Goal: Task Accomplishment & Management: Complete application form

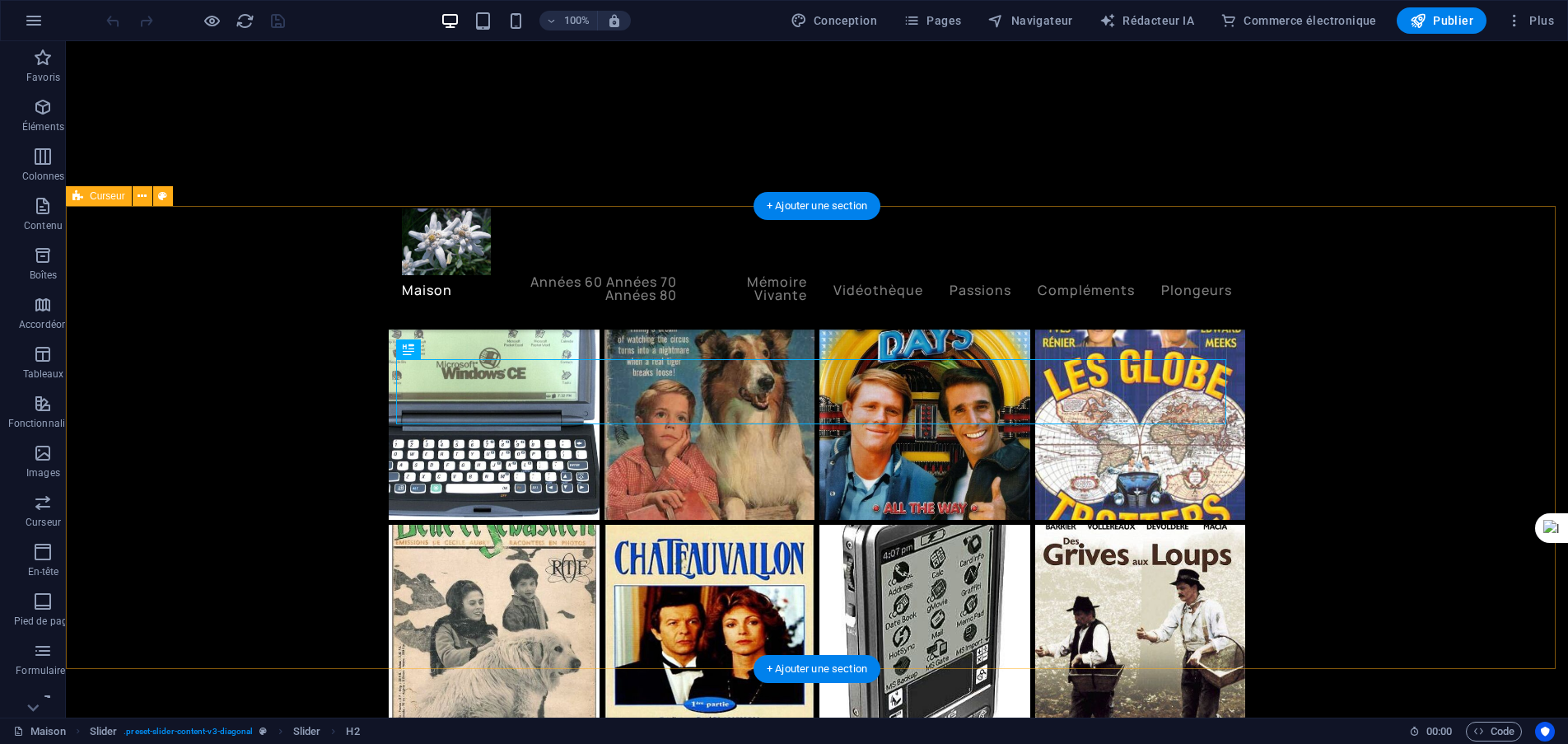
scroll to position [4448, 0]
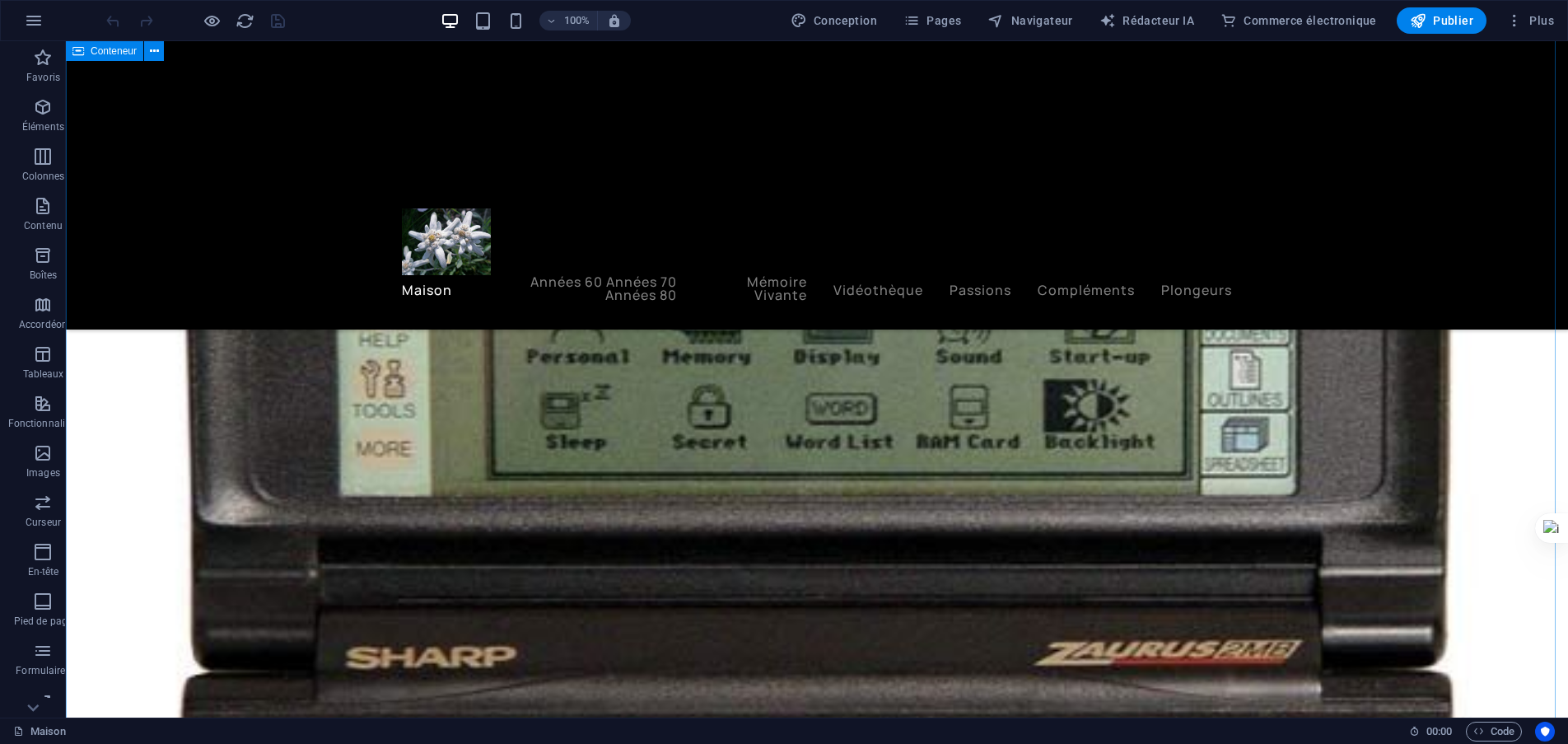
scroll to position [3294, 0]
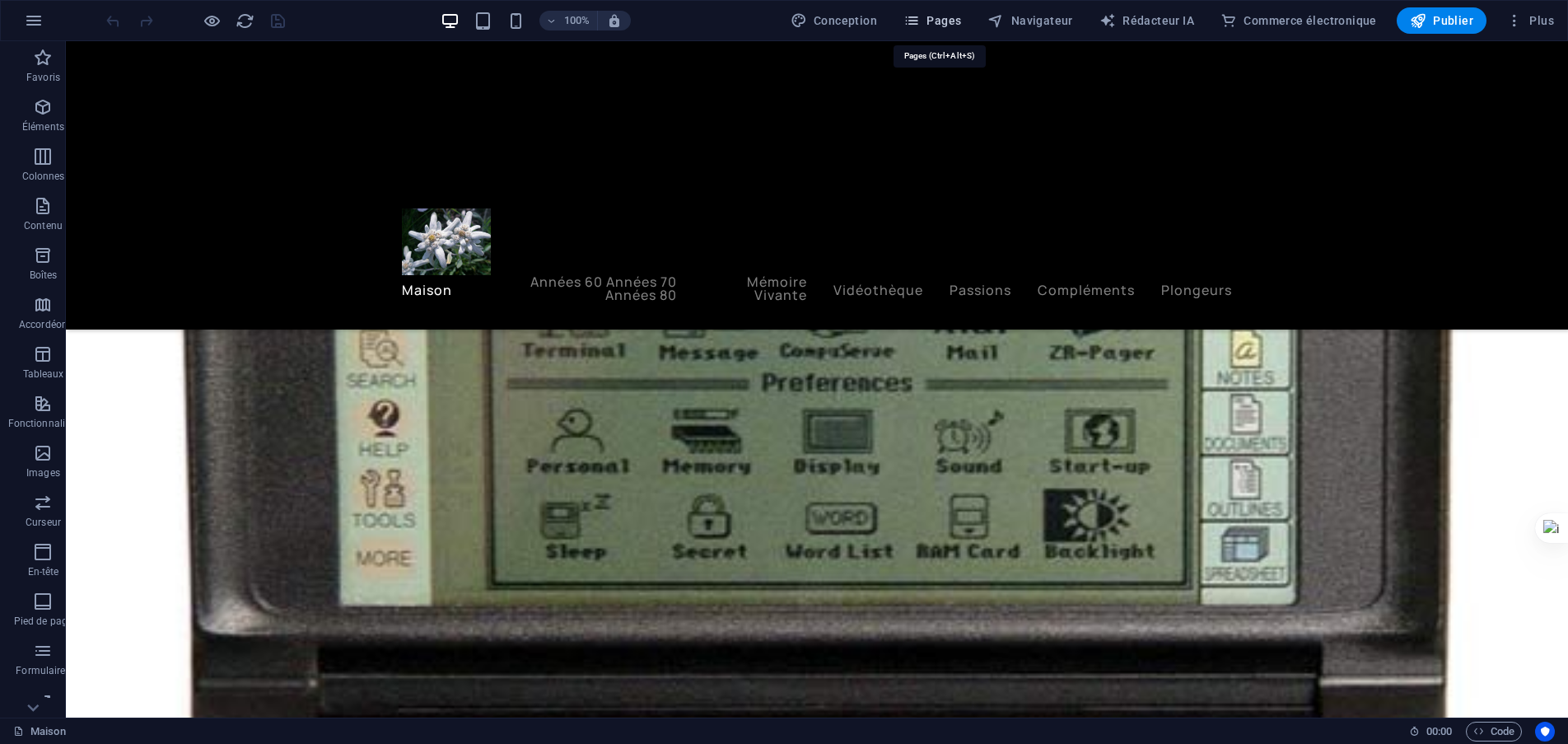
click at [952, 20] on font "Pages" at bounding box center [944, 20] width 35 height 13
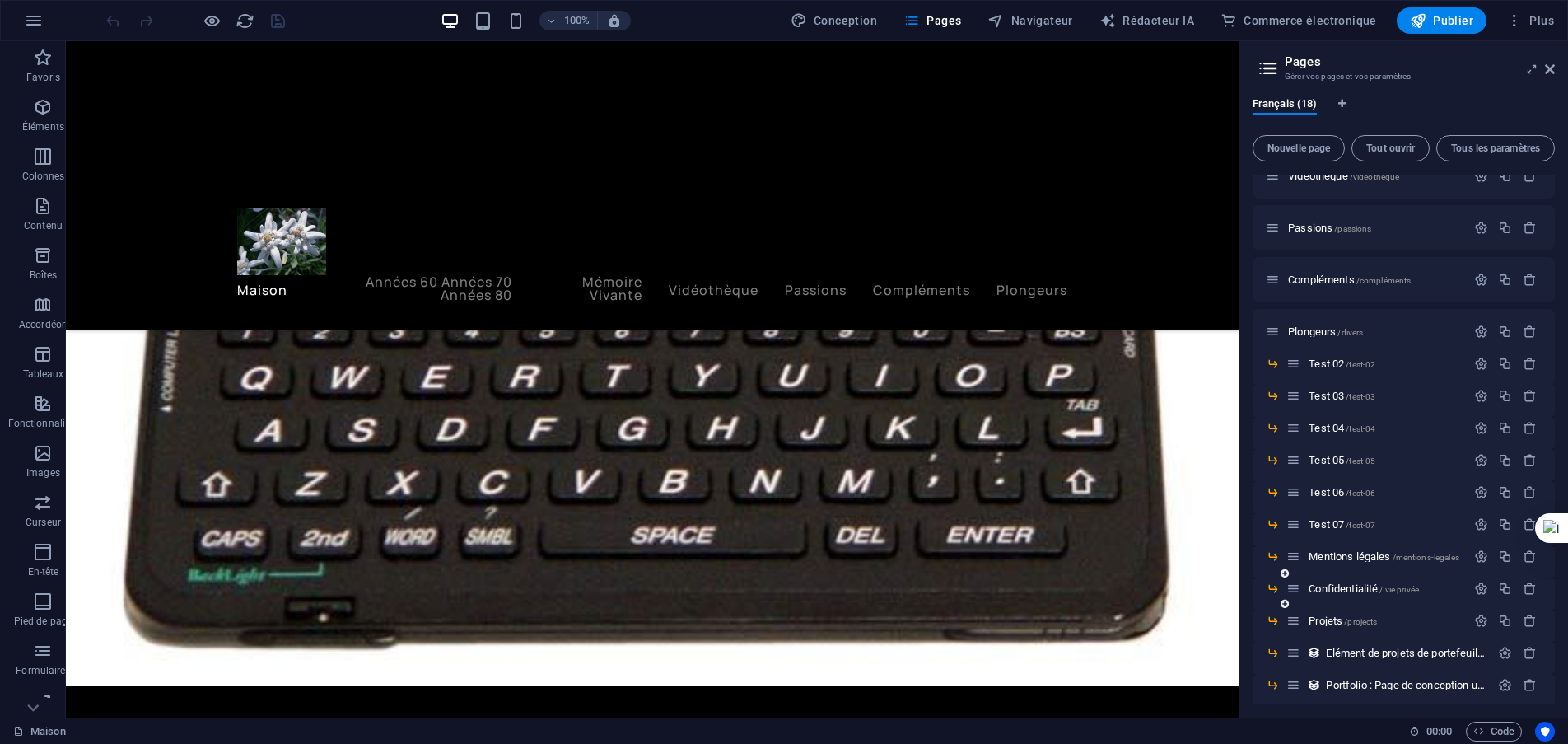
scroll to position [187, 0]
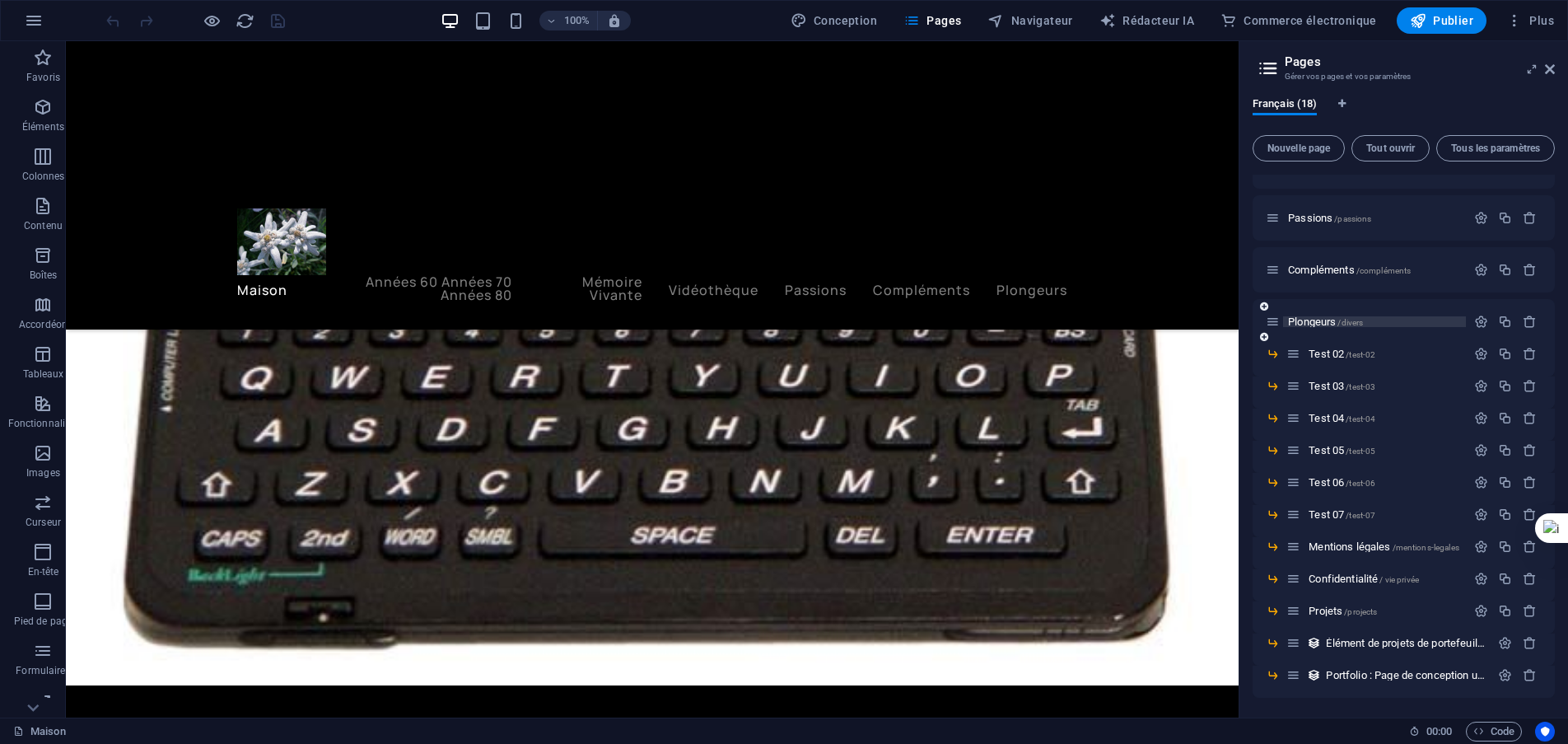
click at [1326, 321] on font "Plongeurs" at bounding box center [1312, 321] width 48 height 12
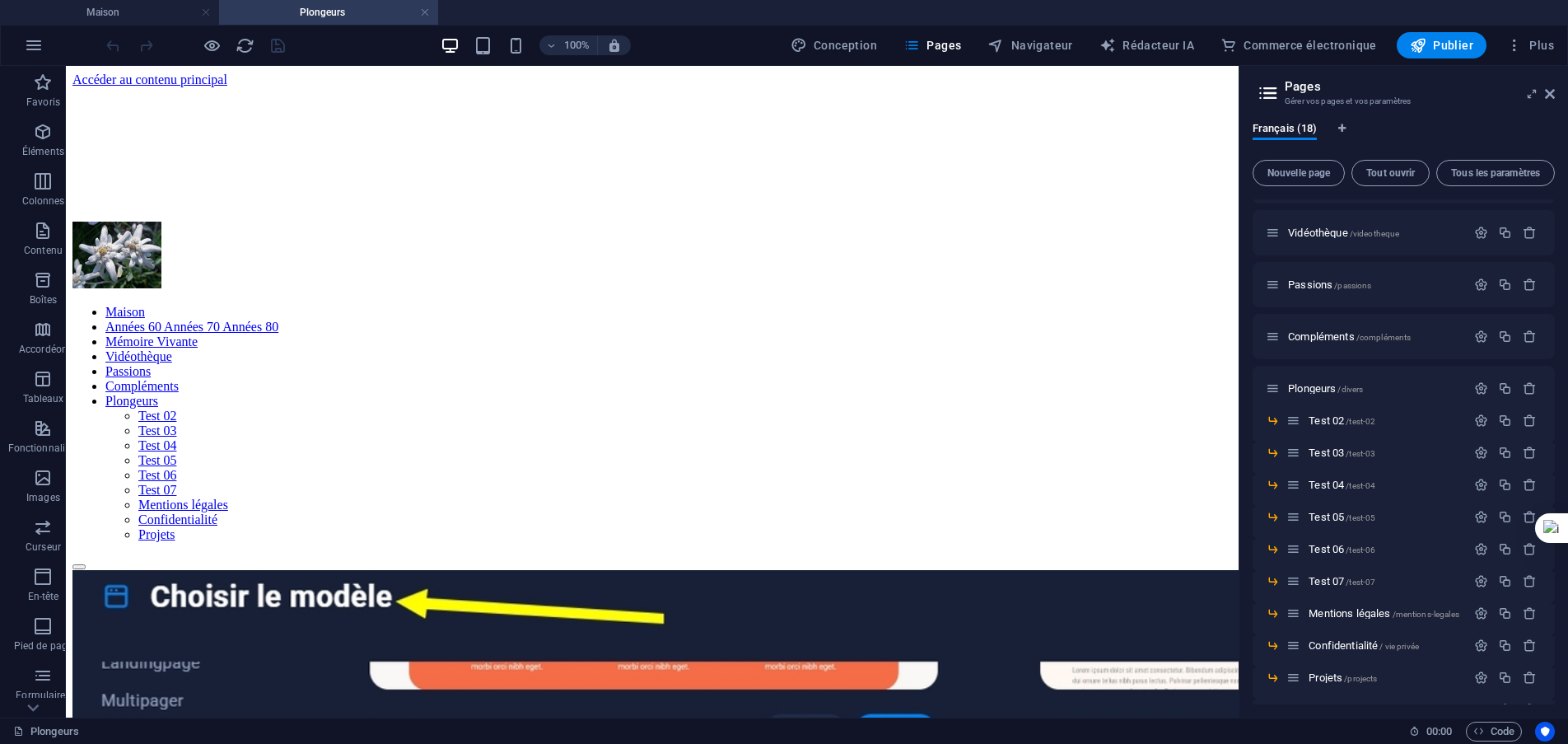
scroll to position [0, 0]
click at [1311, 175] on font "Nouvelle page" at bounding box center [1299, 173] width 63 height 11
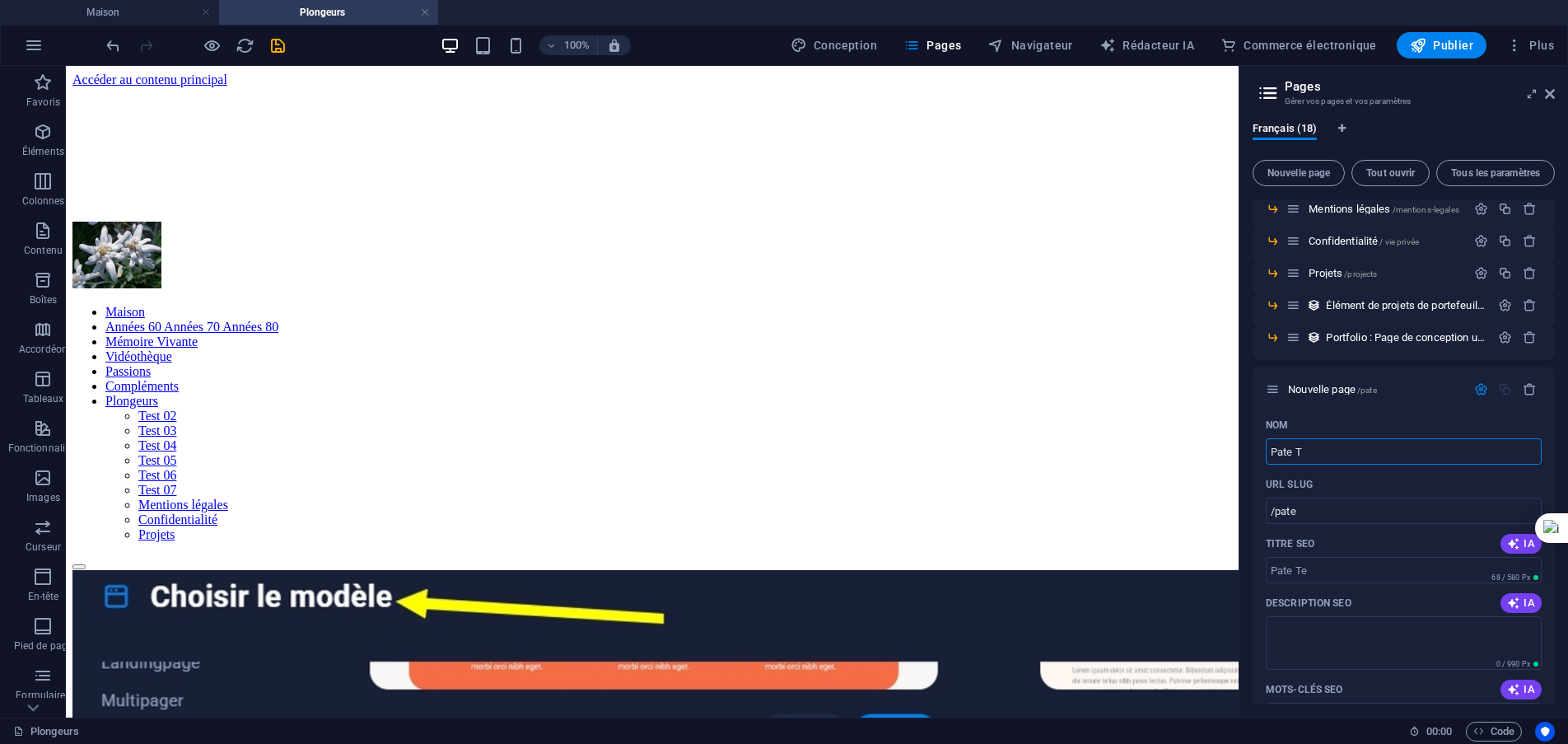
type input "Pate Te"
type input "/pate"
type input "Pate Tets"
type input "/pate-tets"
type input "Pate Te"
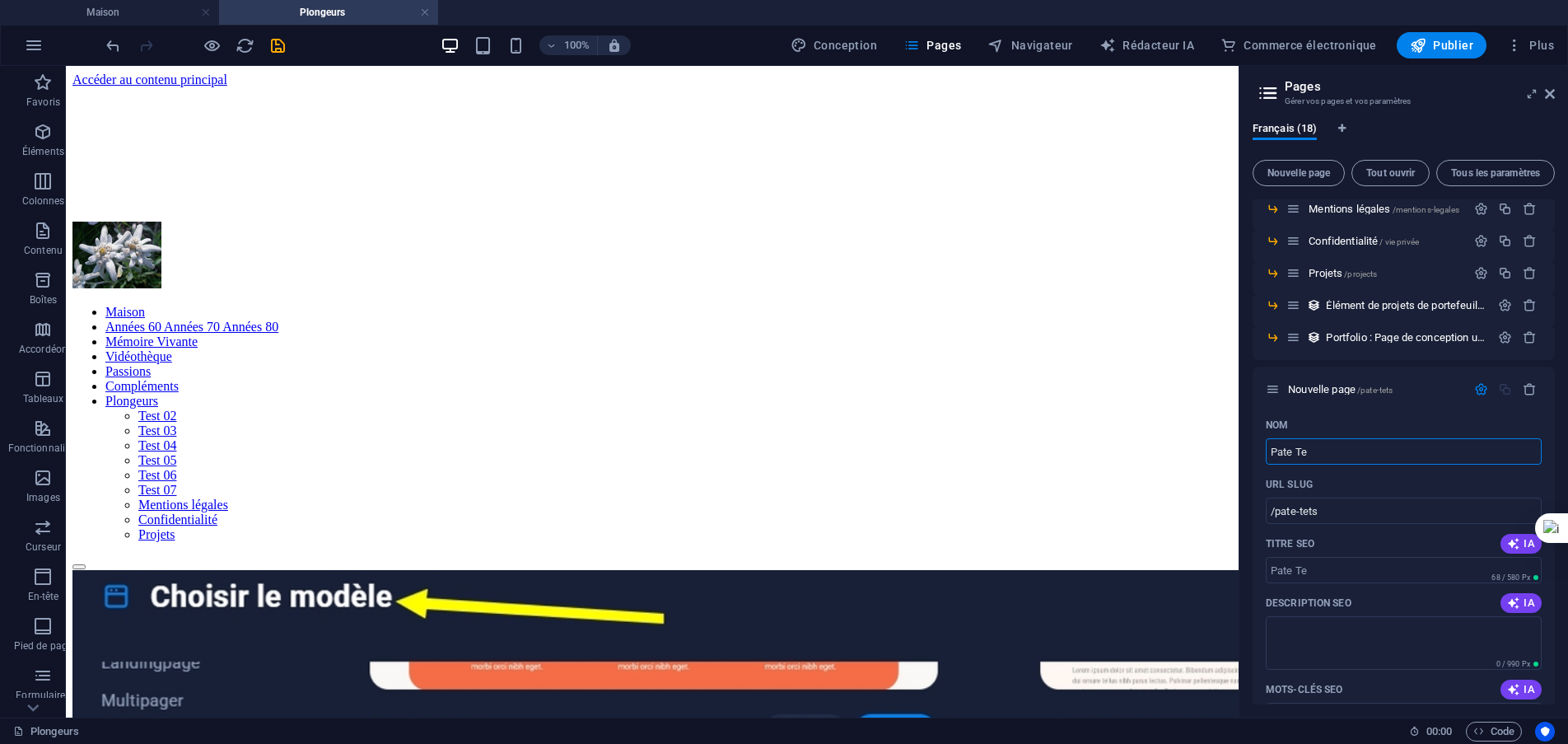
type input "/pate-te"
type input "Pate Tests"
type input "/pate-test"
type input "Pate Tests"
type input "/pate-tests"
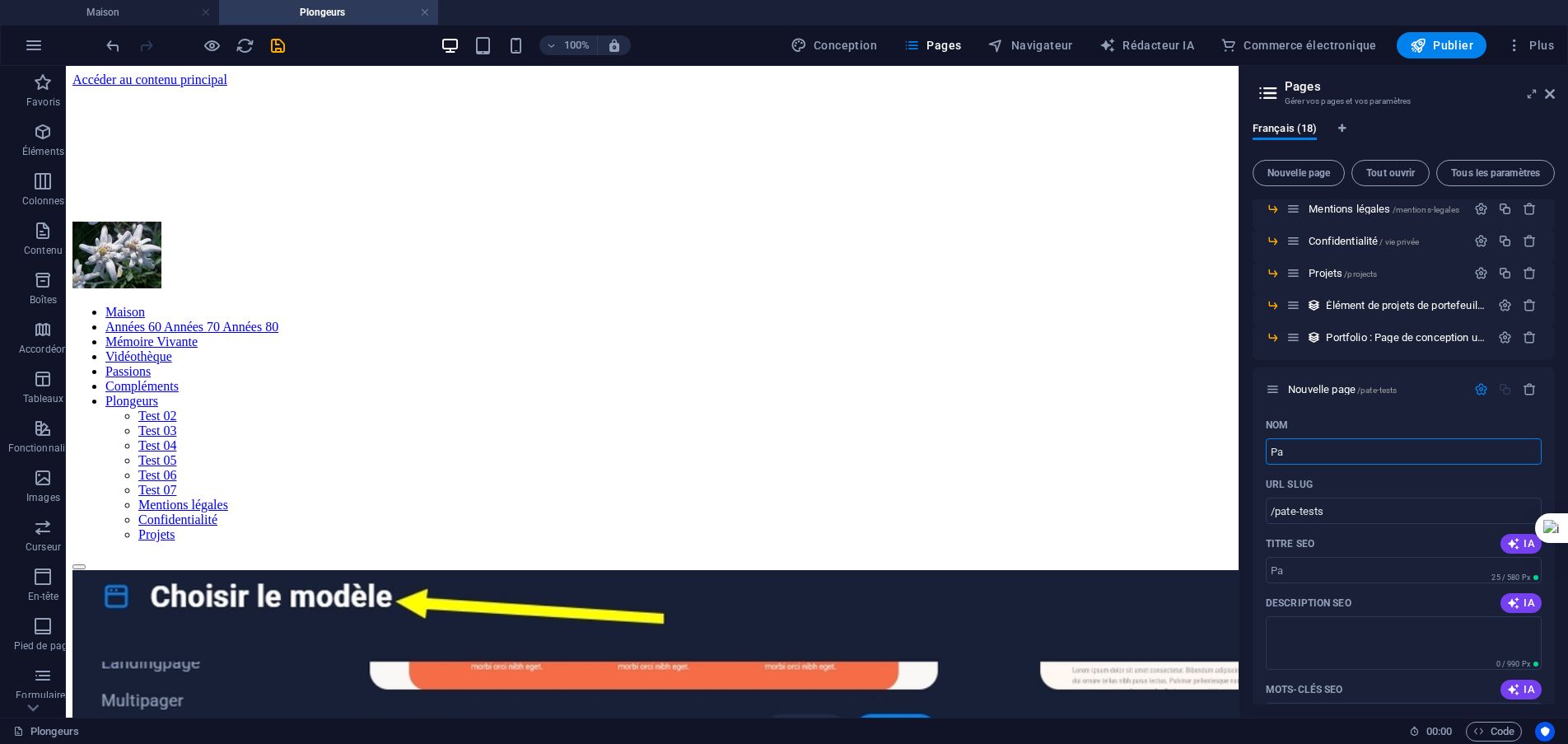
type input "Pa"
type input "/pa"
type input "Page"
type input "/page"
type input "Page tests 0"
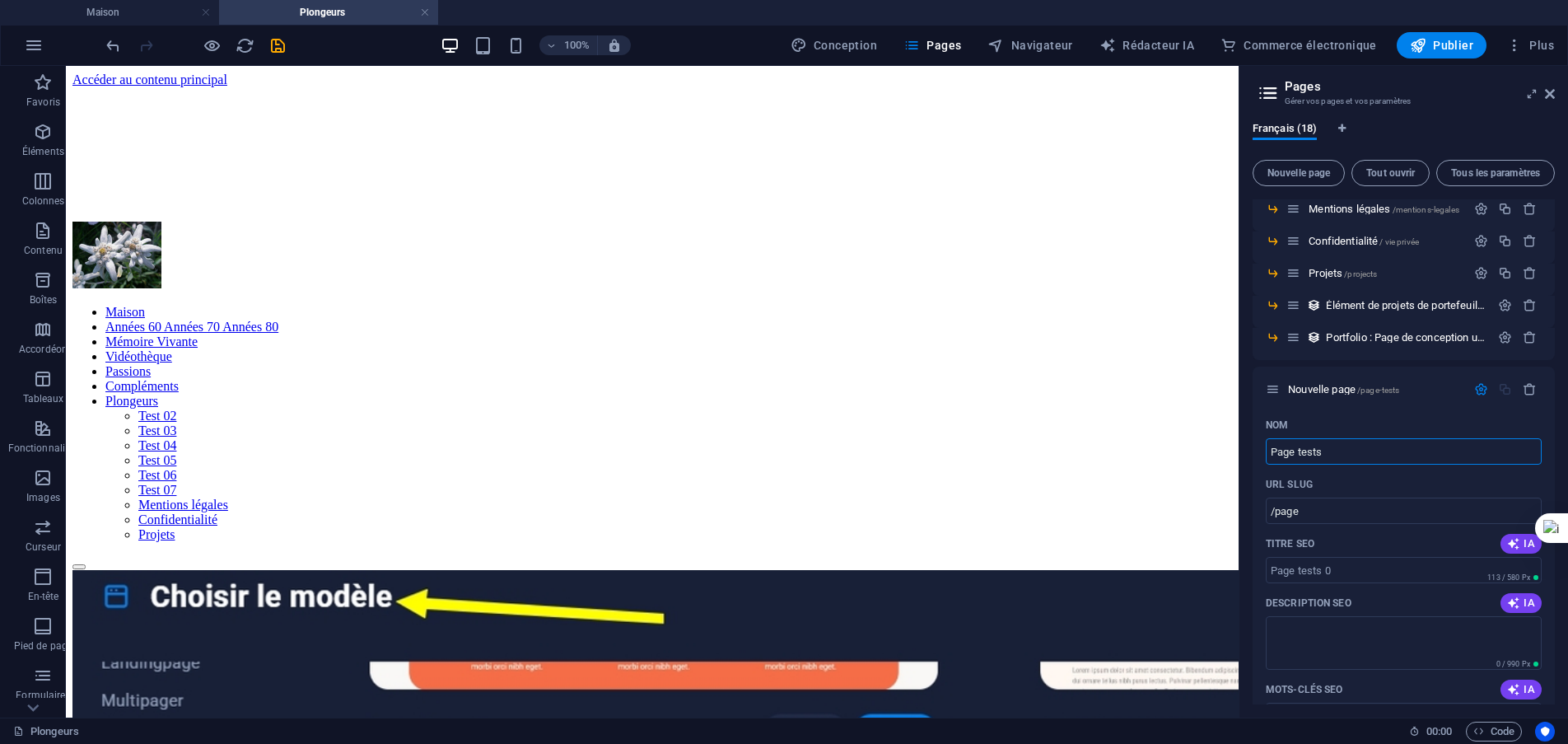
type input "/page-tests"
type input "Page tests 001"
type input "/page-tests-001"
type input "Page tests 001"
click at [1258, 546] on div "Nom Page tests 001 ​ URL SLUG /page-tests-001 ​ Titre SEO IA ​ 135 / 580 Px Des…" at bounding box center [1404, 698] width 302 height 574
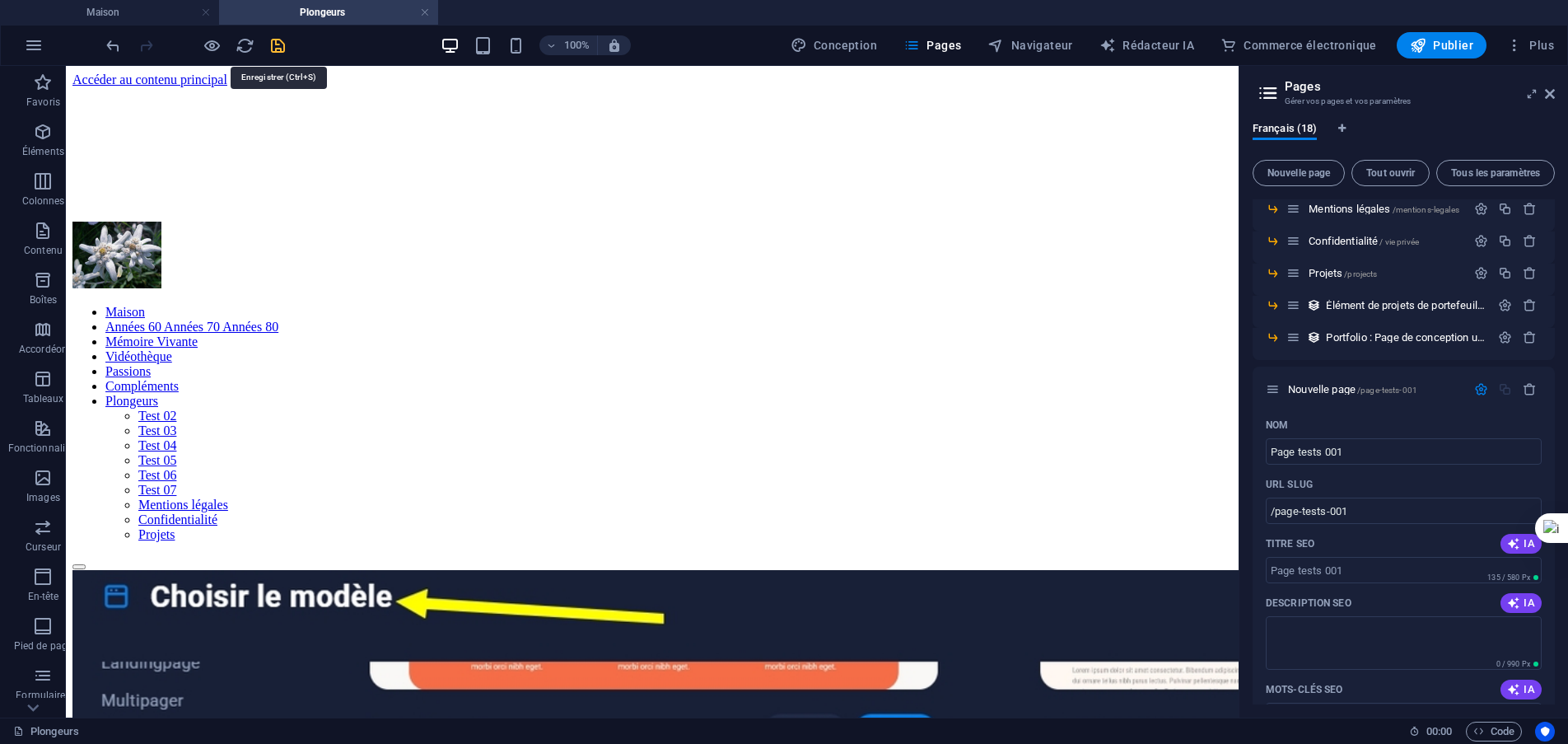
click at [275, 49] on icon "sauvegarder" at bounding box center [278, 46] width 19 height 19
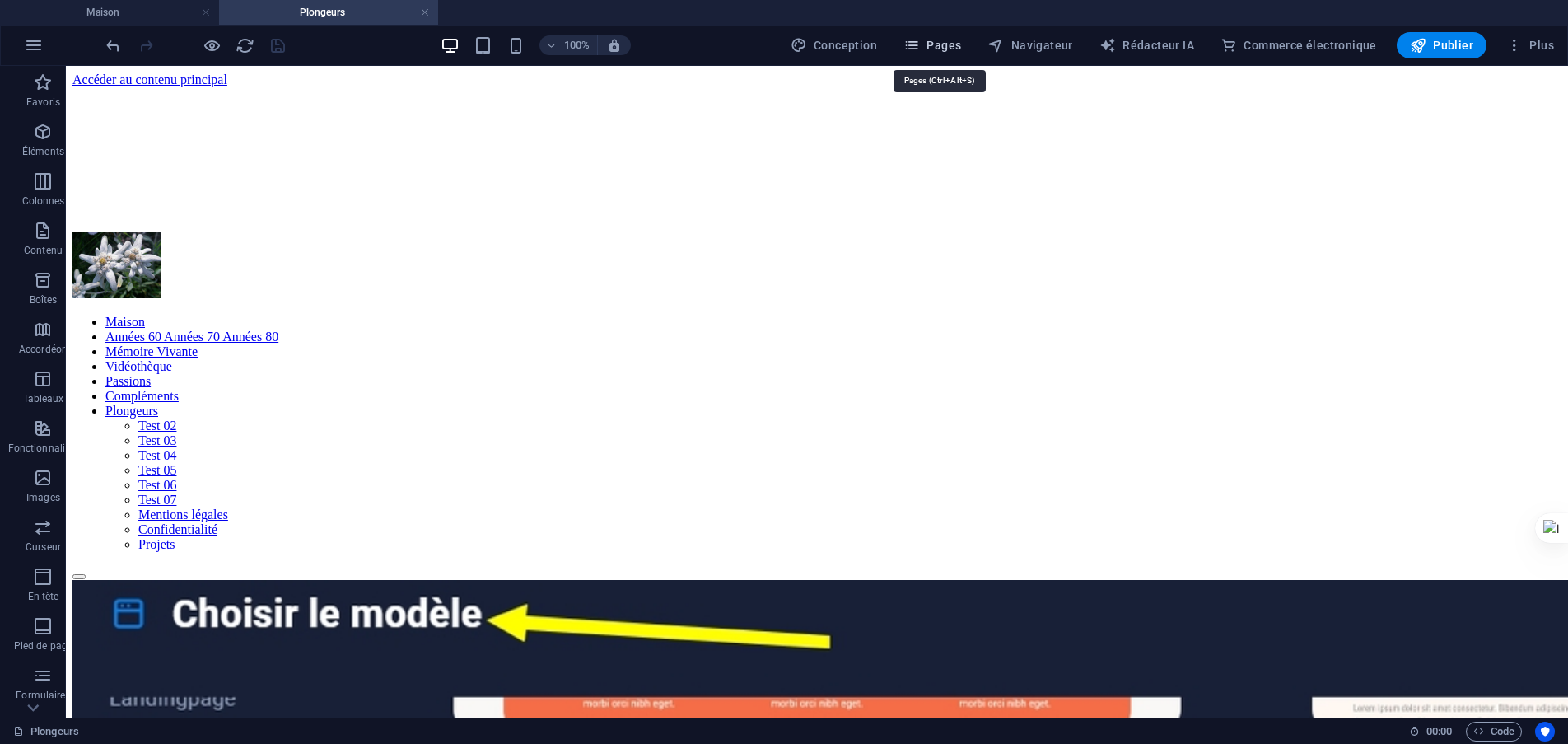
click at [944, 53] on span "Pages" at bounding box center [932, 45] width 57 height 16
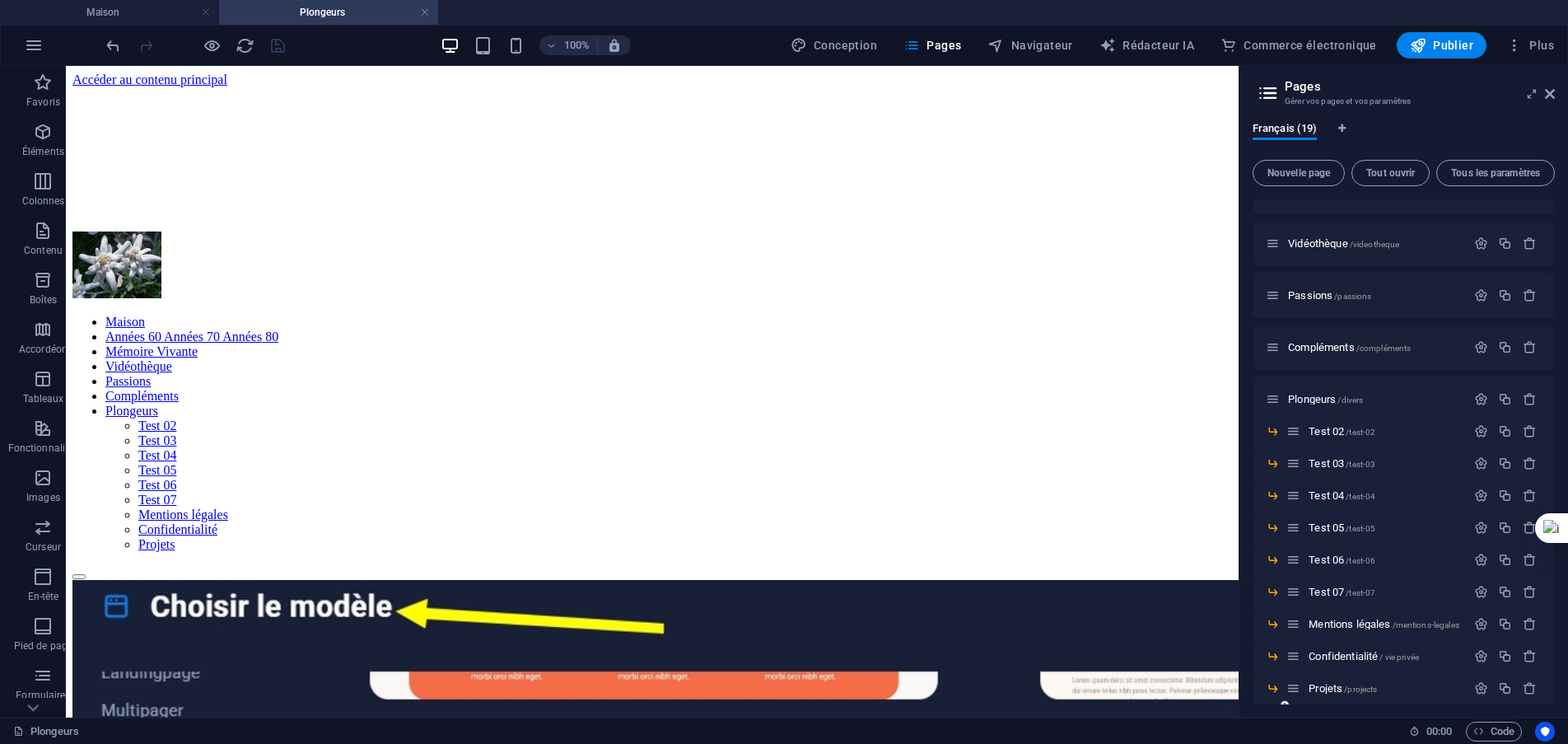
scroll to position [264, 0]
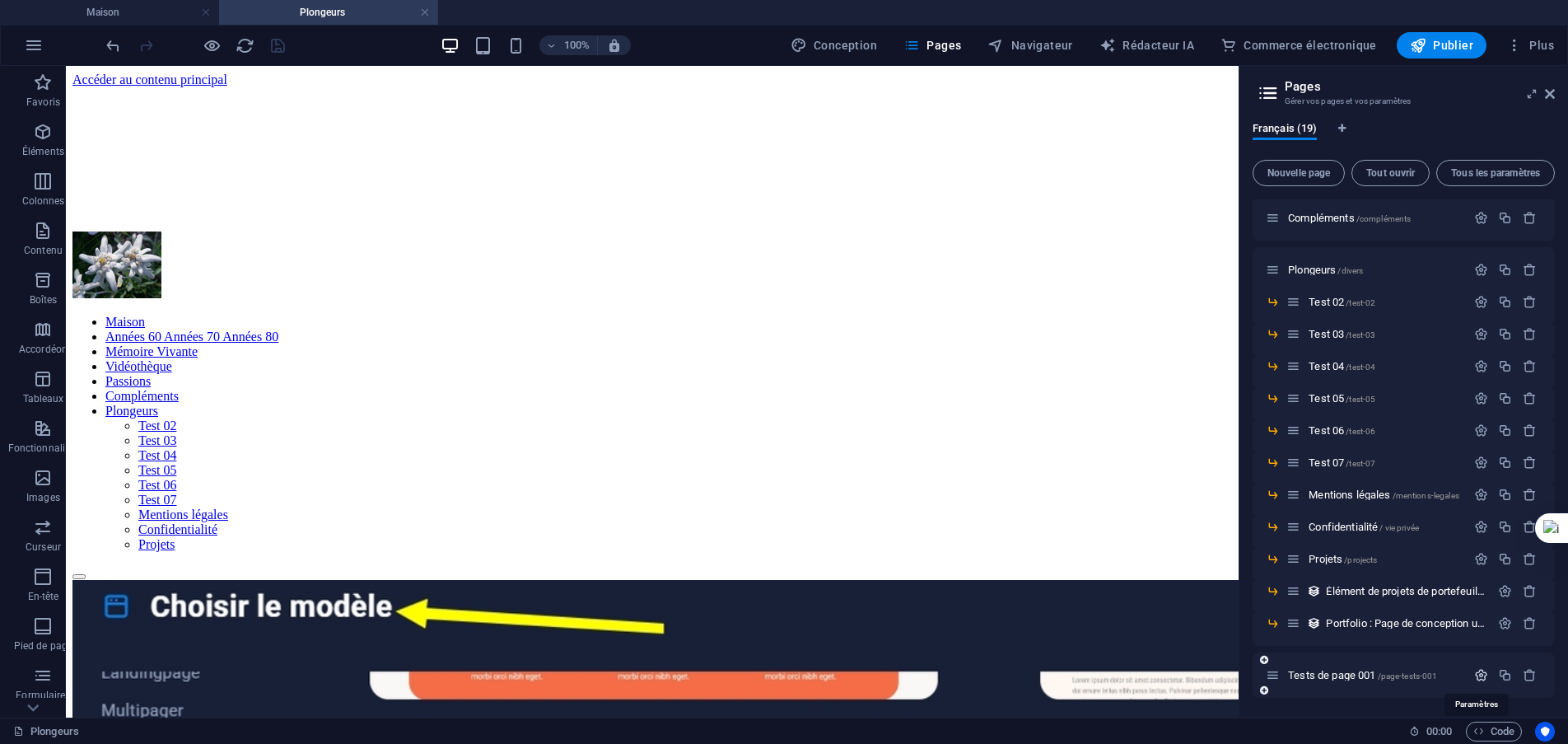
click at [1483, 675] on icon "button" at bounding box center [1481, 675] width 14 height 14
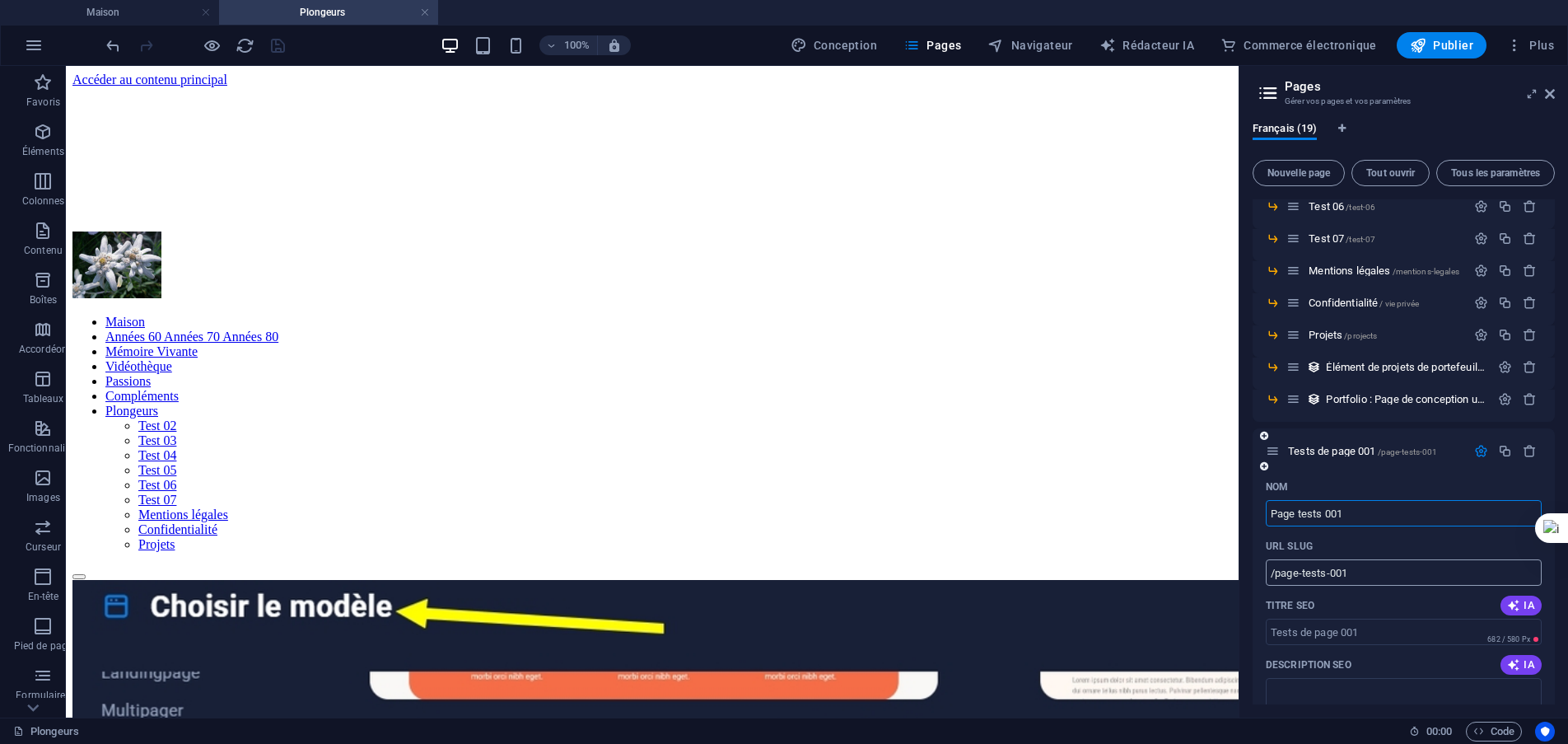
scroll to position [467, 0]
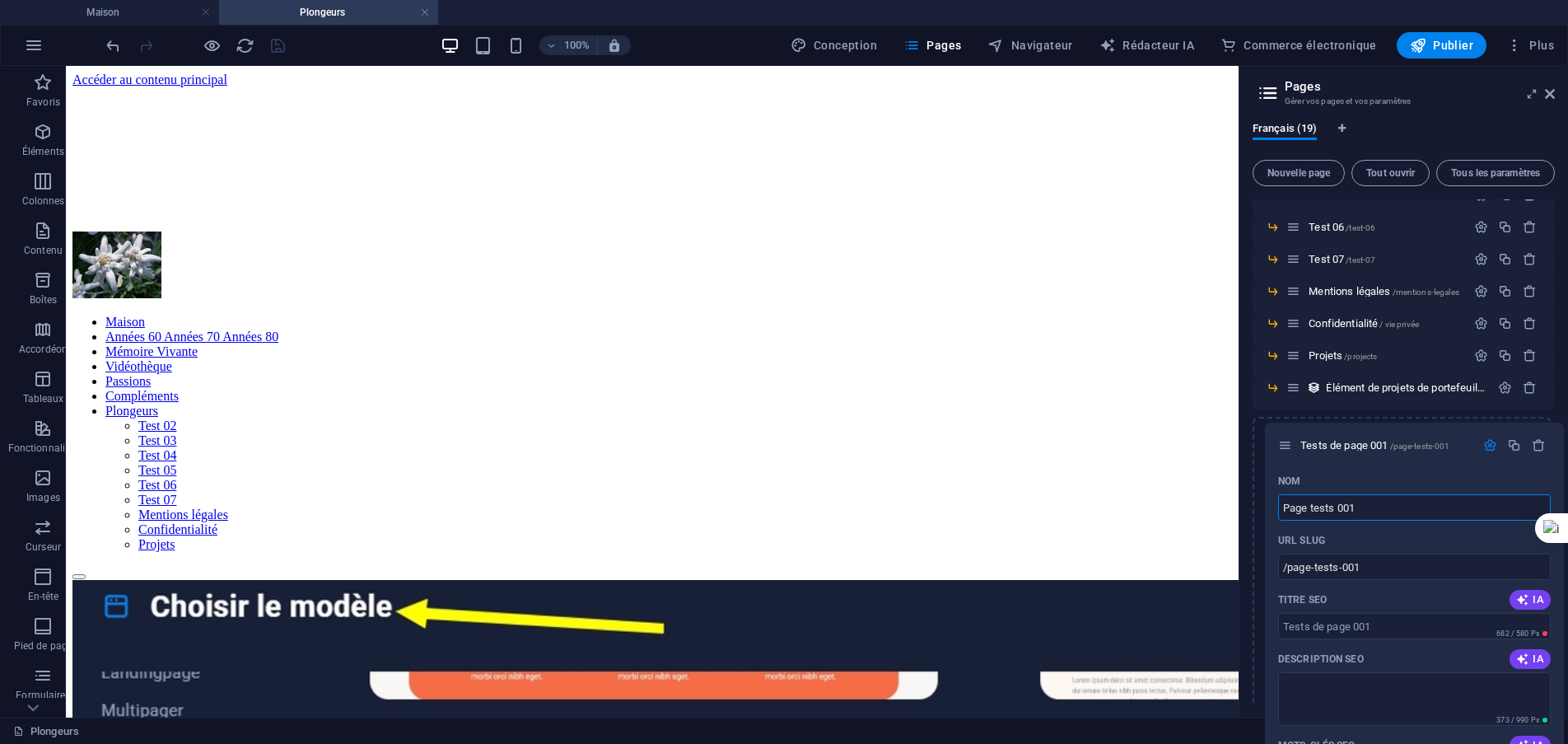
drag, startPoint x: 1278, startPoint y: 474, endPoint x: 1295, endPoint y: 445, distance: 33.6
click at [1295, 445] on div "Maison / Années 60 Années 70 Années 80 / années 60-70-80 Mémoire Vivante /memoi…" at bounding box center [1404, 451] width 302 height 1439
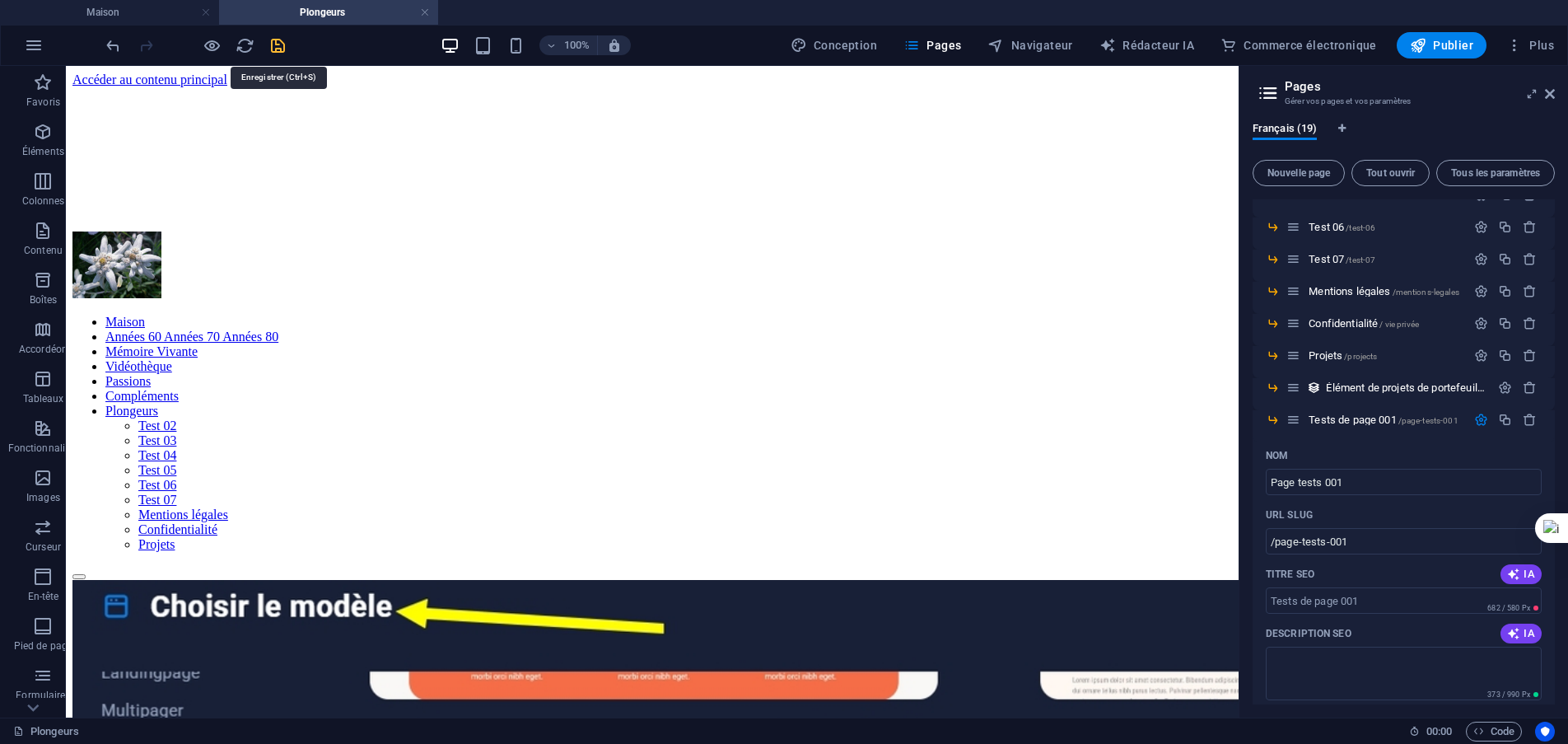
click at [274, 50] on icon "sauvegarder" at bounding box center [278, 46] width 19 height 19
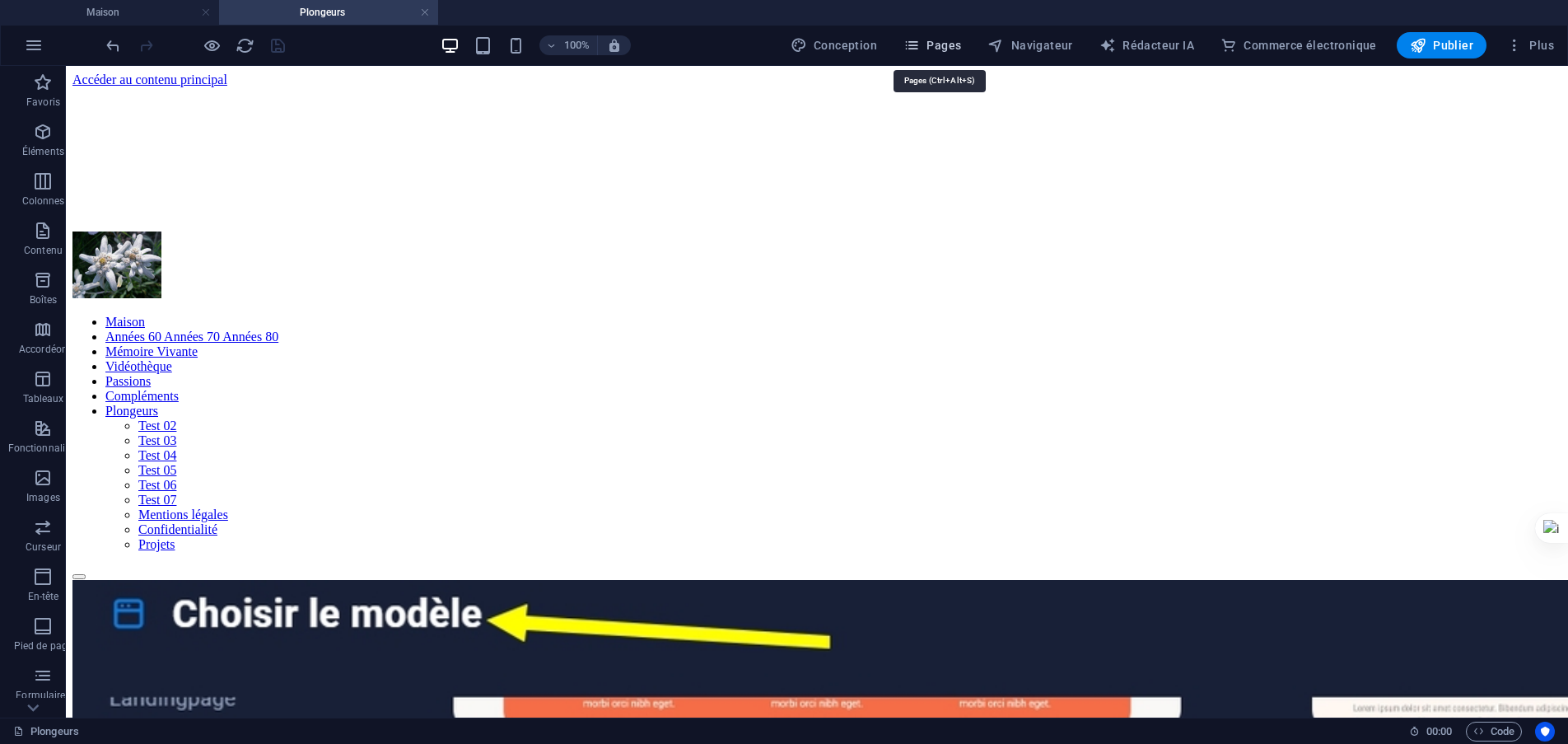
click at [953, 42] on font "Pages" at bounding box center [944, 45] width 35 height 13
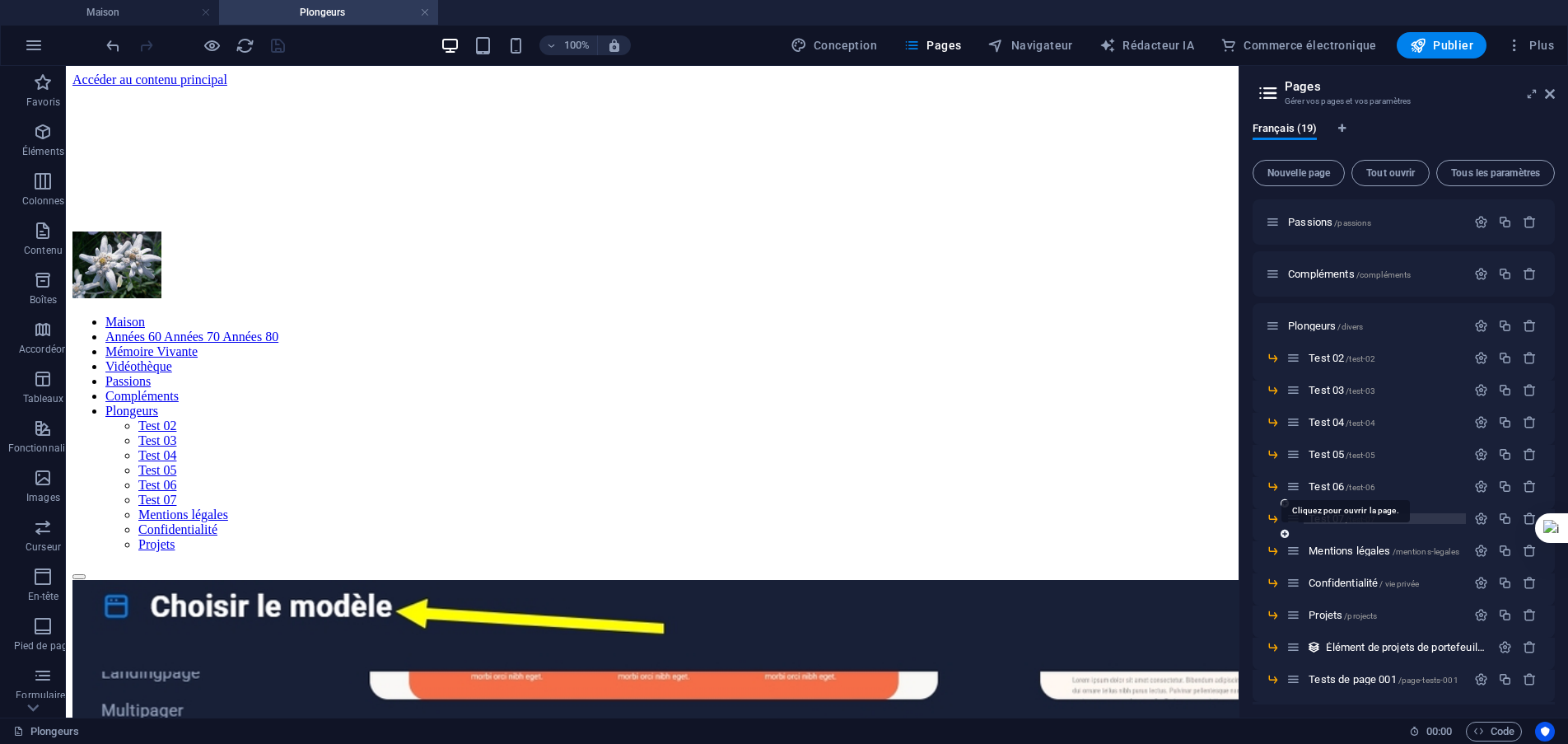
scroll to position [244, 0]
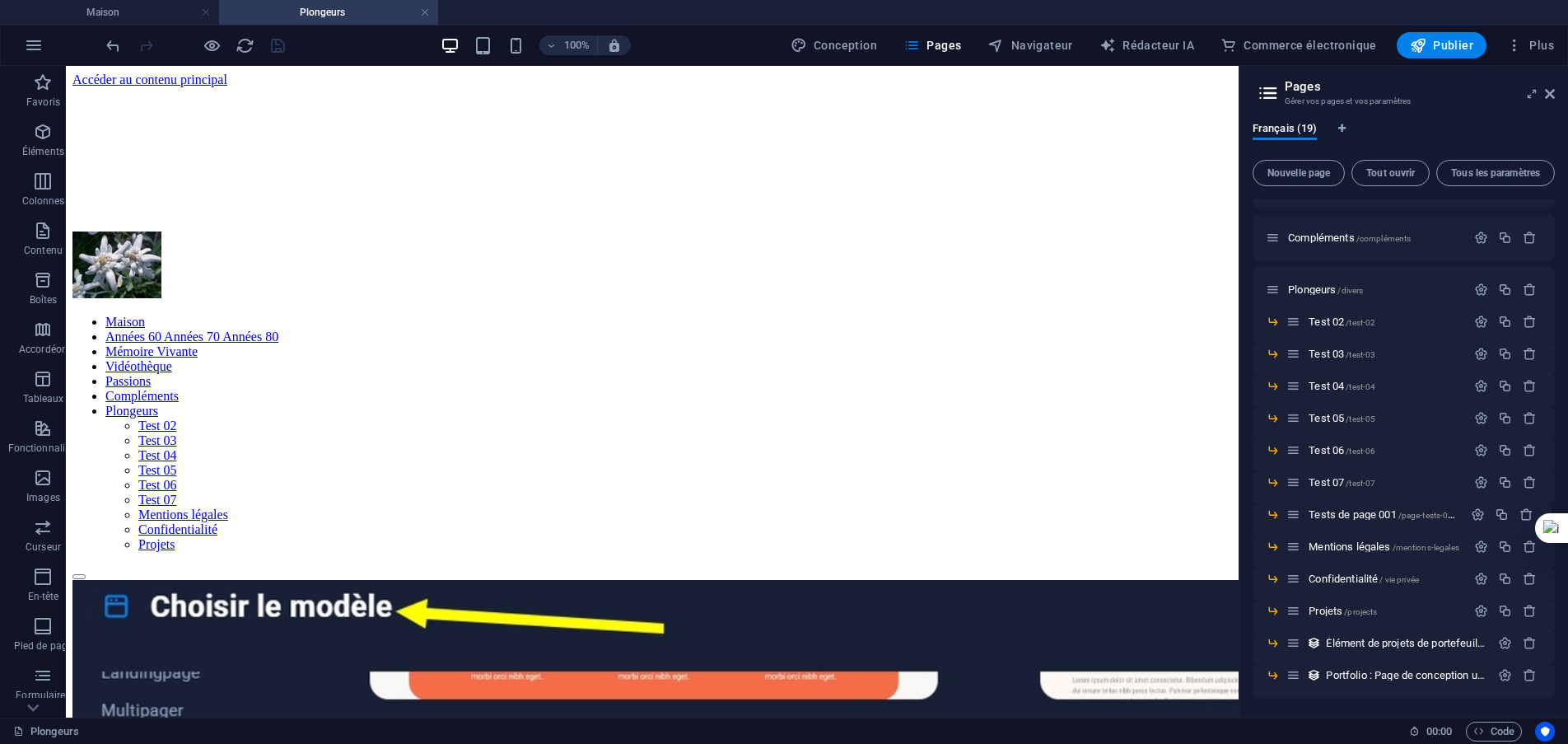
drag, startPoint x: 1295, startPoint y: 649, endPoint x: 1295, endPoint y: 515, distance: 134.0
click at [1349, 519] on font "Tests de page 001" at bounding box center [1353, 514] width 88 height 12
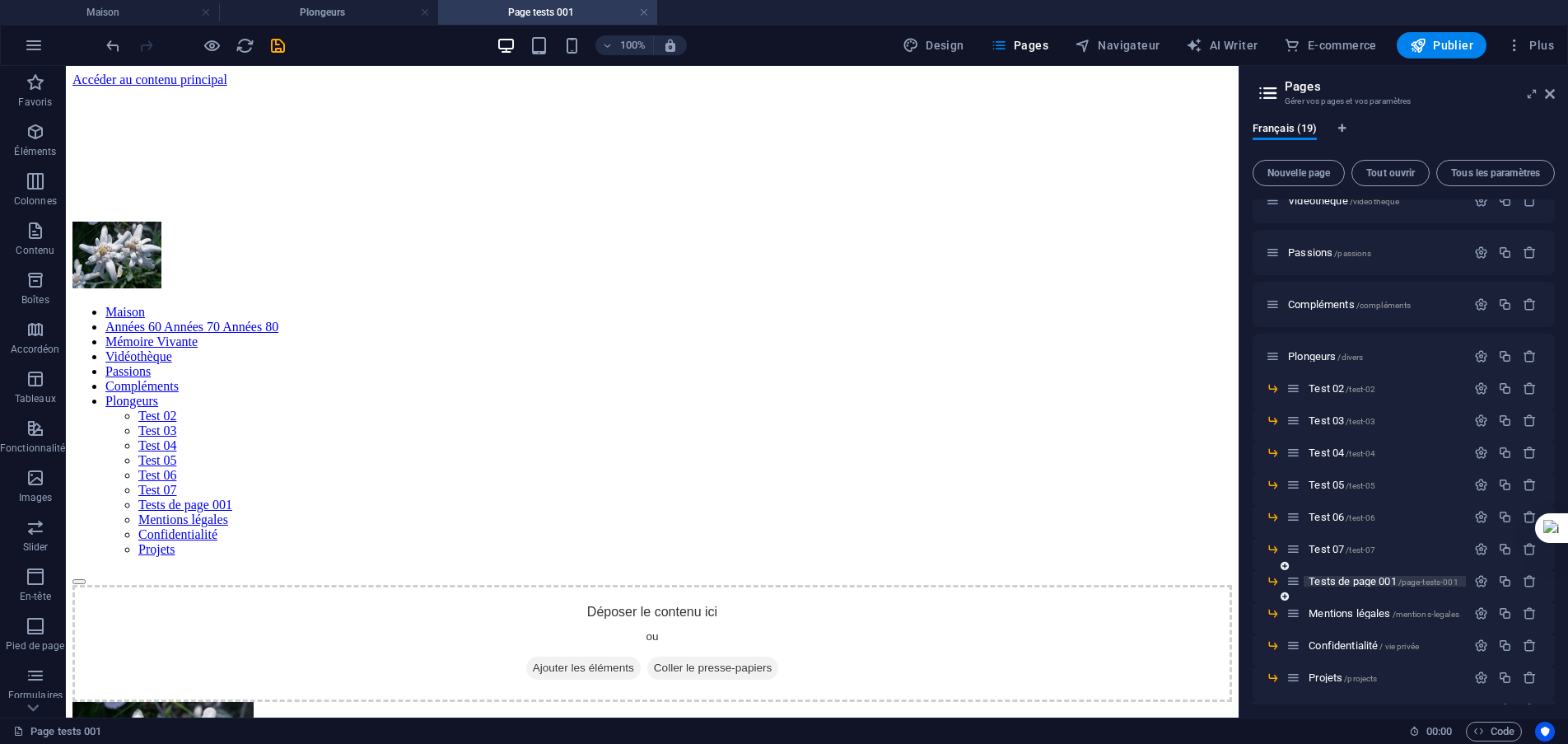
scroll to position [0, 0]
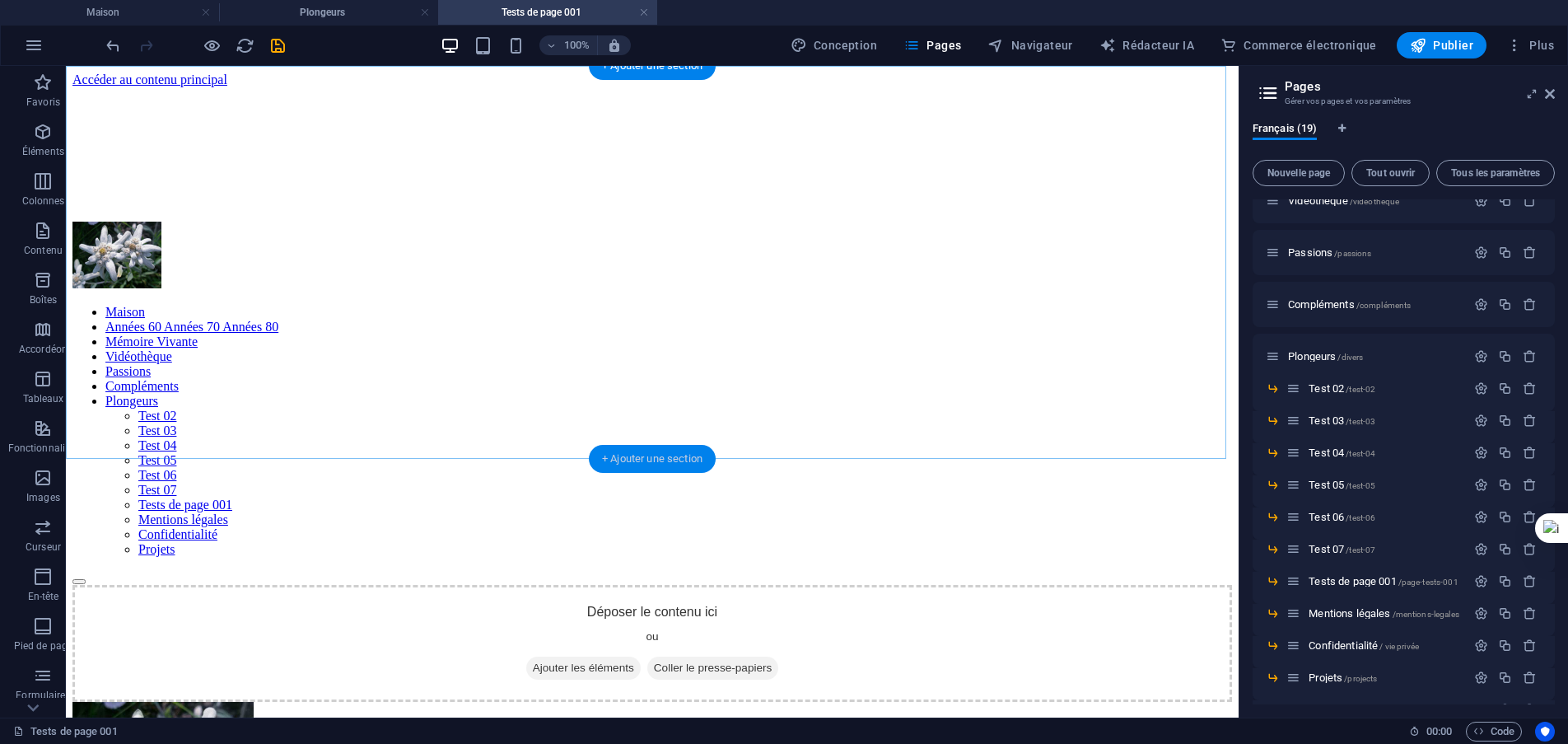
click at [658, 458] on font "+ Ajouter une section" at bounding box center [653, 458] width 101 height 12
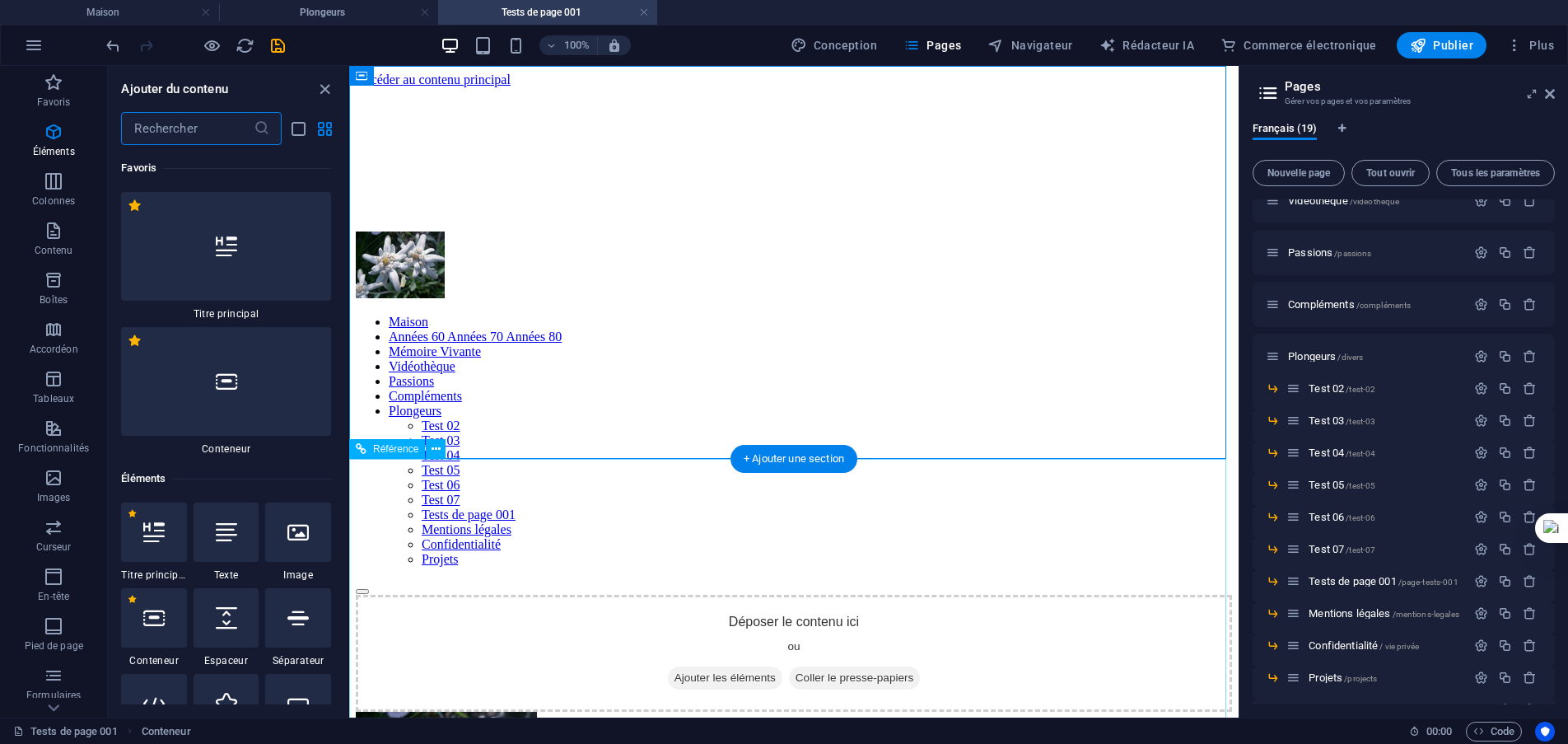
scroll to position [5390, 0]
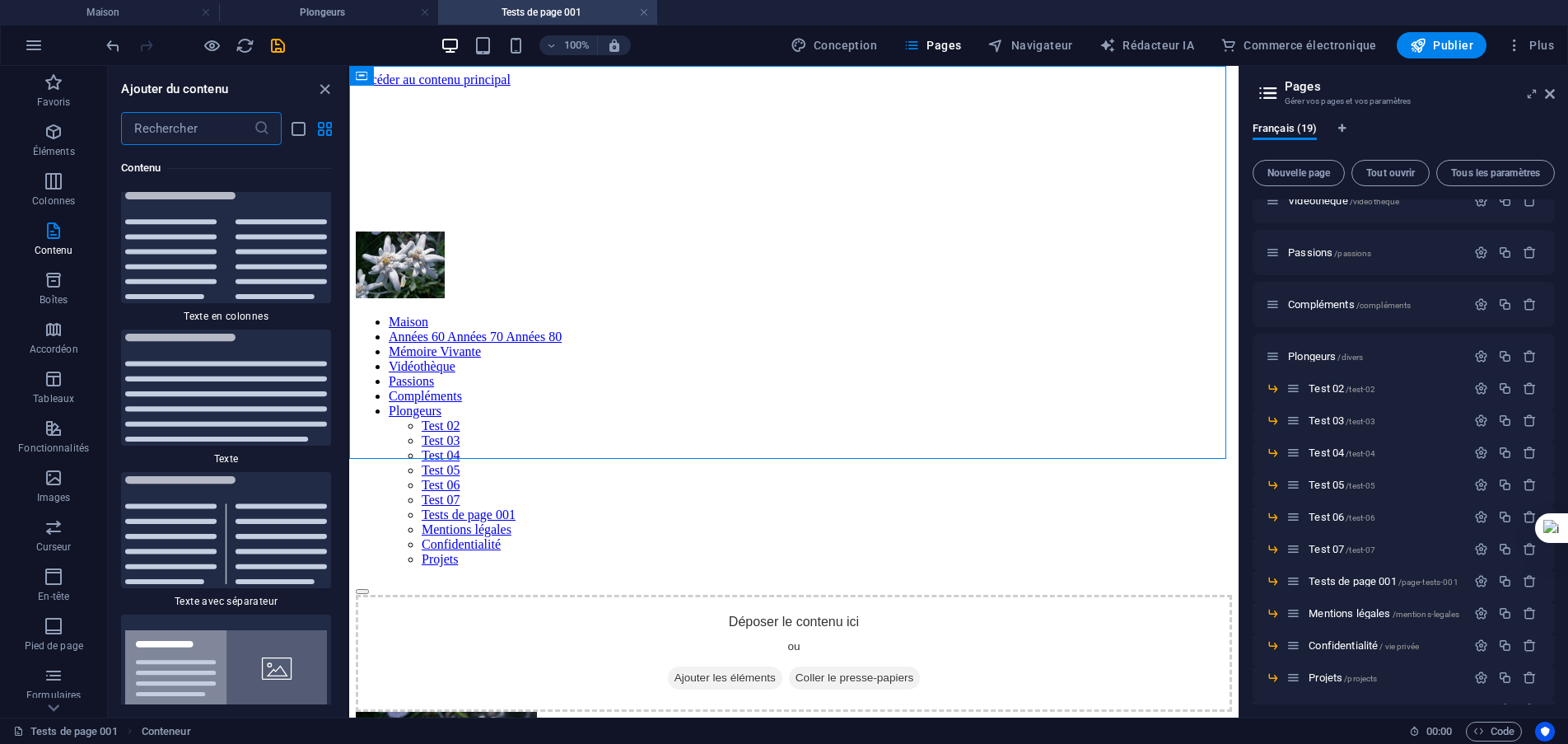
click at [159, 128] on input "text" at bounding box center [187, 128] width 132 height 33
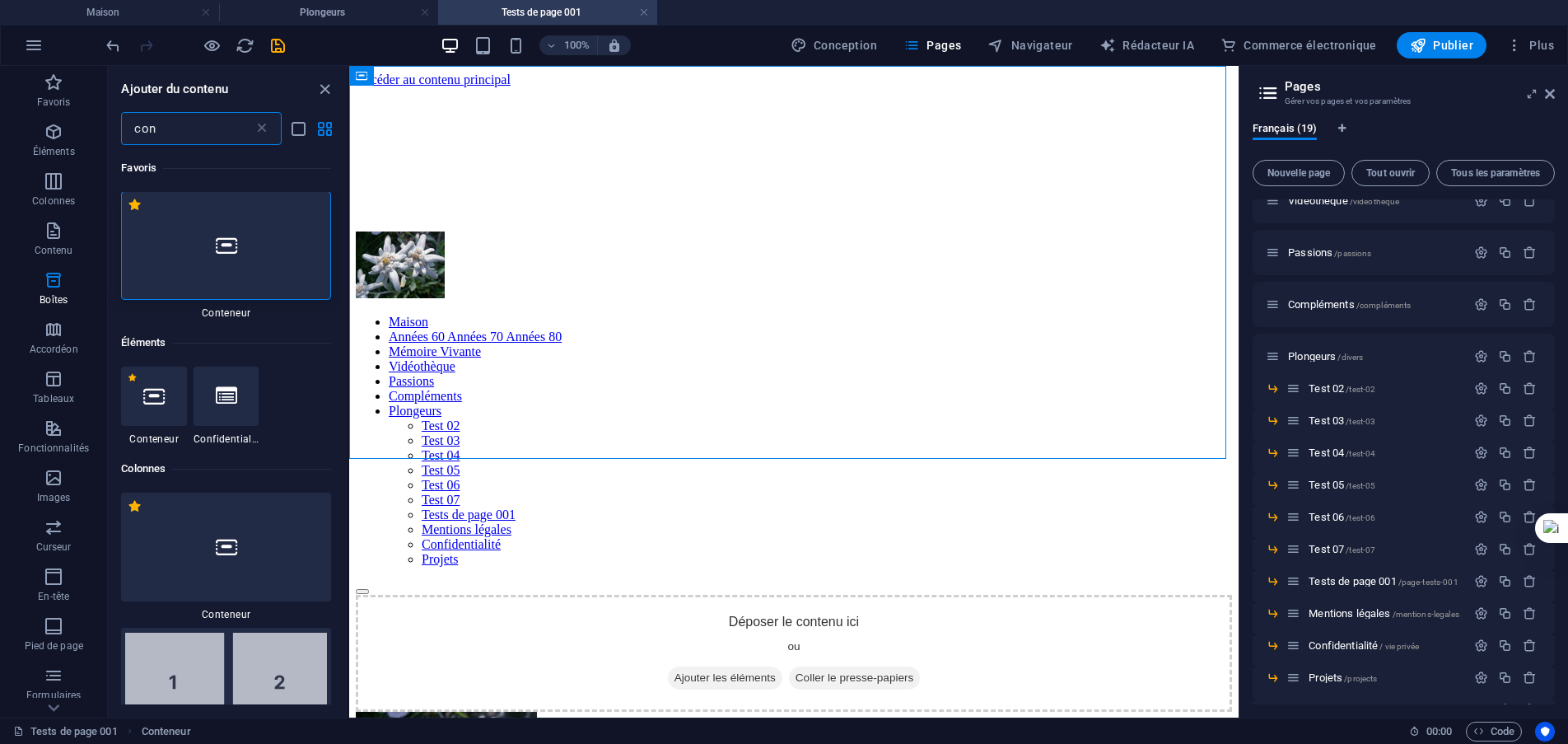
scroll to position [0, 0]
type input "con"
click at [244, 242] on div at bounding box center [226, 246] width 210 height 109
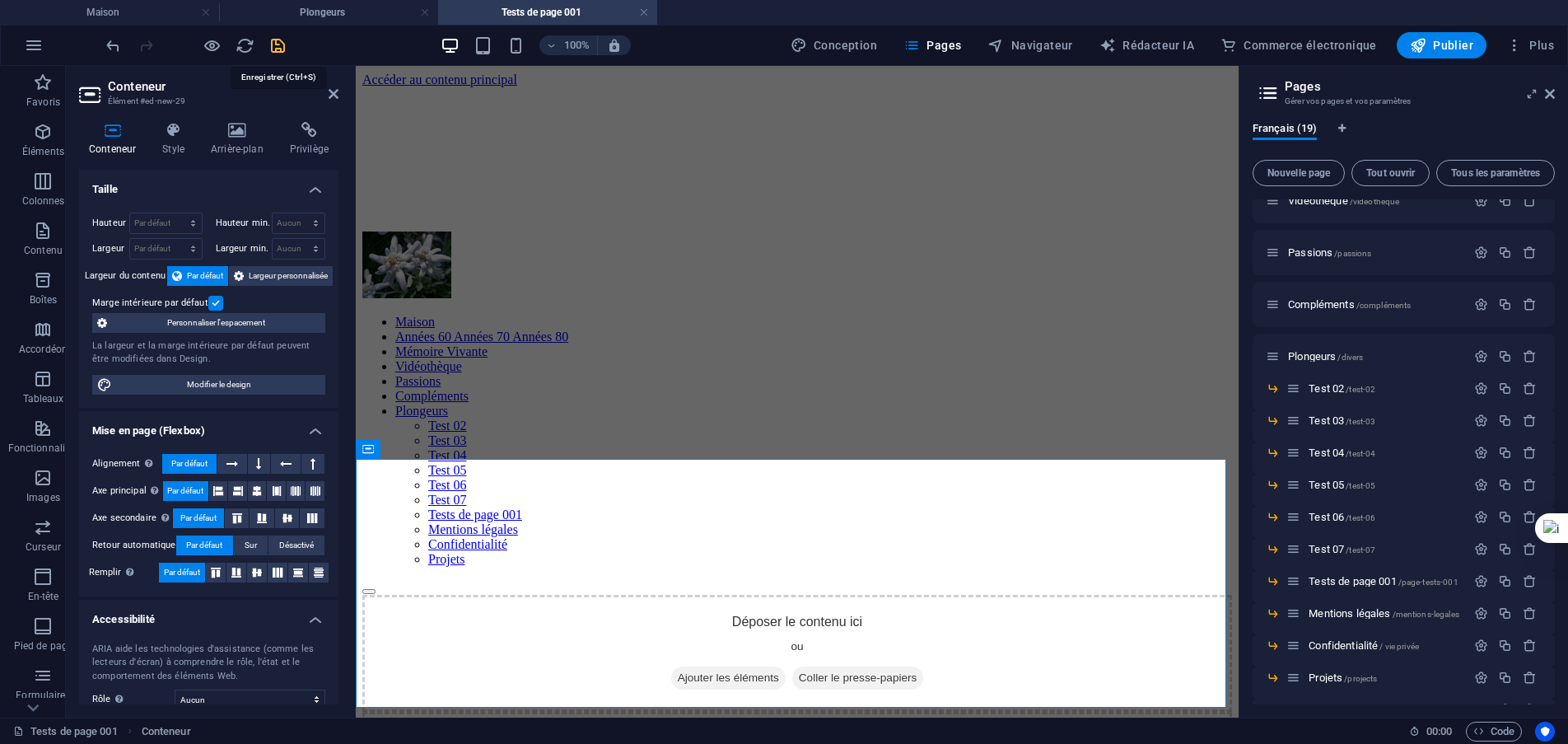
click at [278, 50] on icon "sauvegarder" at bounding box center [278, 46] width 19 height 19
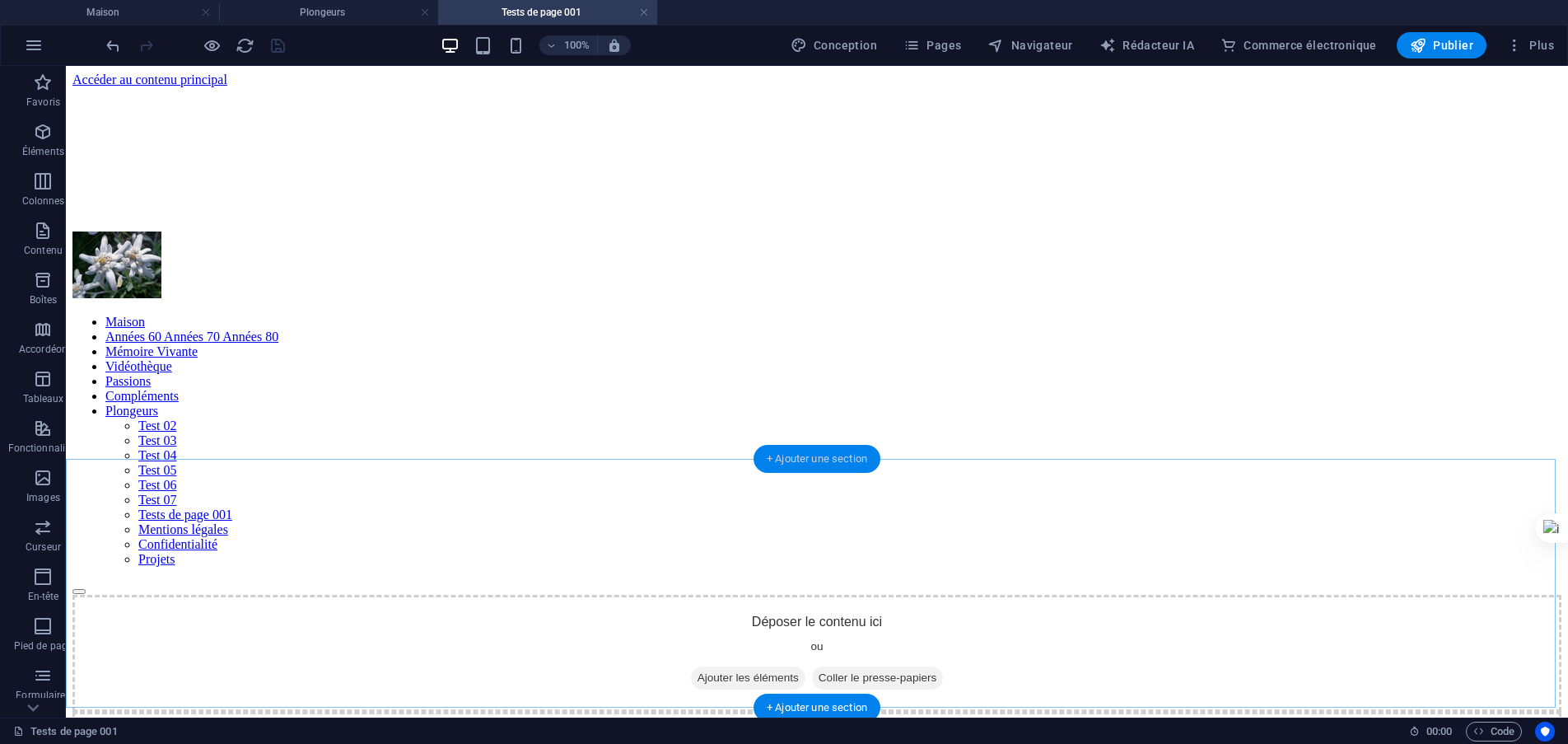
click at [812, 458] on font "+ Ajouter une section" at bounding box center [817, 458] width 101 height 12
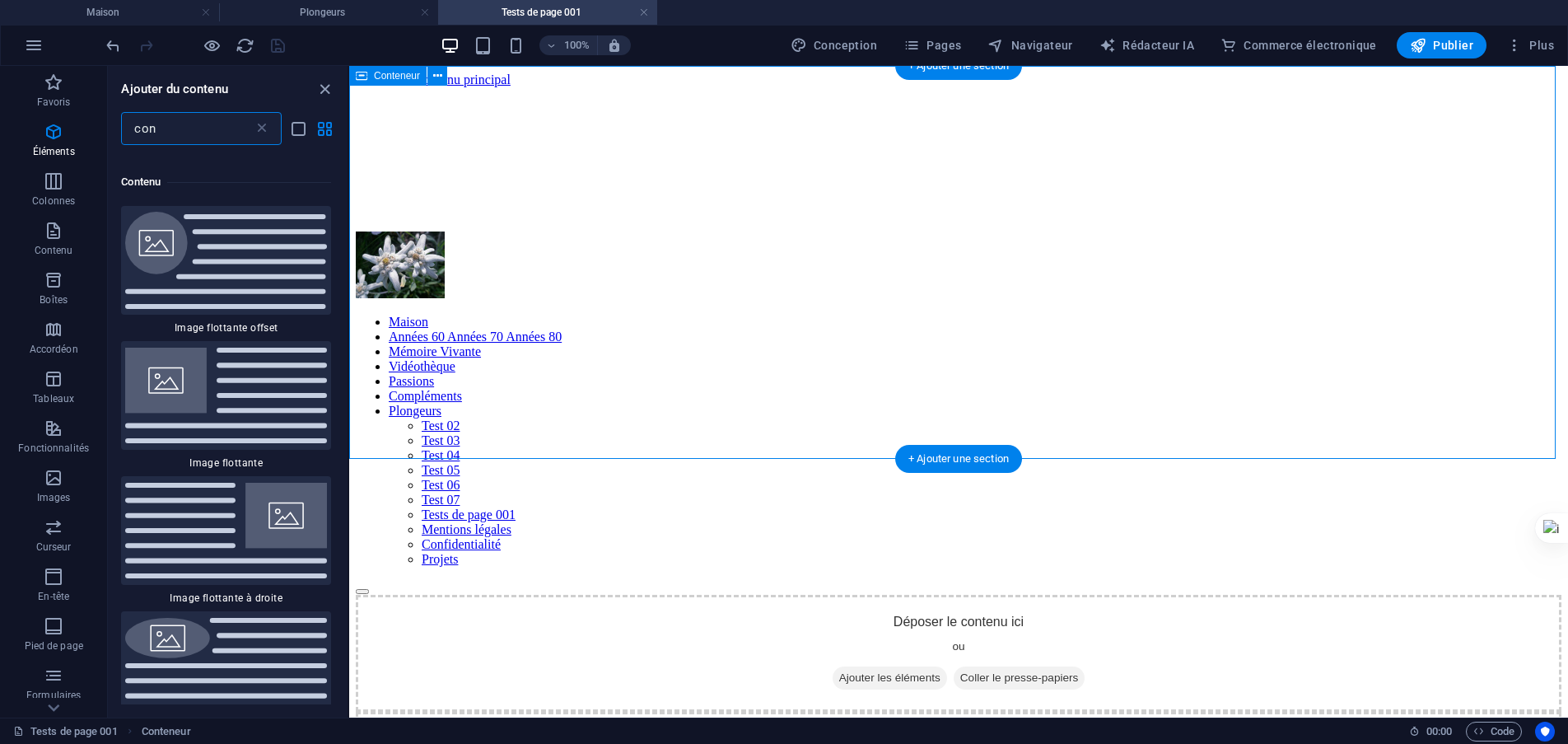
scroll to position [1152, 0]
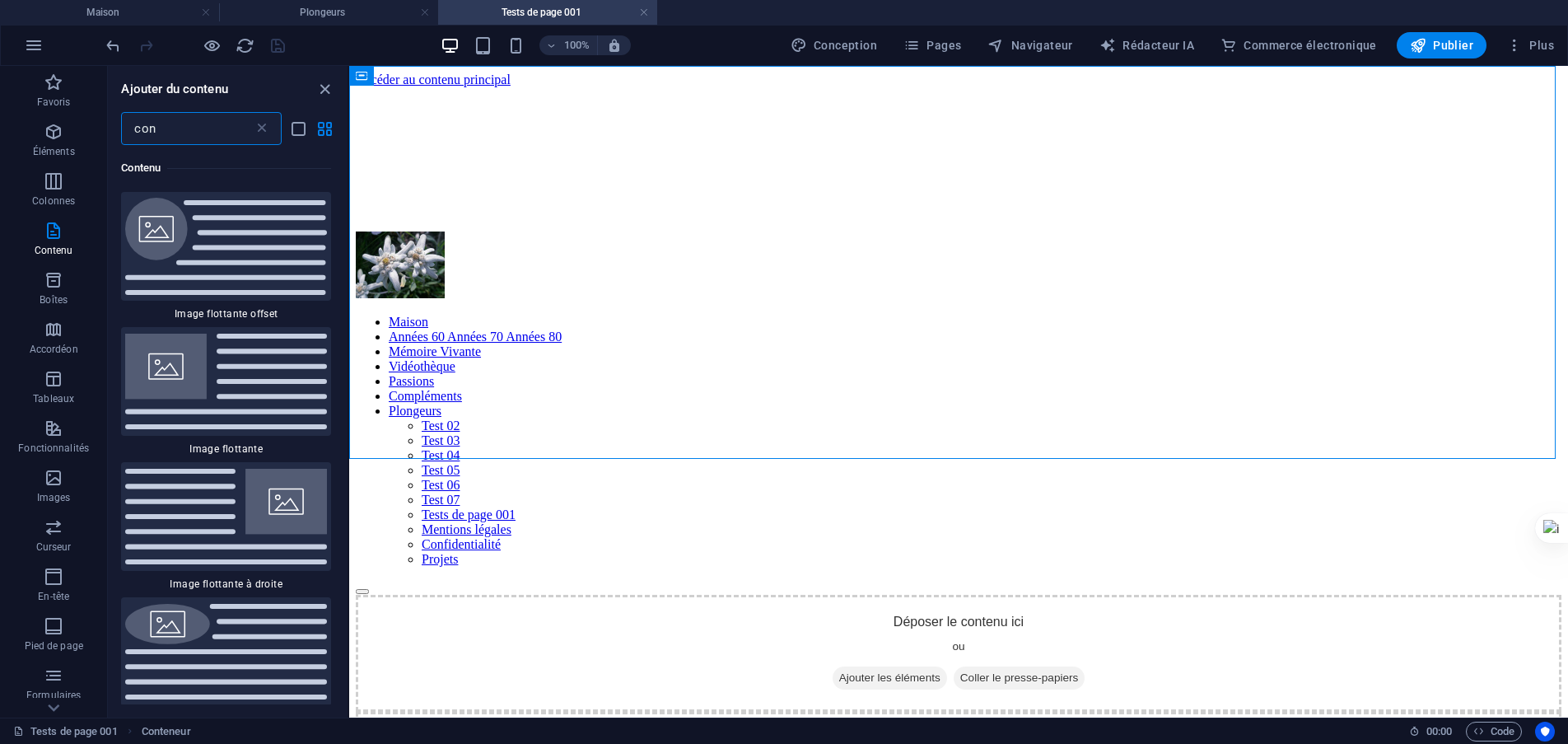
click at [179, 129] on input "con" at bounding box center [187, 128] width 132 height 33
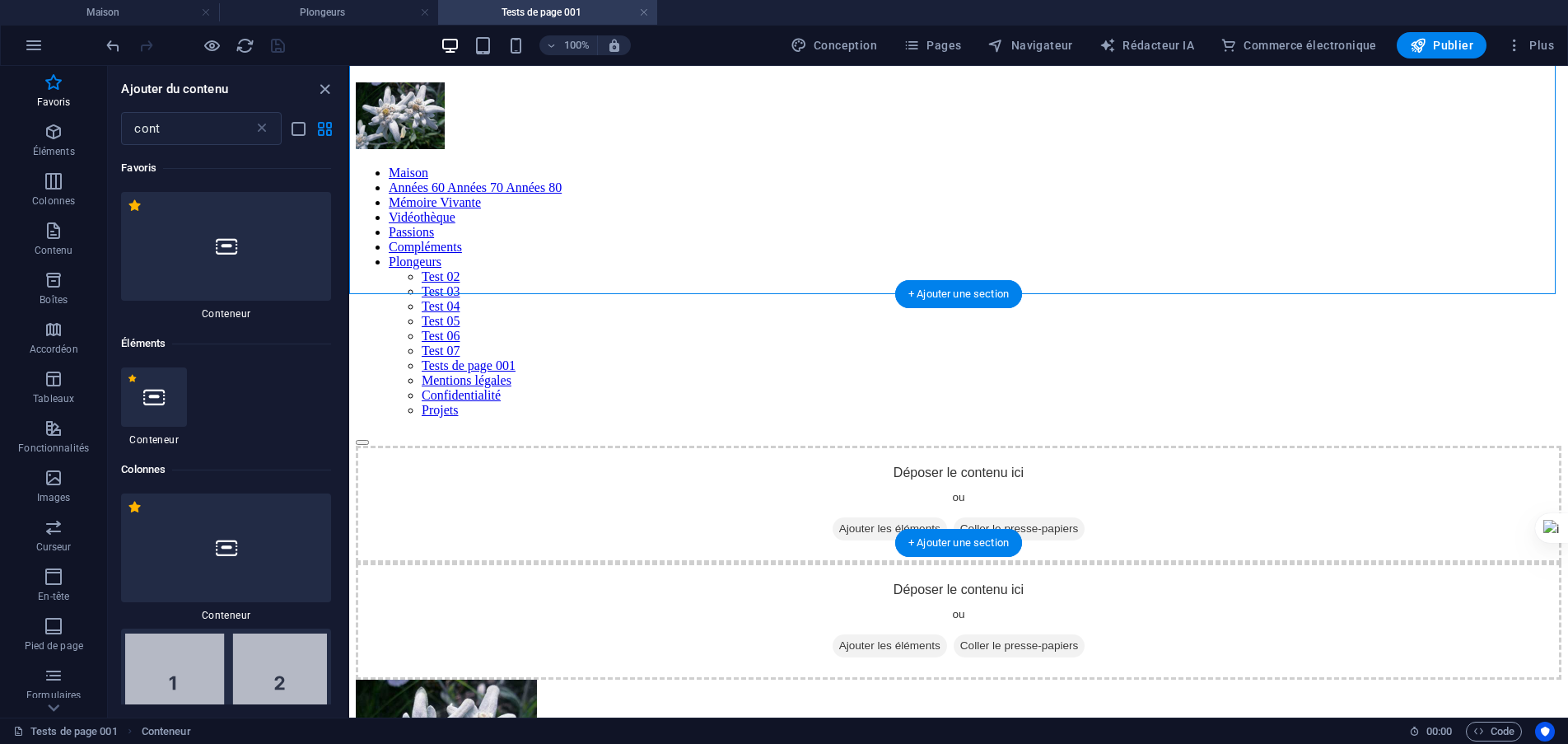
scroll to position [165, 0]
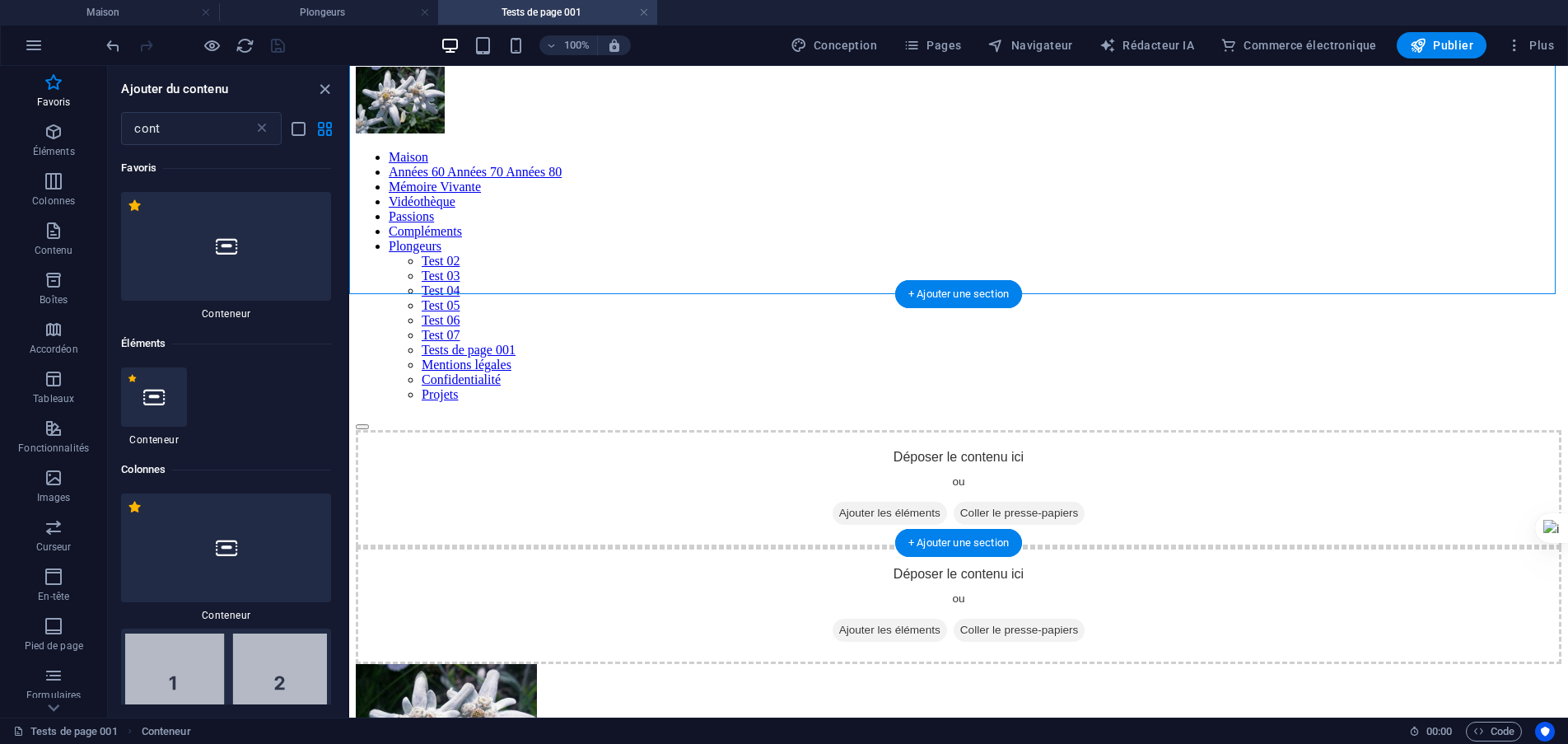
click at [386, 547] on div "Déposer le contenu ici ou Ajouter les éléments Coller le presse-papiers" at bounding box center [959, 605] width 1206 height 117
click at [448, 547] on div "Déposer le contenu ici ou Ajouter les éléments Coller le presse-papiers" at bounding box center [959, 605] width 1206 height 117
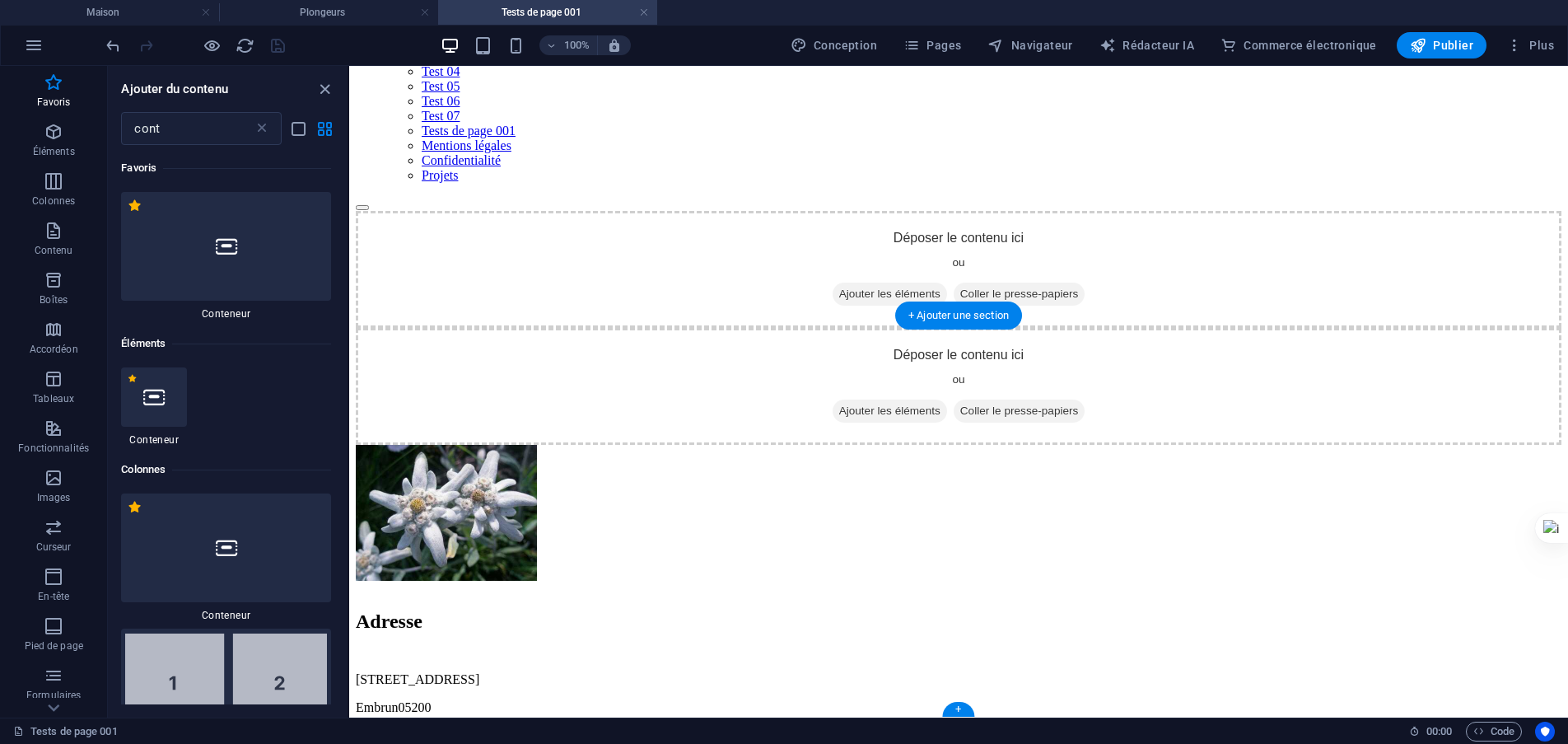
scroll to position [392, 0]
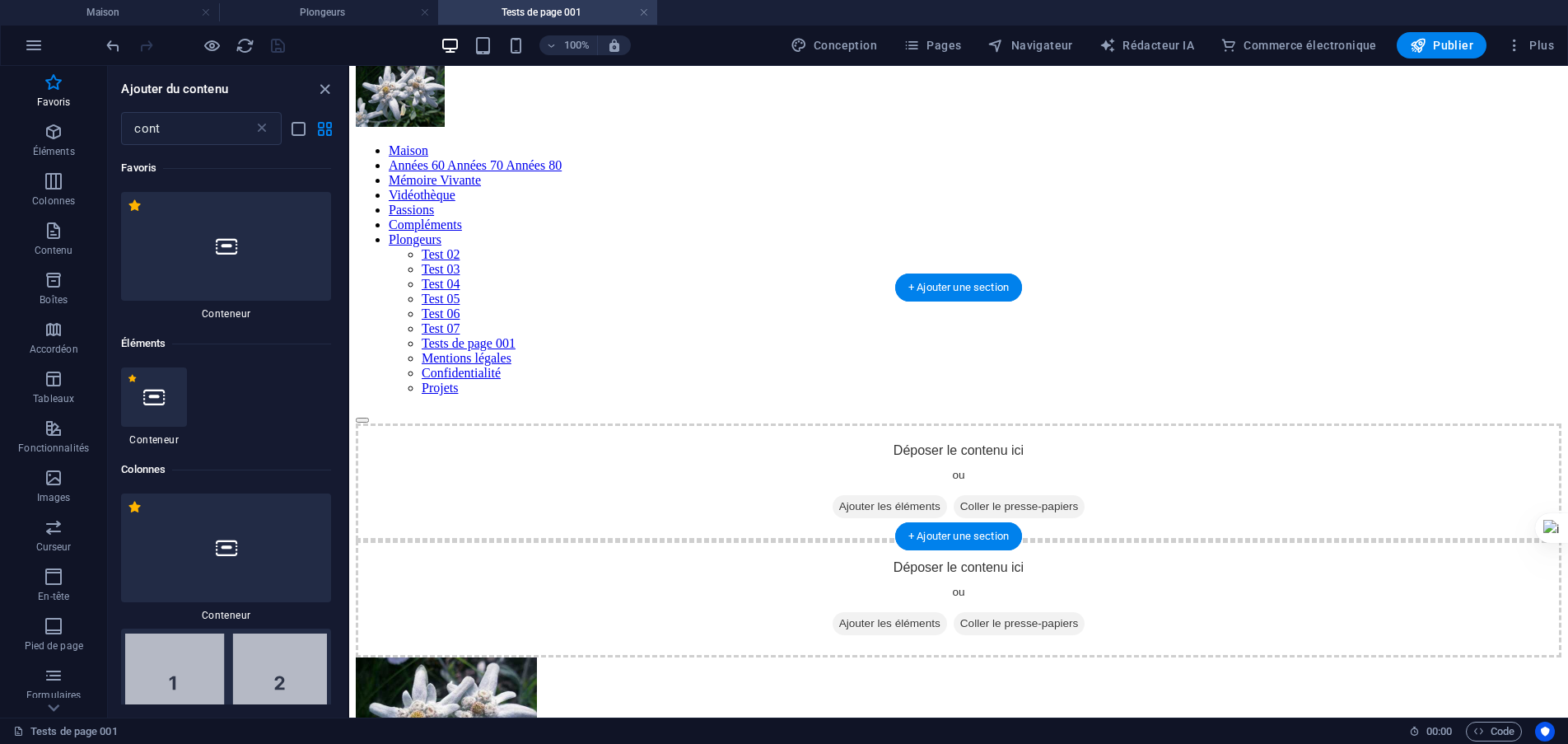
scroll to position [145, 0]
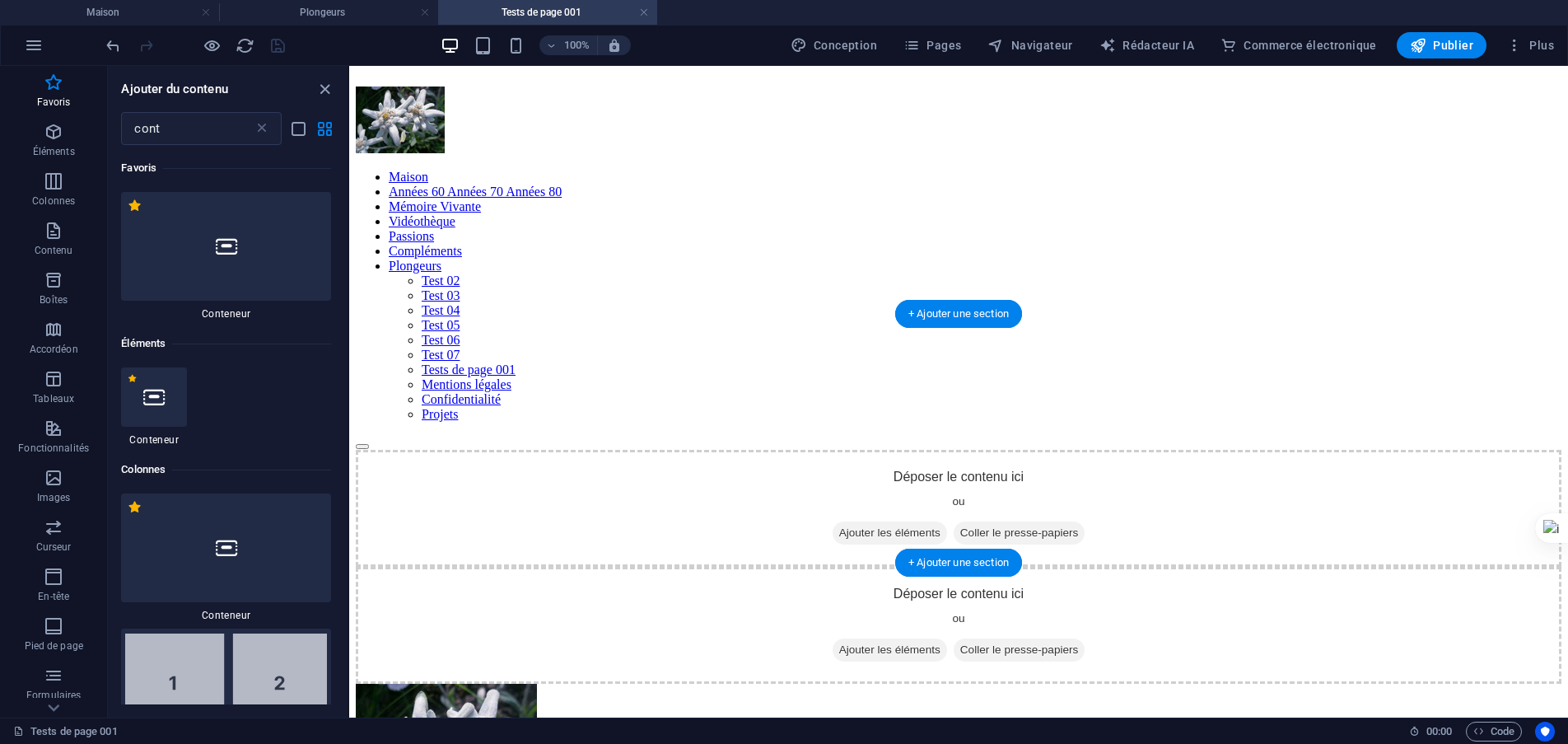
click at [748, 567] on div "Déposer le contenu ici ou Ajouter les éléments Coller le presse-papiers" at bounding box center [959, 625] width 1206 height 117
click at [989, 313] on font "+ Ajouter une section" at bounding box center [959, 313] width 101 height 12
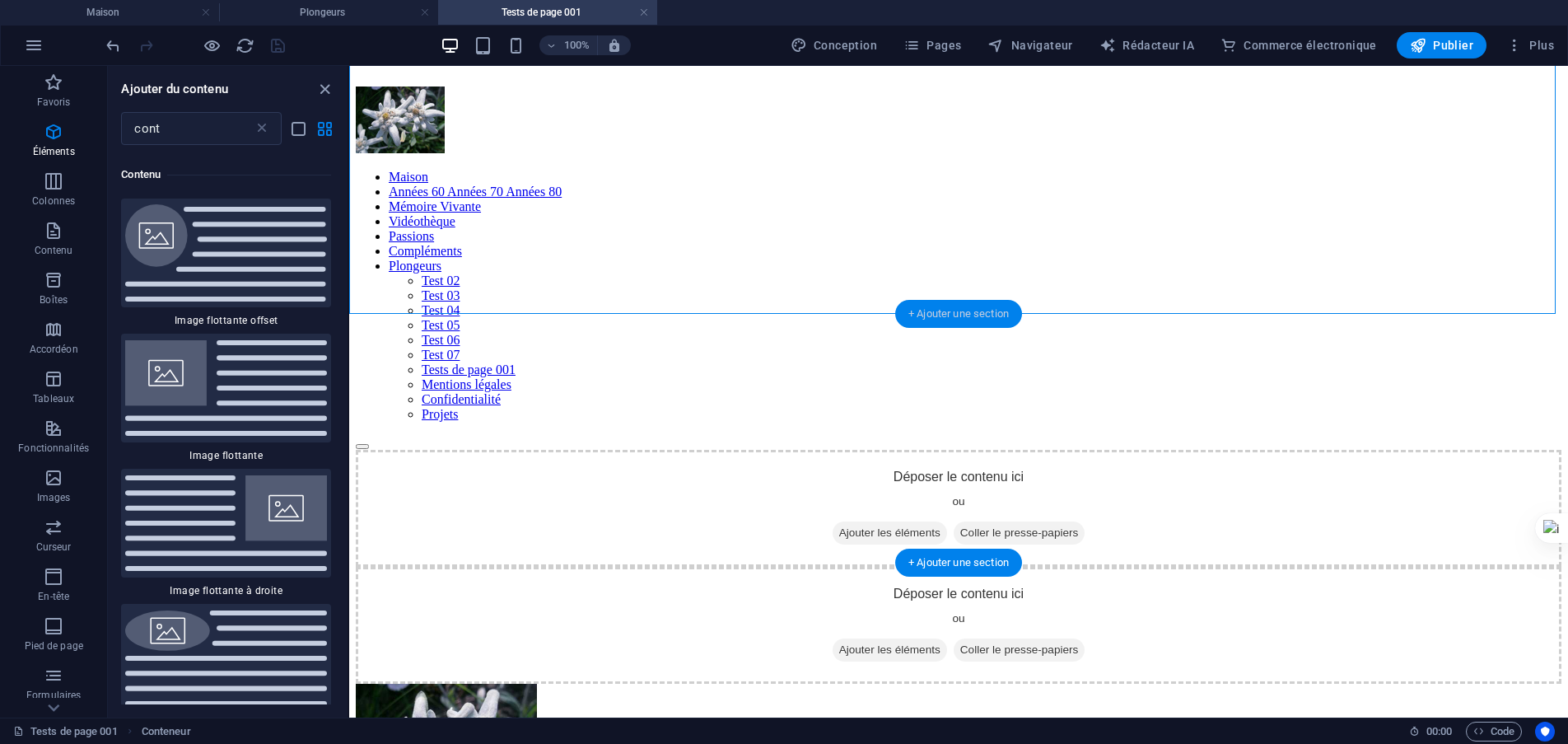
scroll to position [1152, 0]
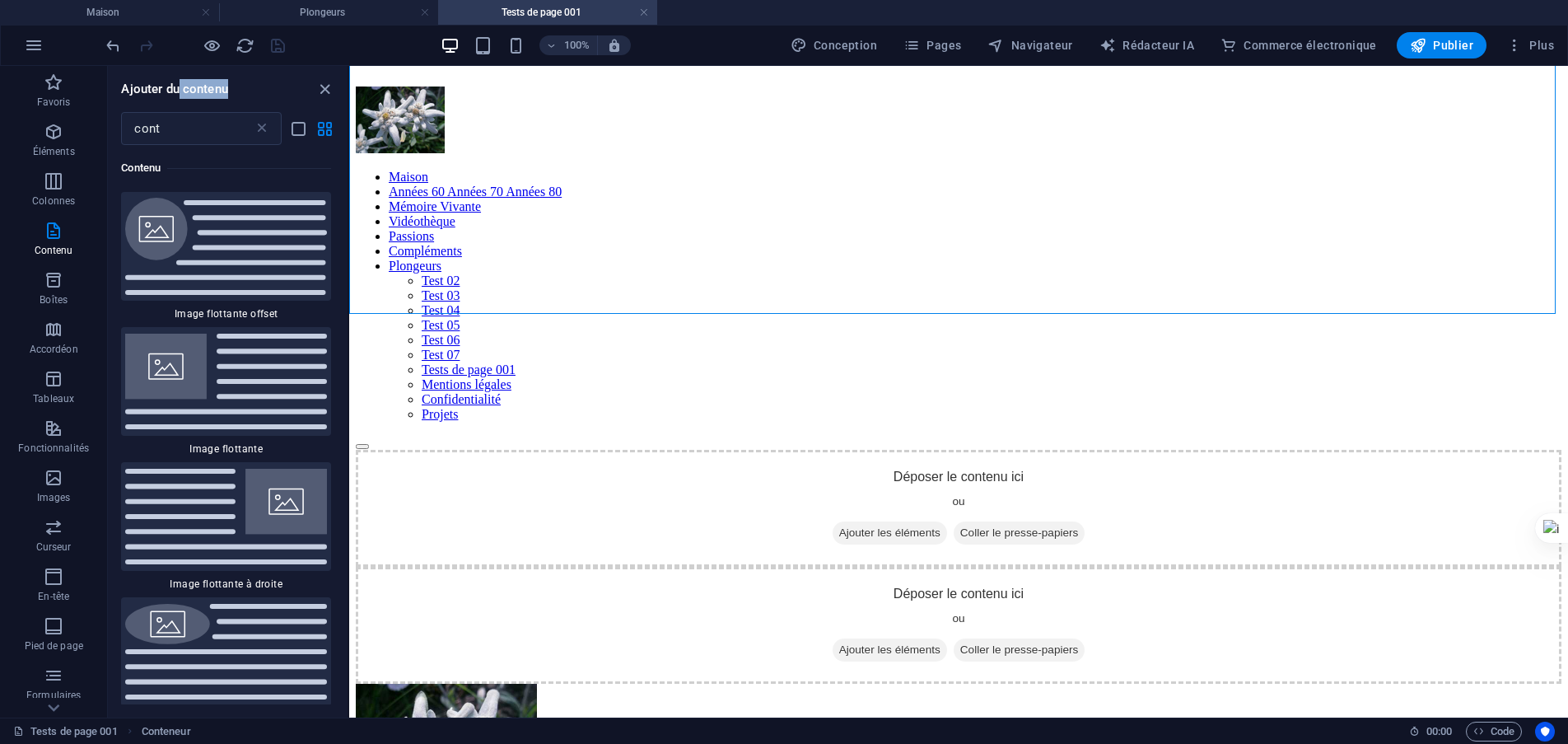
click at [178, 104] on div "Ajouter du contenu cont ​ Favoris 1 étoile Conteneur Éléments 1 étoile Conteneu…" at bounding box center [227, 392] width 240 height 651
click at [177, 129] on button "s'estomper" at bounding box center [195, 129] width 79 height 22
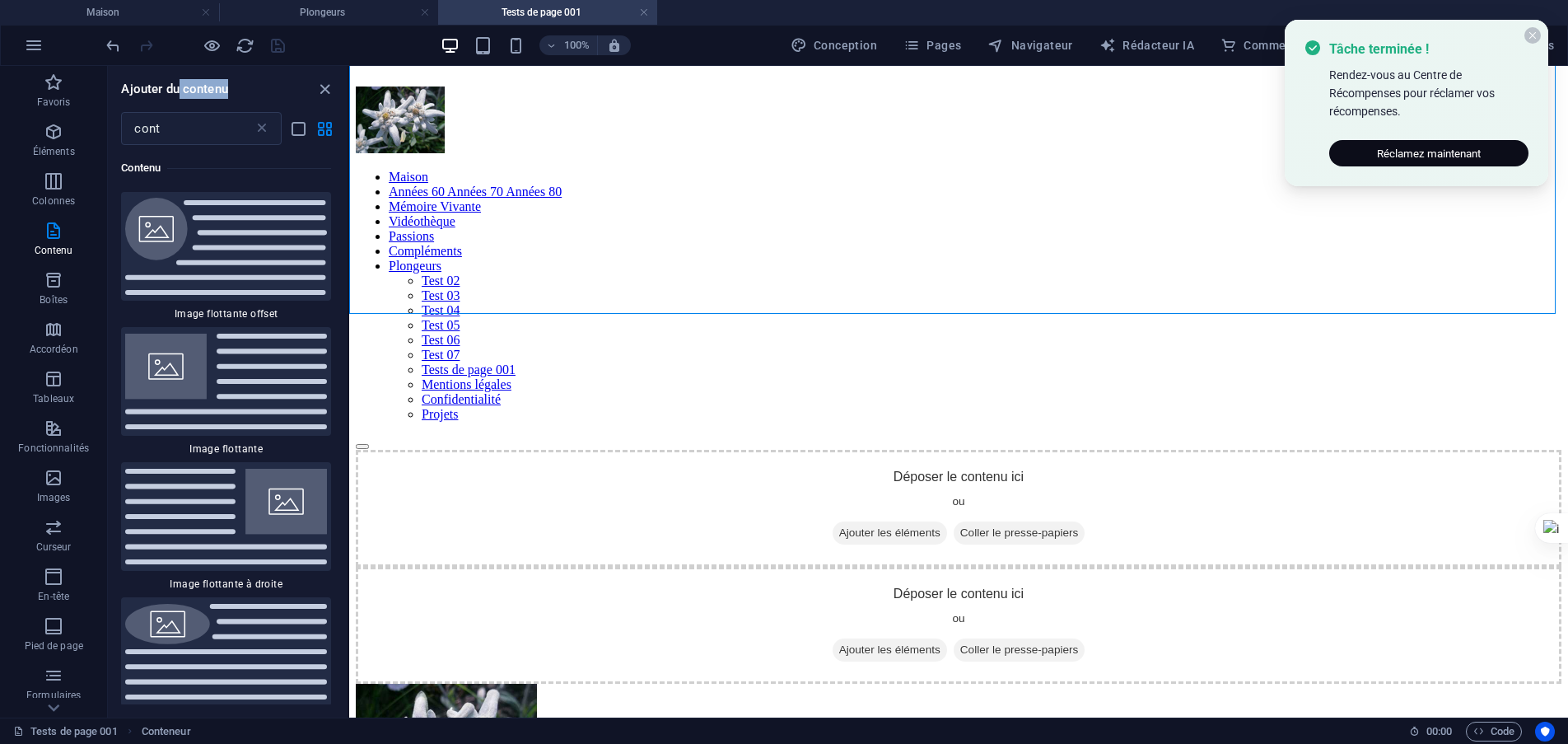
click at [1530, 32] on icon at bounding box center [1532, 35] width 10 height 10
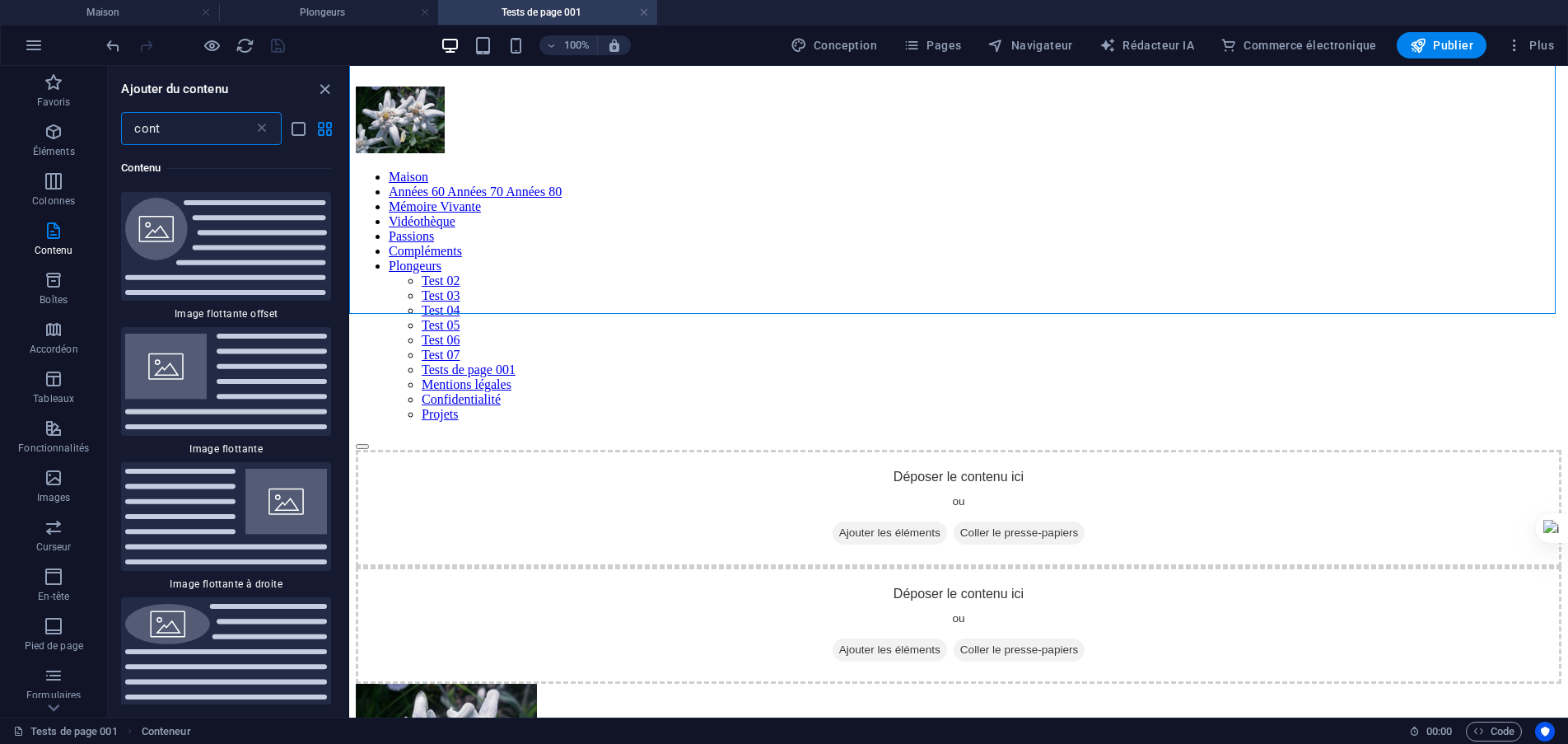
click at [210, 133] on input "cont" at bounding box center [187, 128] width 132 height 33
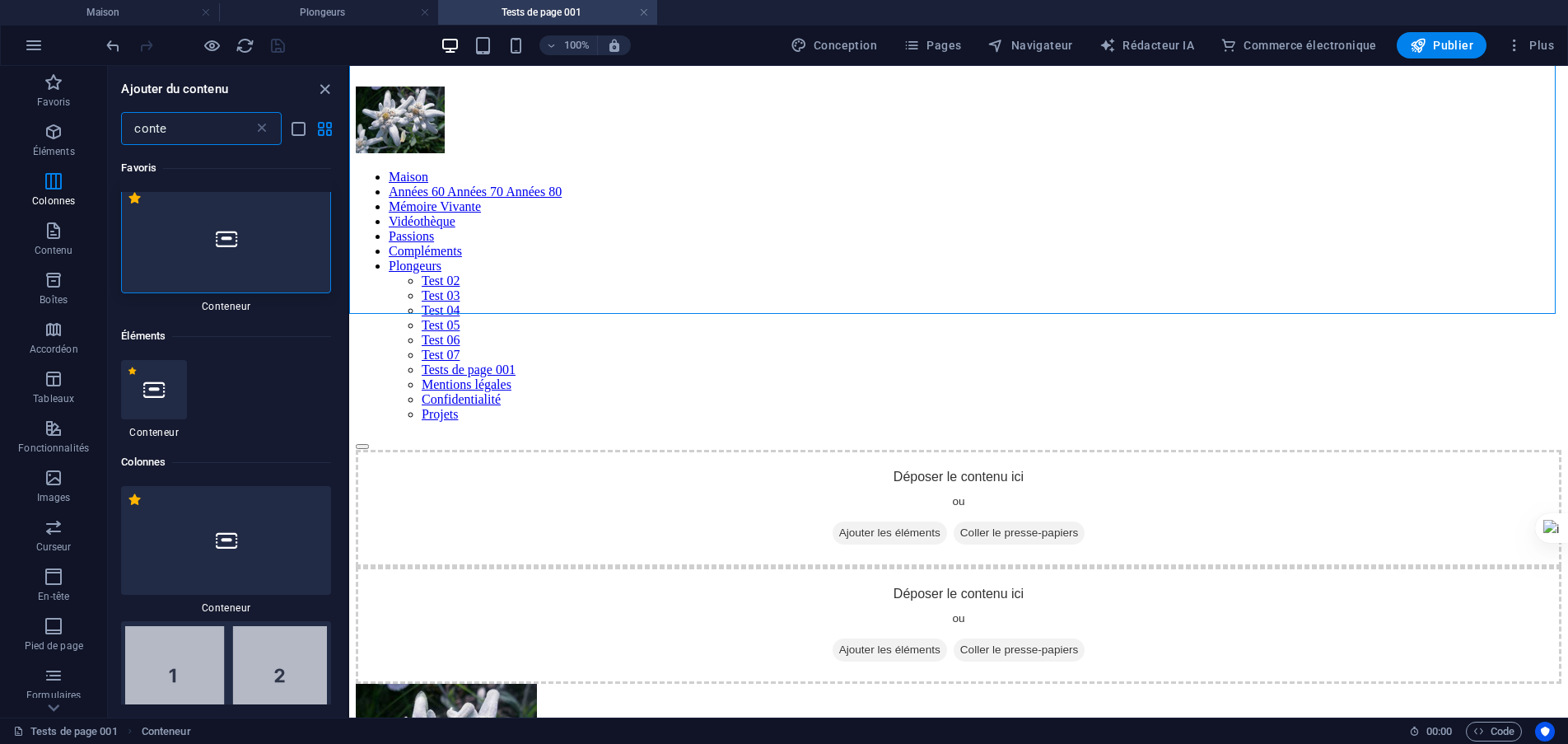
scroll to position [0, 0]
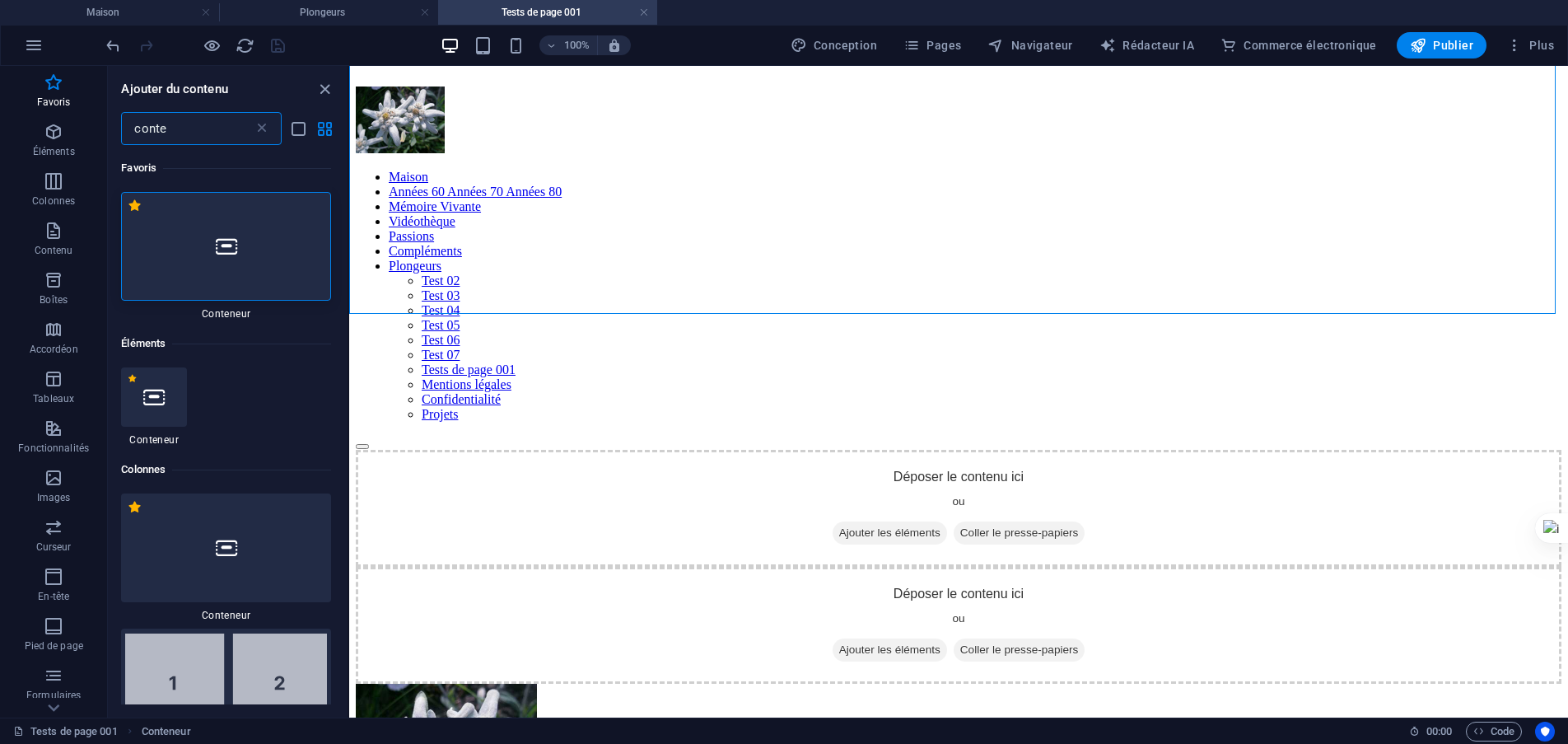
type input "conte"
click at [243, 247] on div at bounding box center [226, 246] width 210 height 109
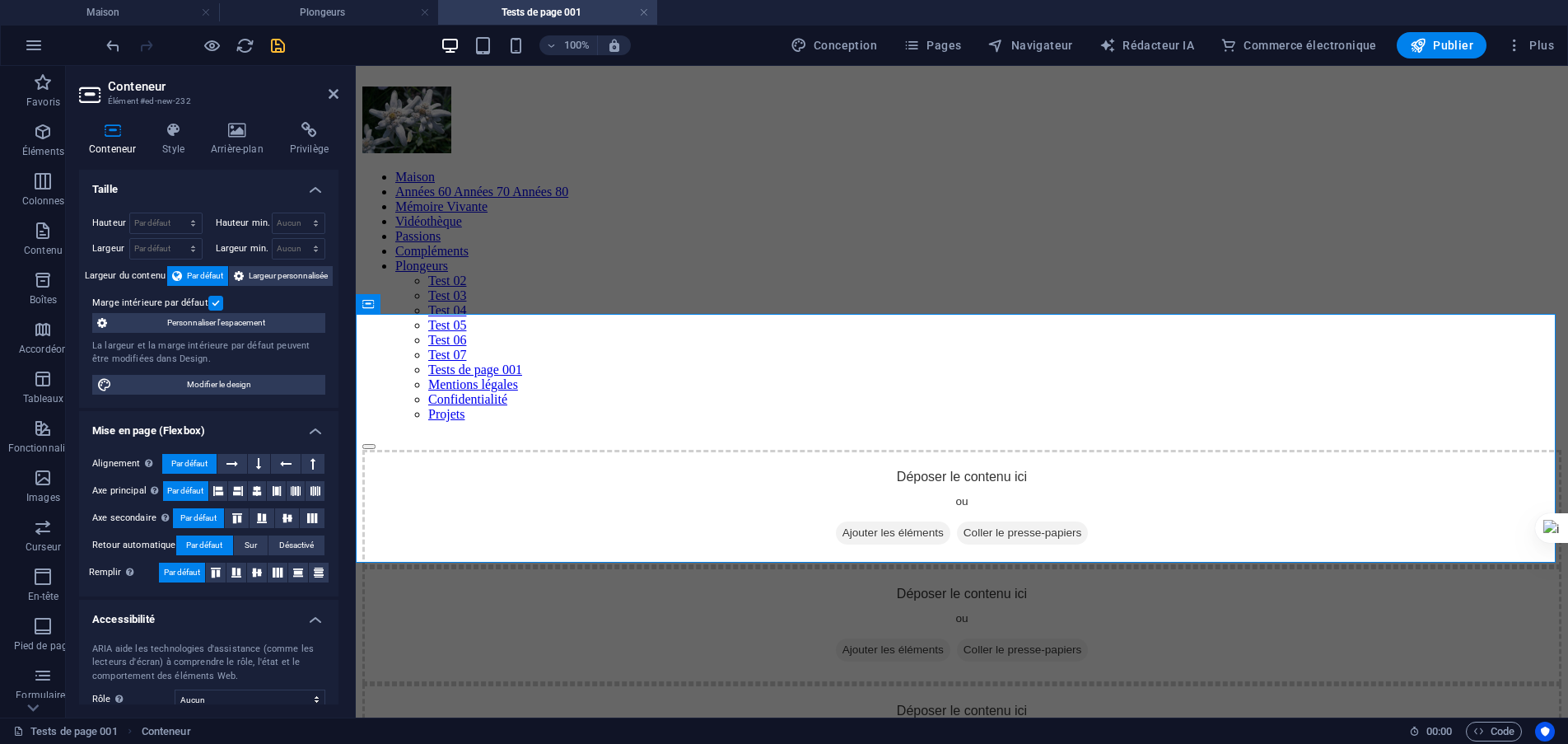
click at [280, 46] on icon "sauvegarder" at bounding box center [278, 46] width 19 height 19
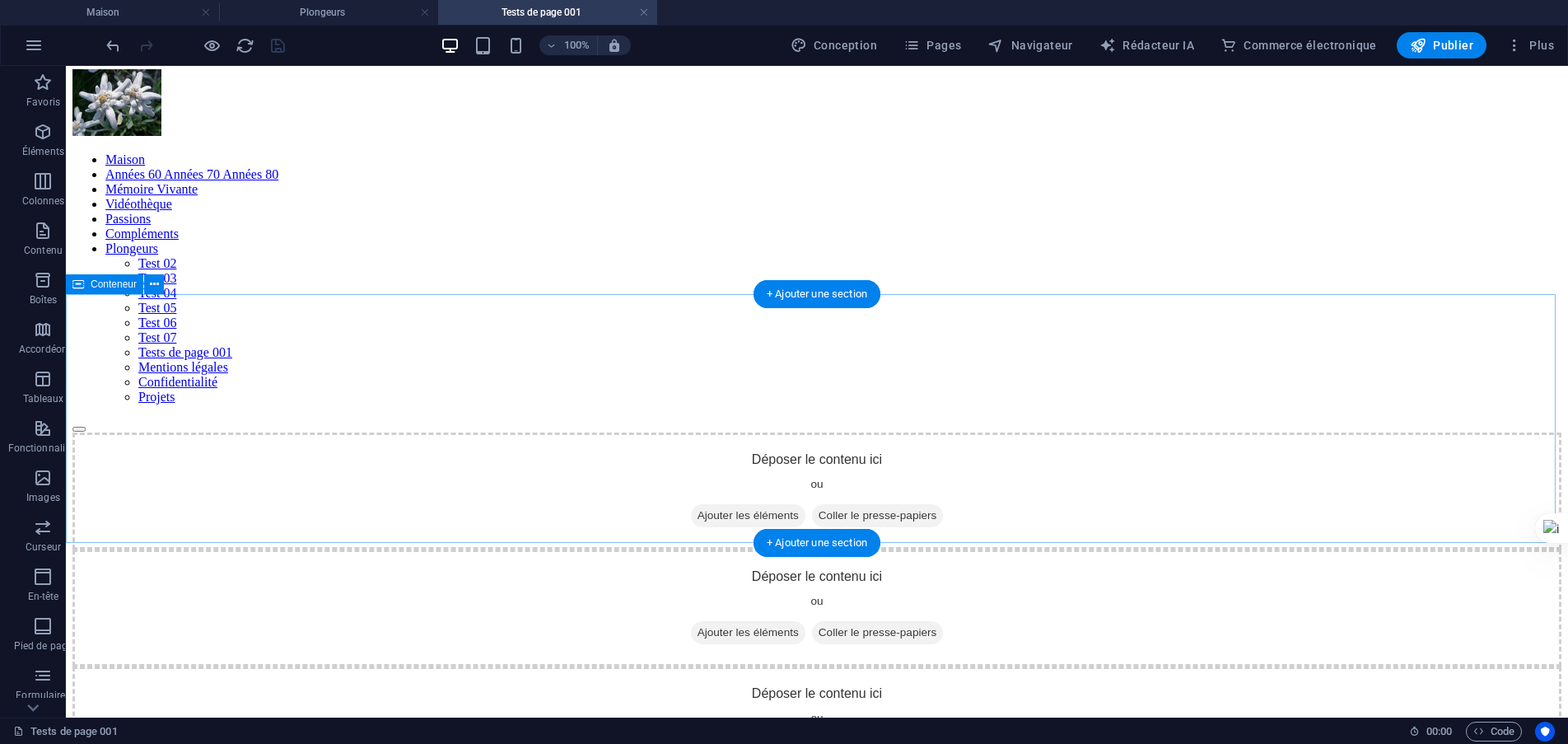
scroll to position [165, 0]
drag, startPoint x: 114, startPoint y: 250, endPoint x: 801, endPoint y: 410, distance: 705.4
click at [821, 547] on div "Déposer le contenu ici ou Ajouter les éléments Coller le presse-papiers" at bounding box center [816, 605] width 1489 height 117
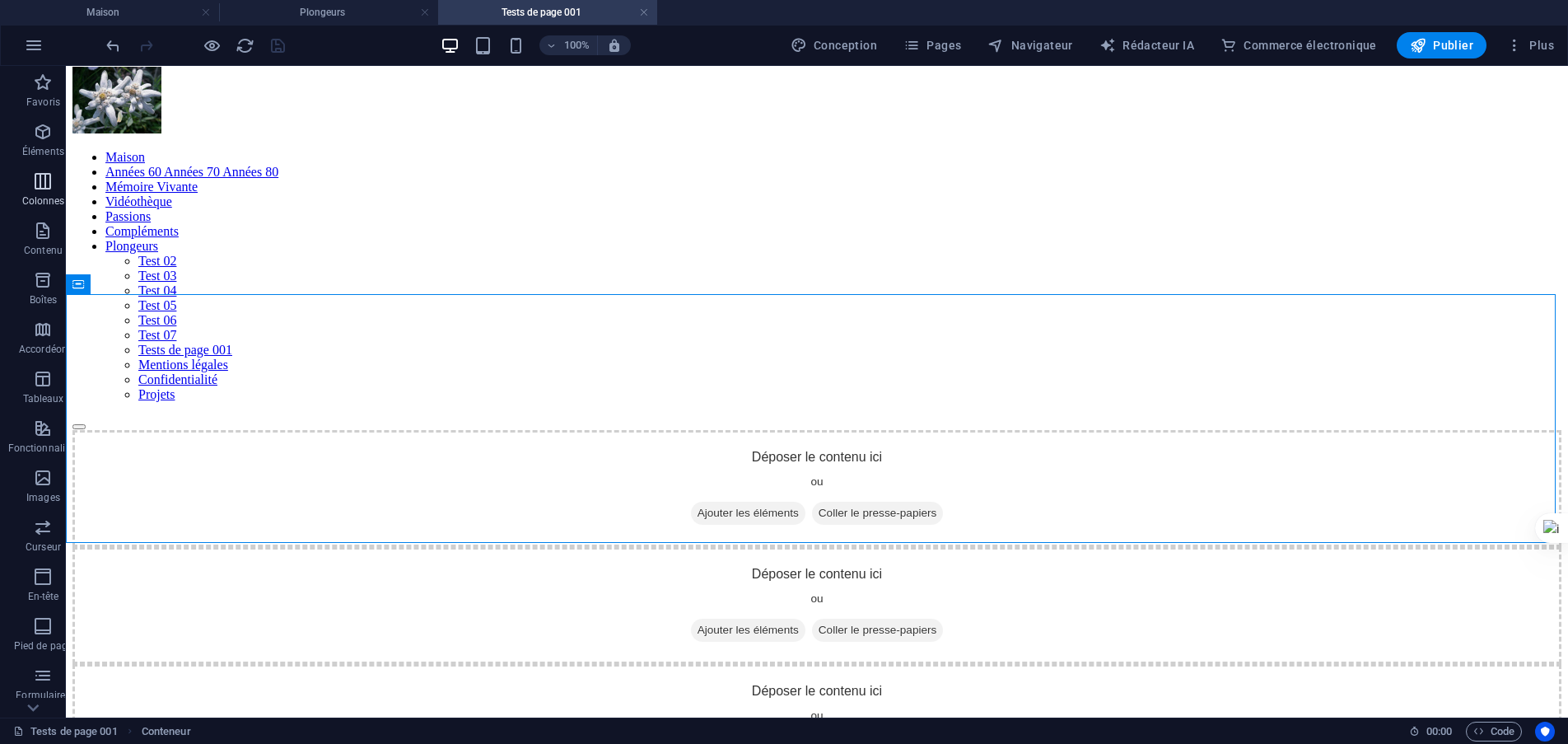
click at [40, 191] on span "Colonnes" at bounding box center [43, 191] width 87 height 40
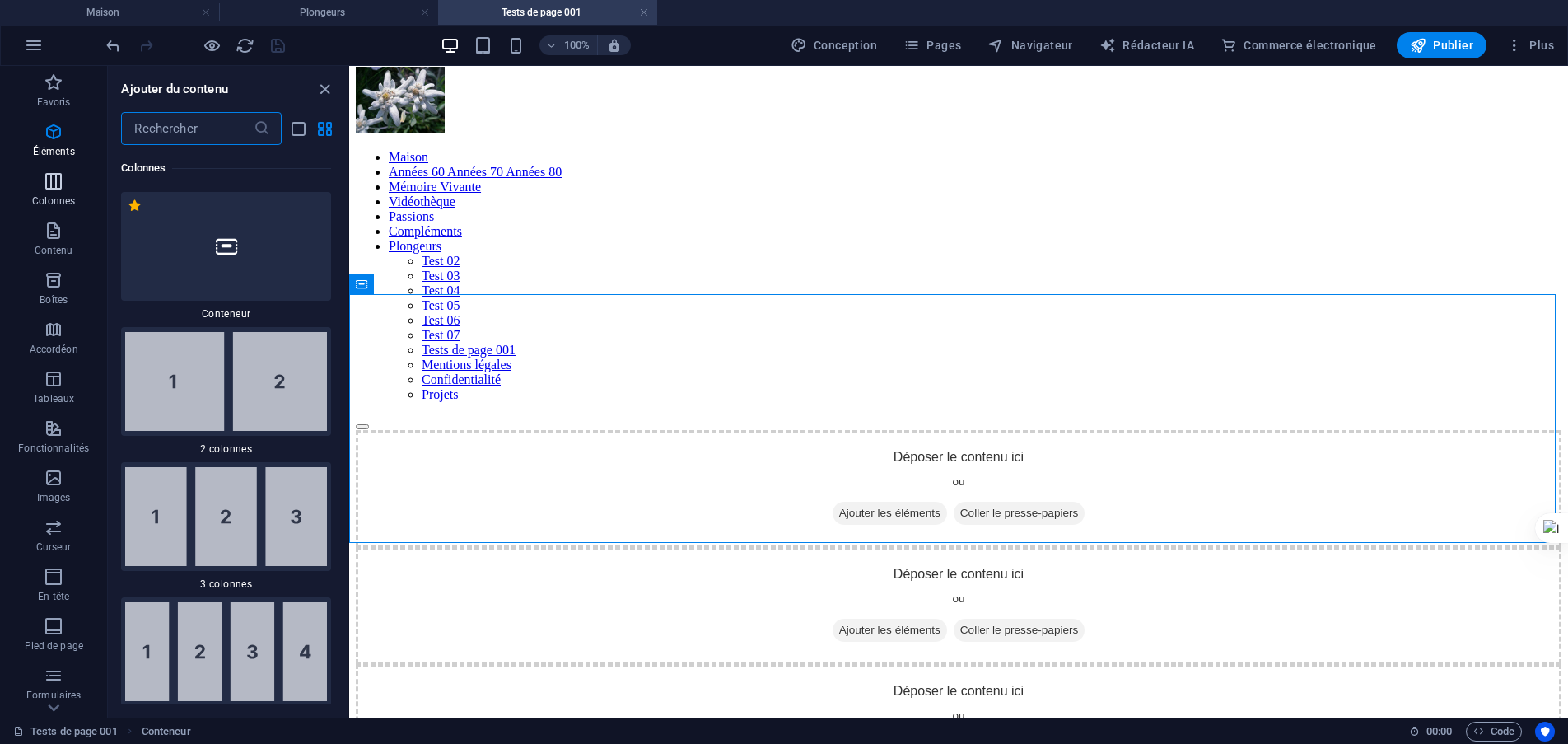
scroll to position [1122, 0]
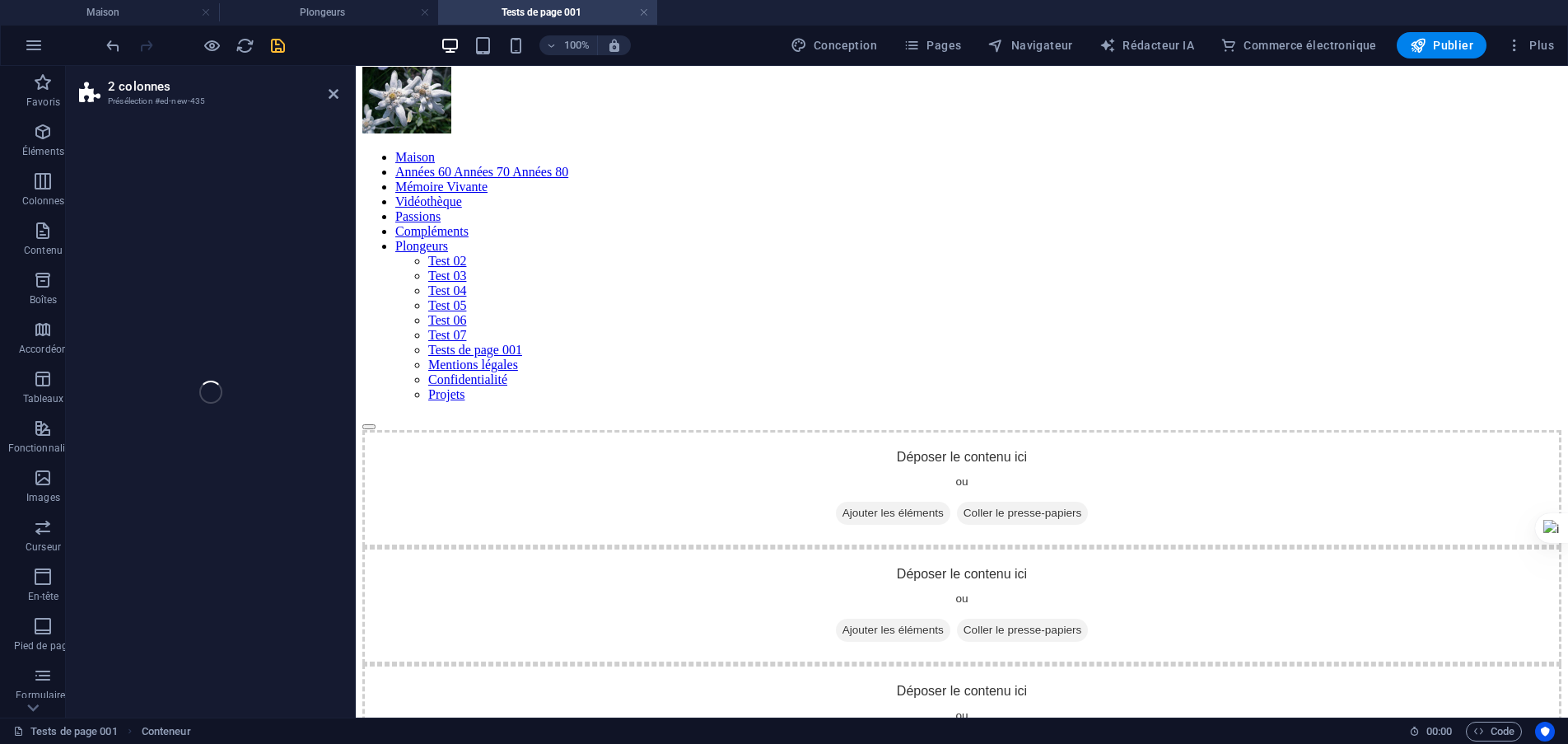
select select "rem"
select select "preset-columns-two-v2-default"
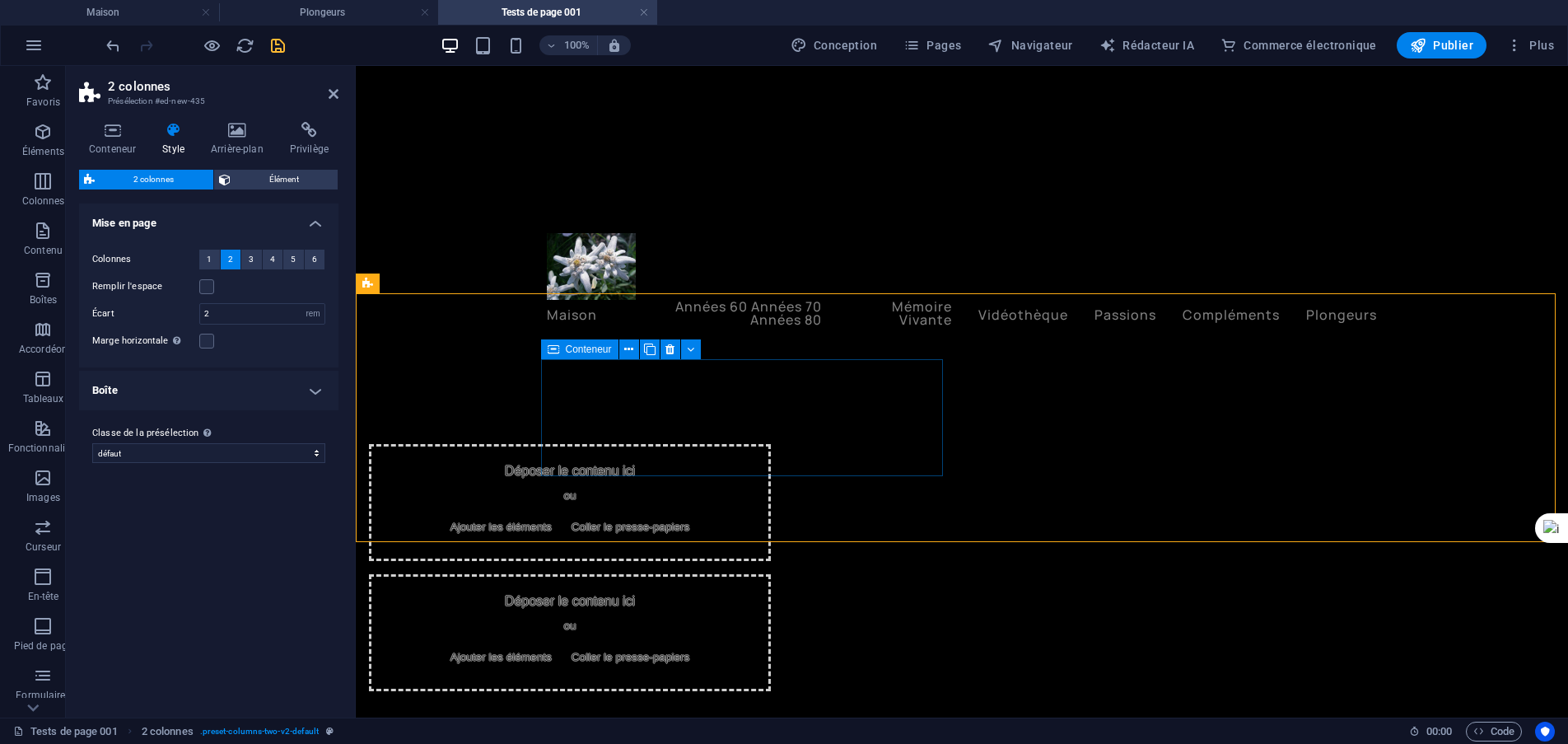
scroll to position [494, 0]
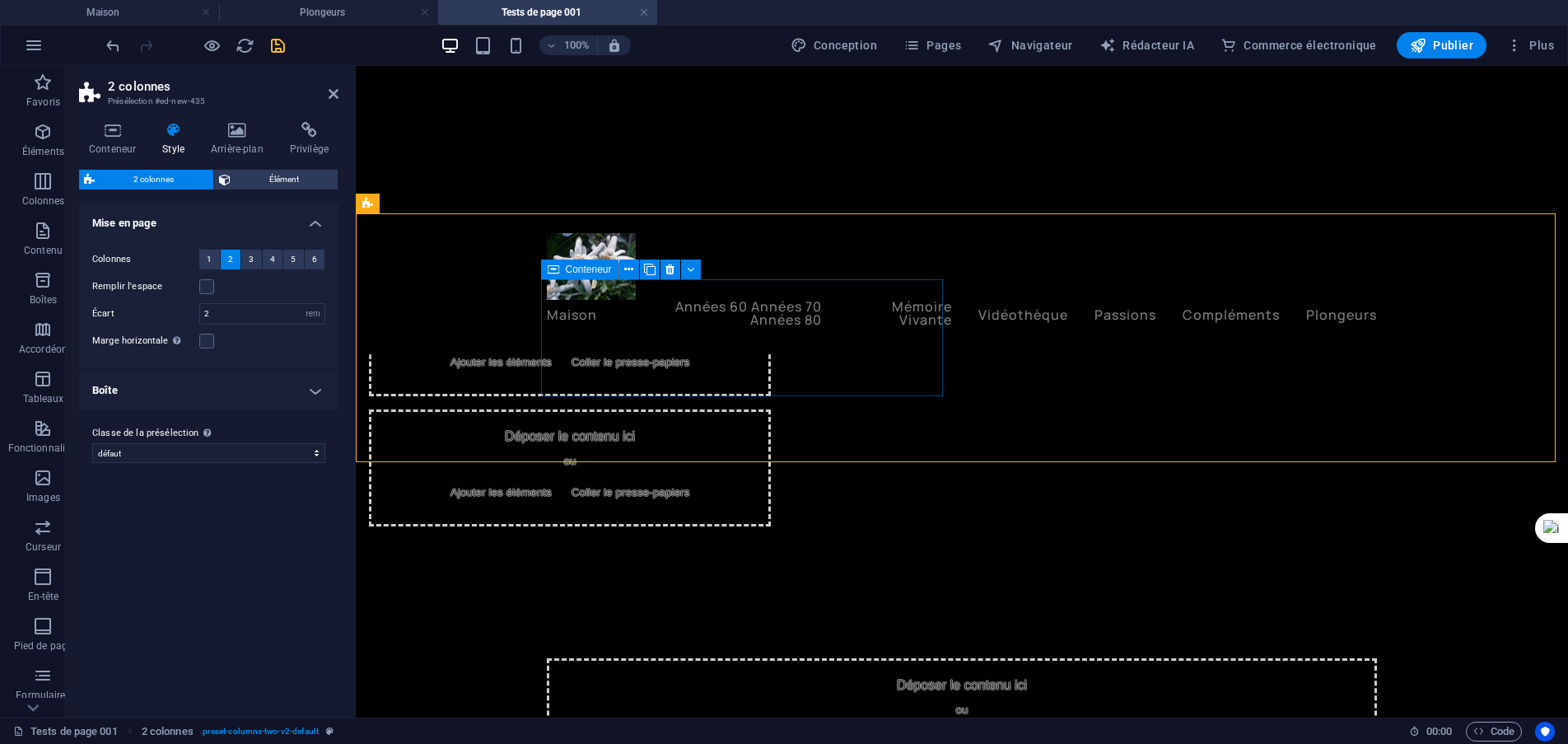
click at [552, 362] on font "Ajouter les éléments" at bounding box center [501, 362] width 102 height 12
click at [552, 361] on font "Ajouter les éléments" at bounding box center [501, 362] width 102 height 12
click at [628, 266] on icon at bounding box center [629, 270] width 9 height 17
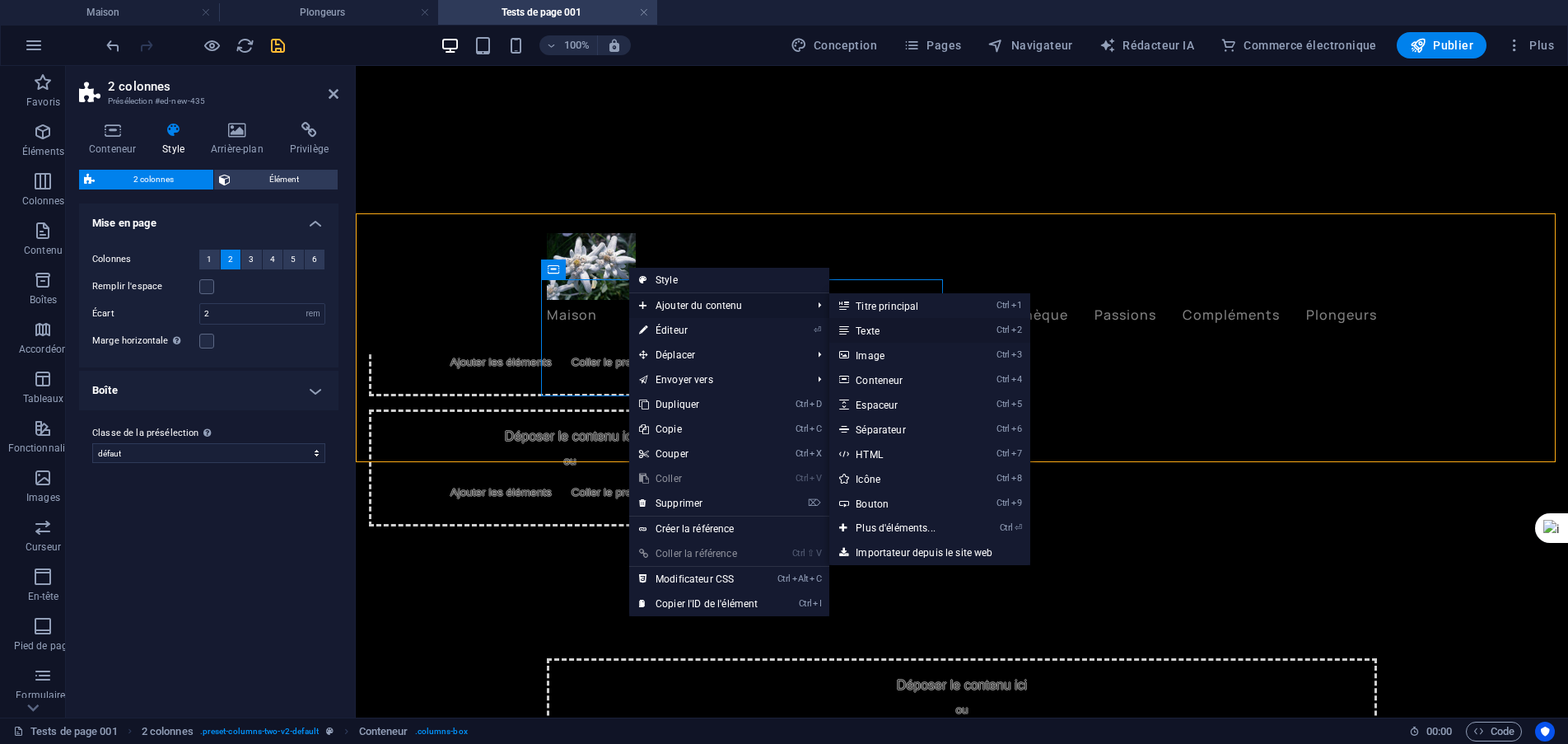
click at [878, 332] on font "Texte" at bounding box center [868, 331] width 24 height 11
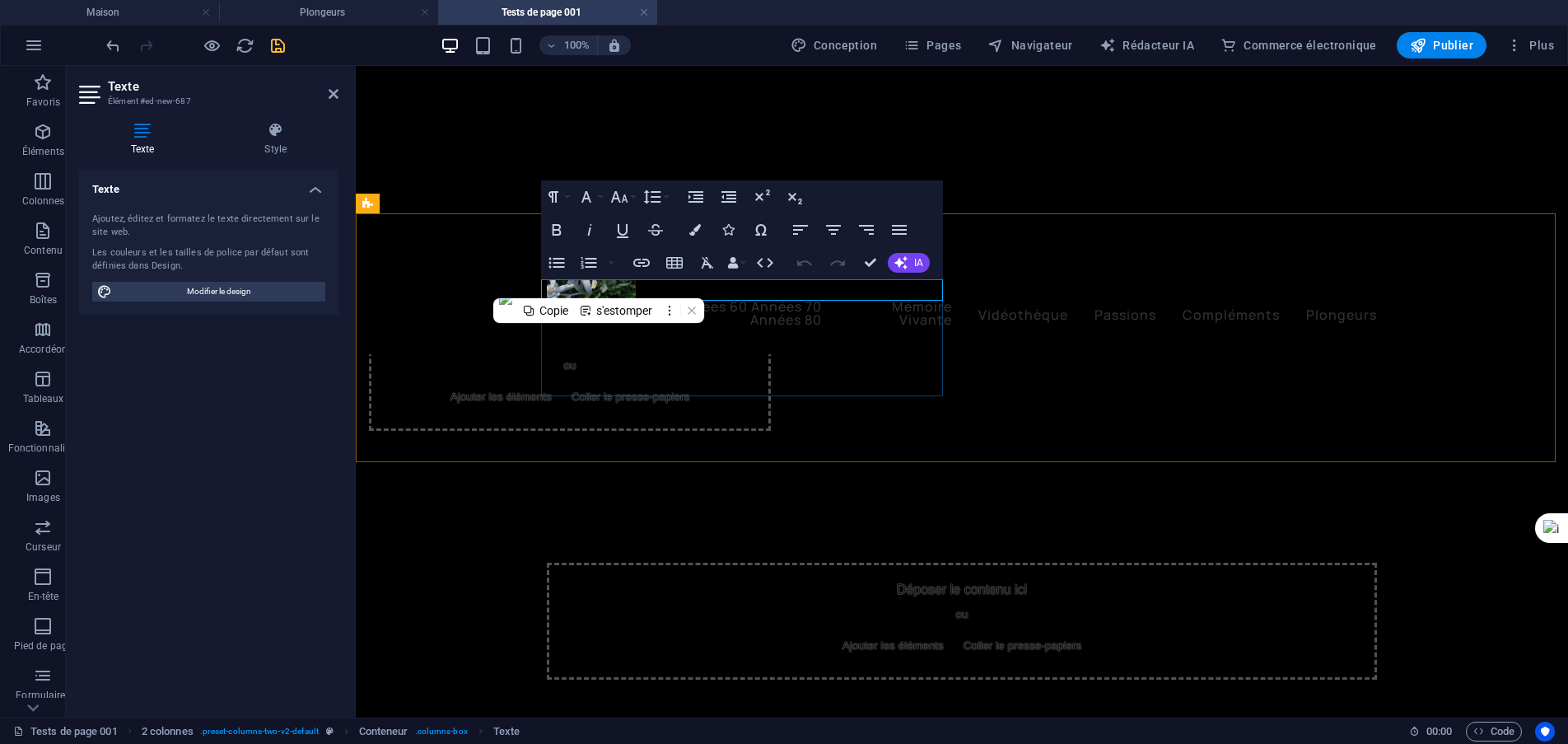
click at [497, 286] on font "Nouvel élément texte" at bounding box center [433, 289] width 128 height 18
drag, startPoint x: 681, startPoint y: 290, endPoint x: 551, endPoint y: 298, distance: 130.2
click at [543, 291] on p "Nouvel élément texte" at bounding box center [570, 290] width 402 height 22
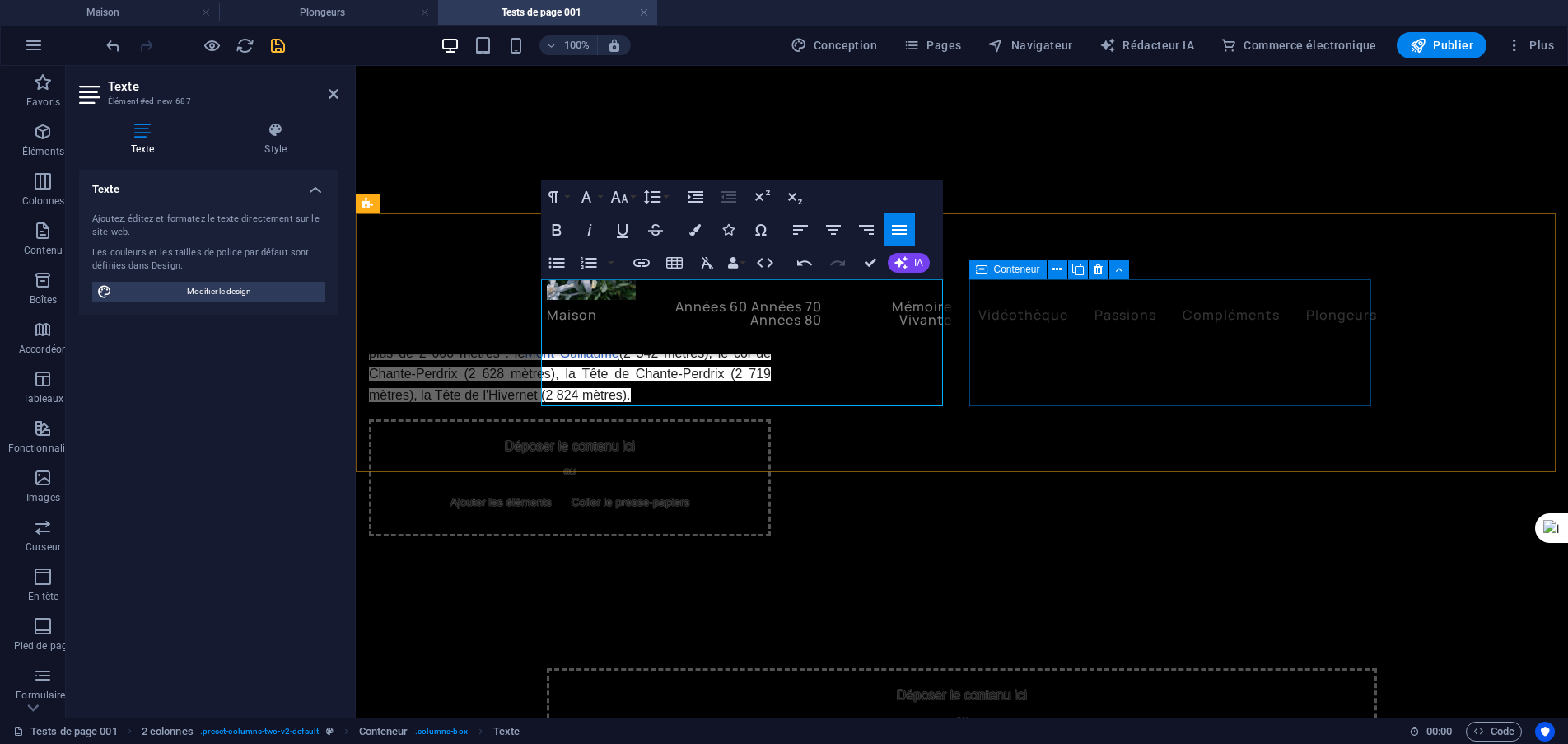
click at [552, 496] on font "Ajouter les éléments" at bounding box center [501, 502] width 102 height 12
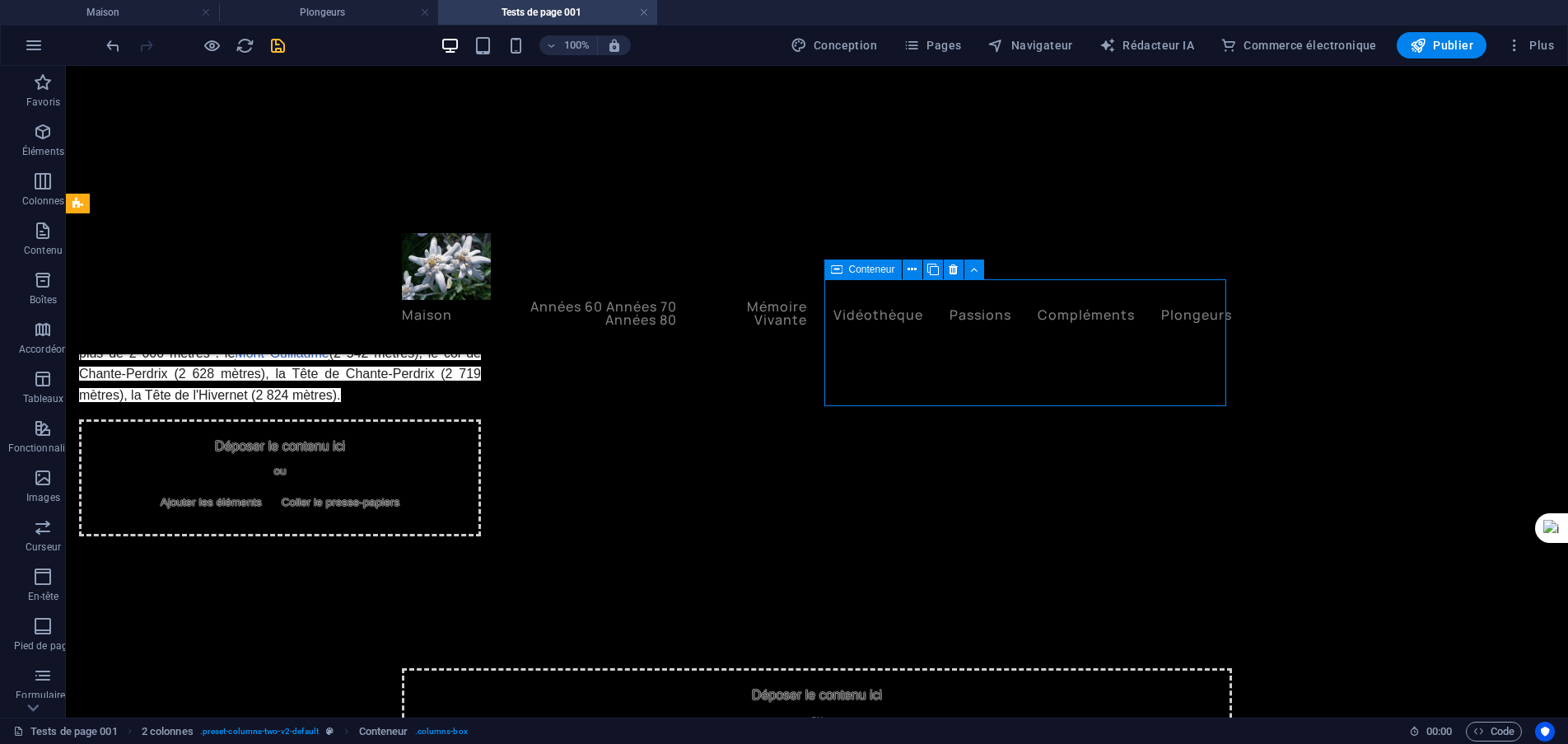
click at [262, 496] on font "Ajouter les éléments" at bounding box center [211, 502] width 102 height 12
click at [908, 267] on icon at bounding box center [912, 270] width 9 height 17
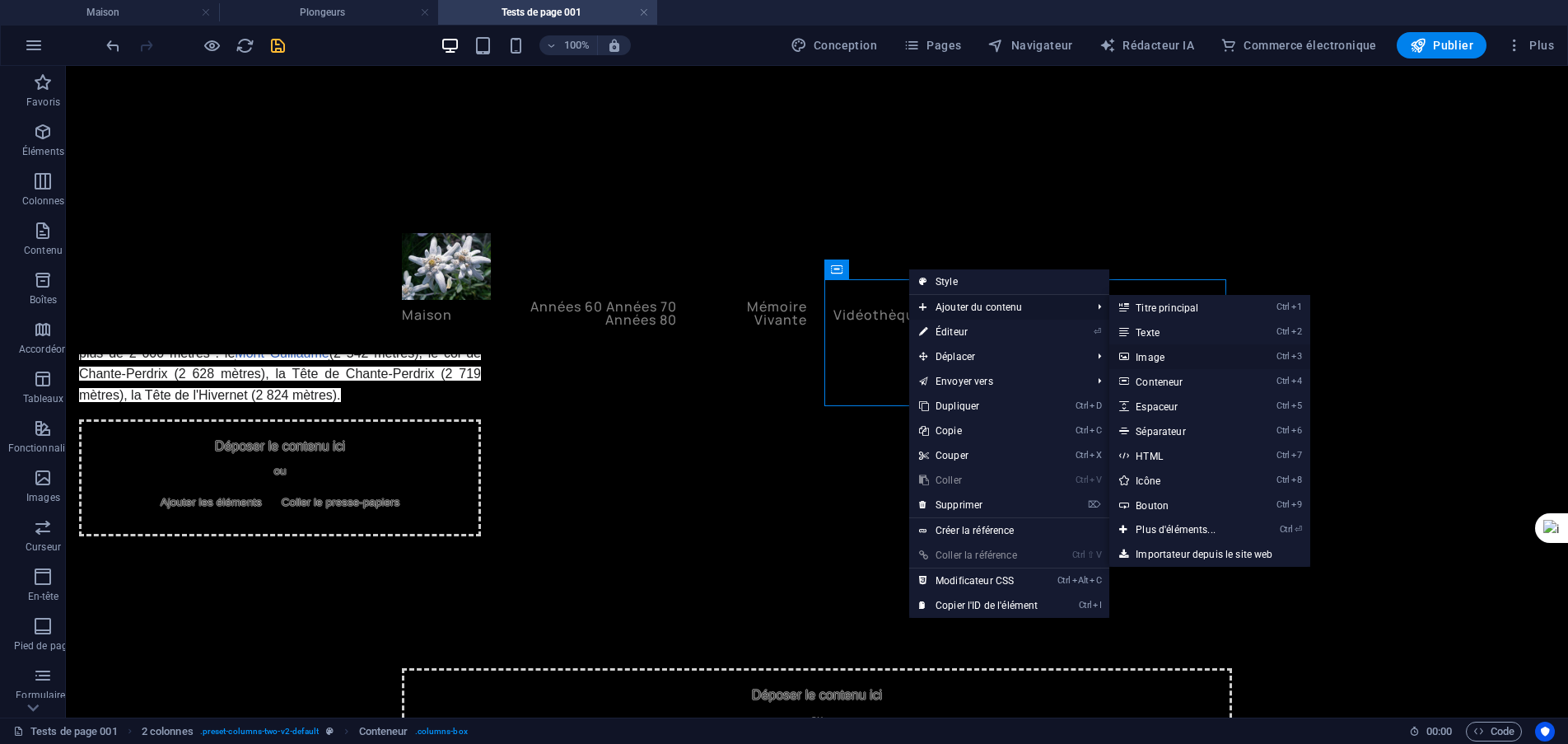
click at [1156, 355] on font "Image" at bounding box center [1150, 357] width 29 height 11
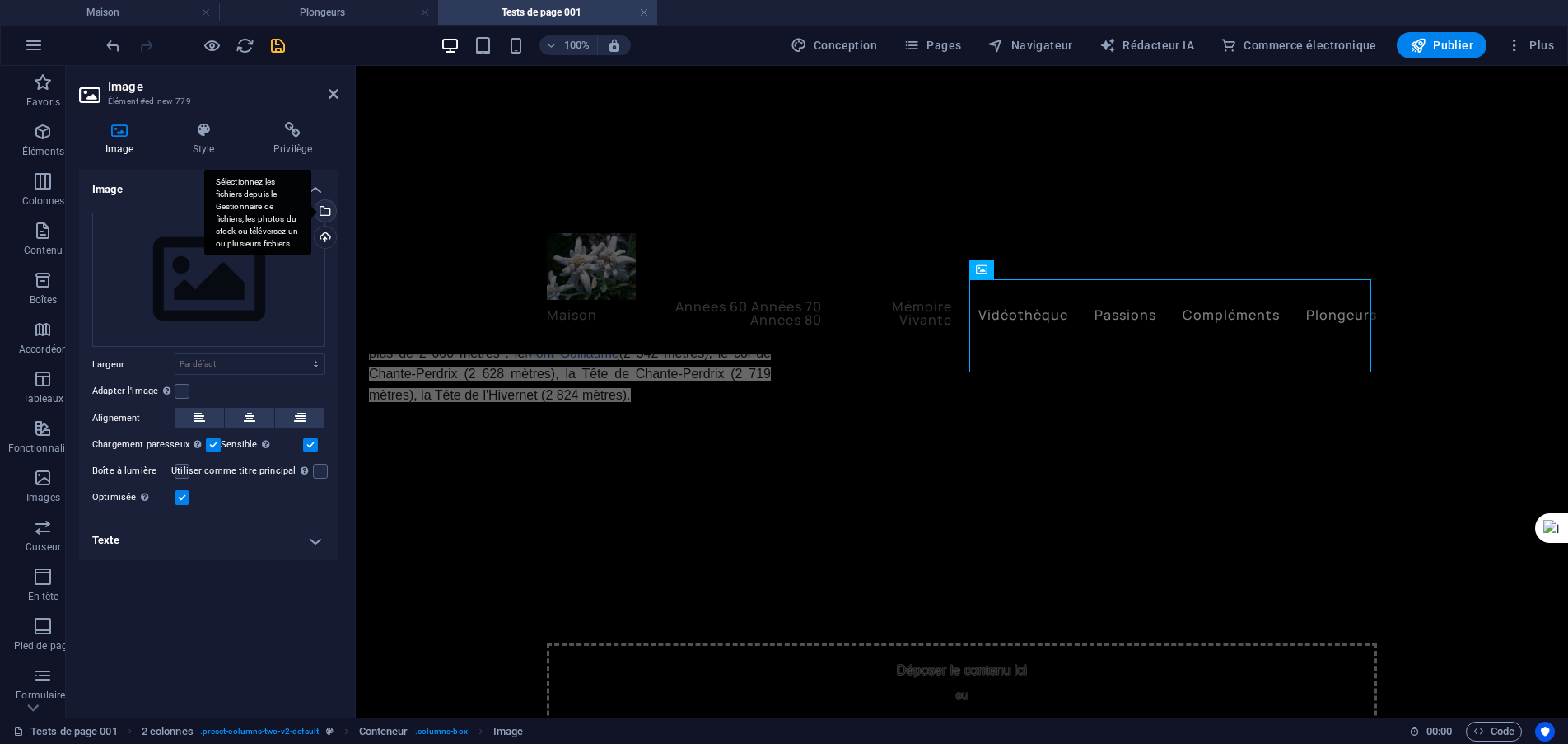
click at [326, 215] on div "Sélectionnez les fichiers depuis le Gestionnaire de fichiers, les photos du sto…" at bounding box center [324, 213] width 24 height 24
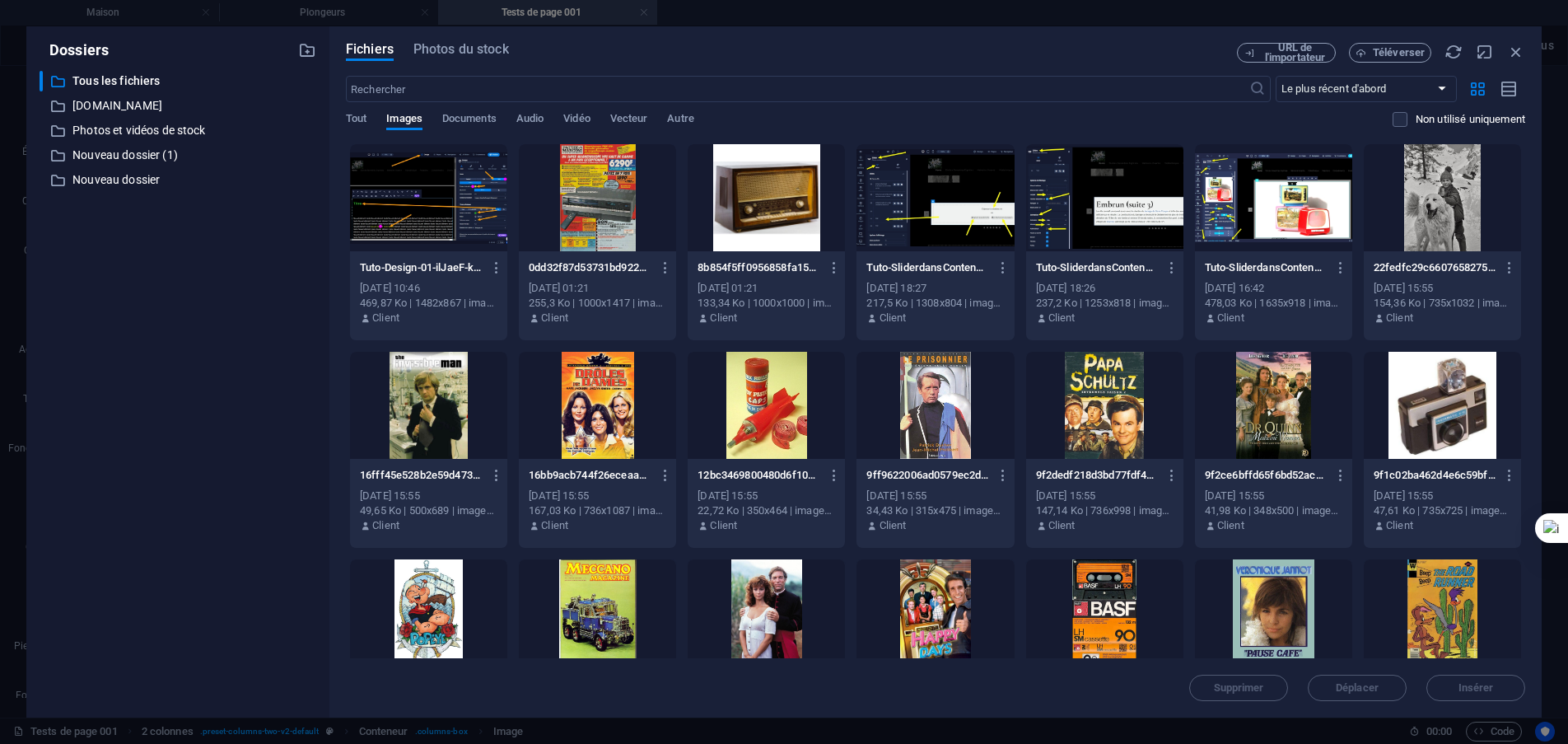
click at [753, 192] on div at bounding box center [766, 197] width 157 height 107
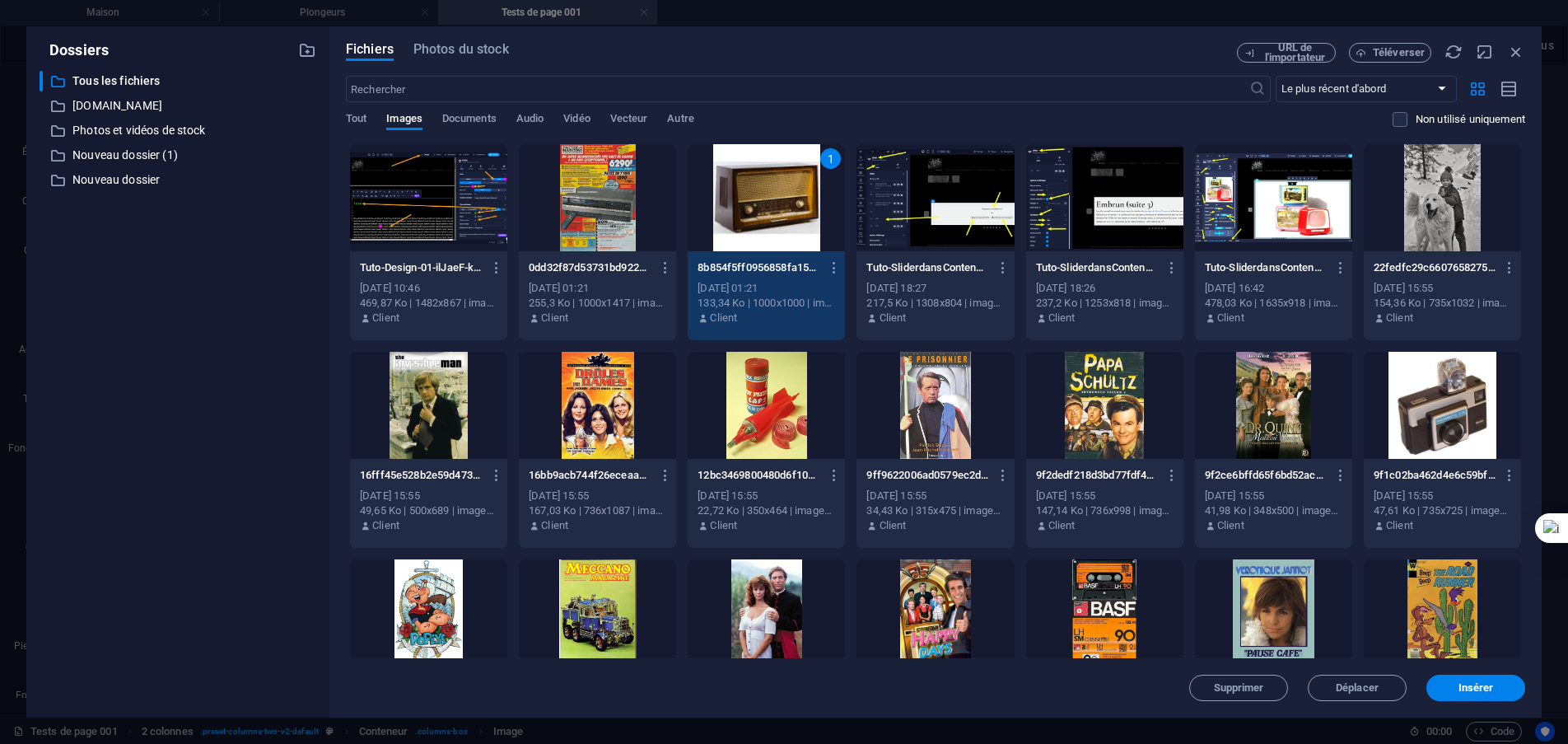
click at [753, 192] on div "1" at bounding box center [766, 197] width 157 height 107
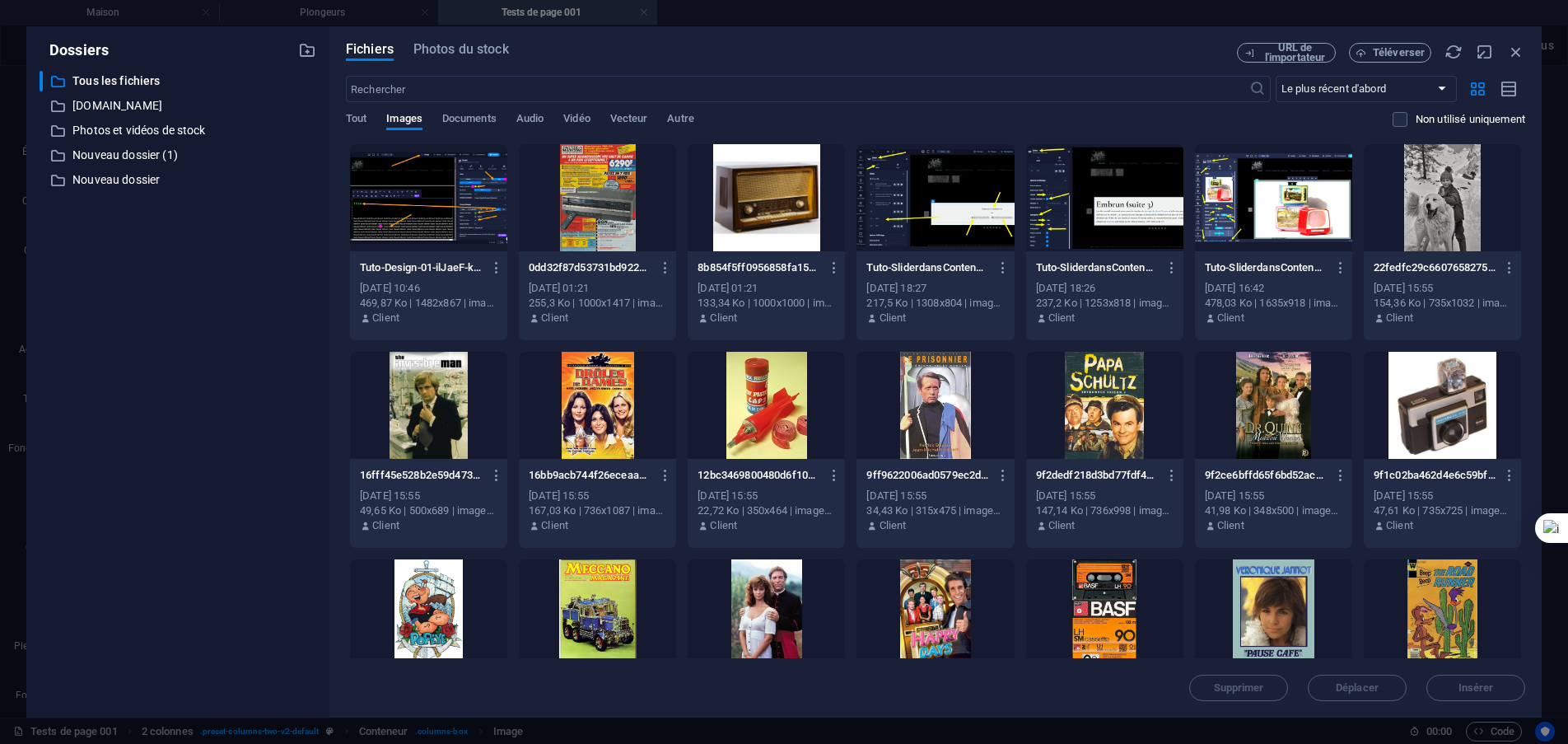
click at [753, 192] on div at bounding box center [766, 197] width 157 height 107
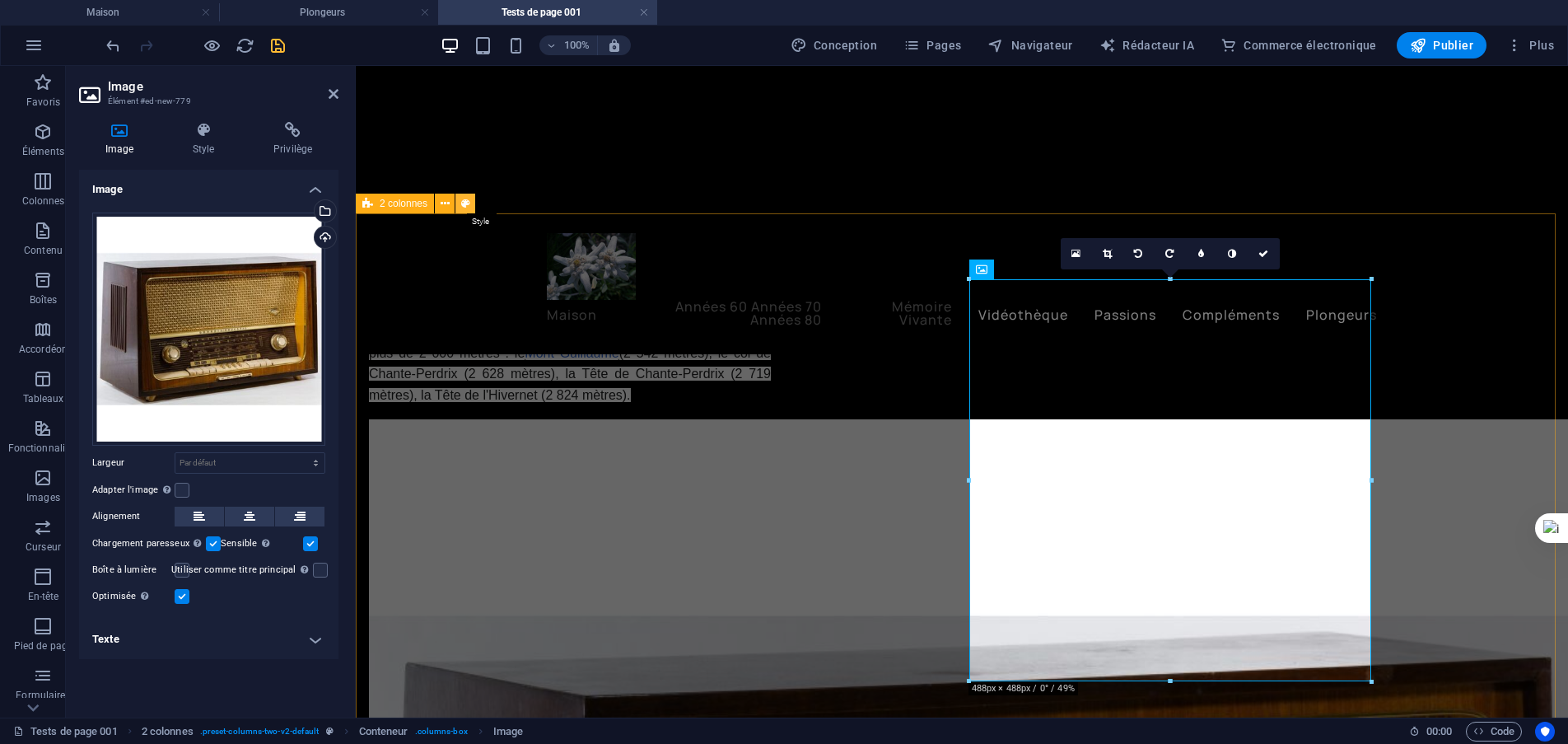
click at [465, 201] on icon at bounding box center [465, 204] width 9 height 17
select select "rem"
select select "preset-columns-two-v2-default"
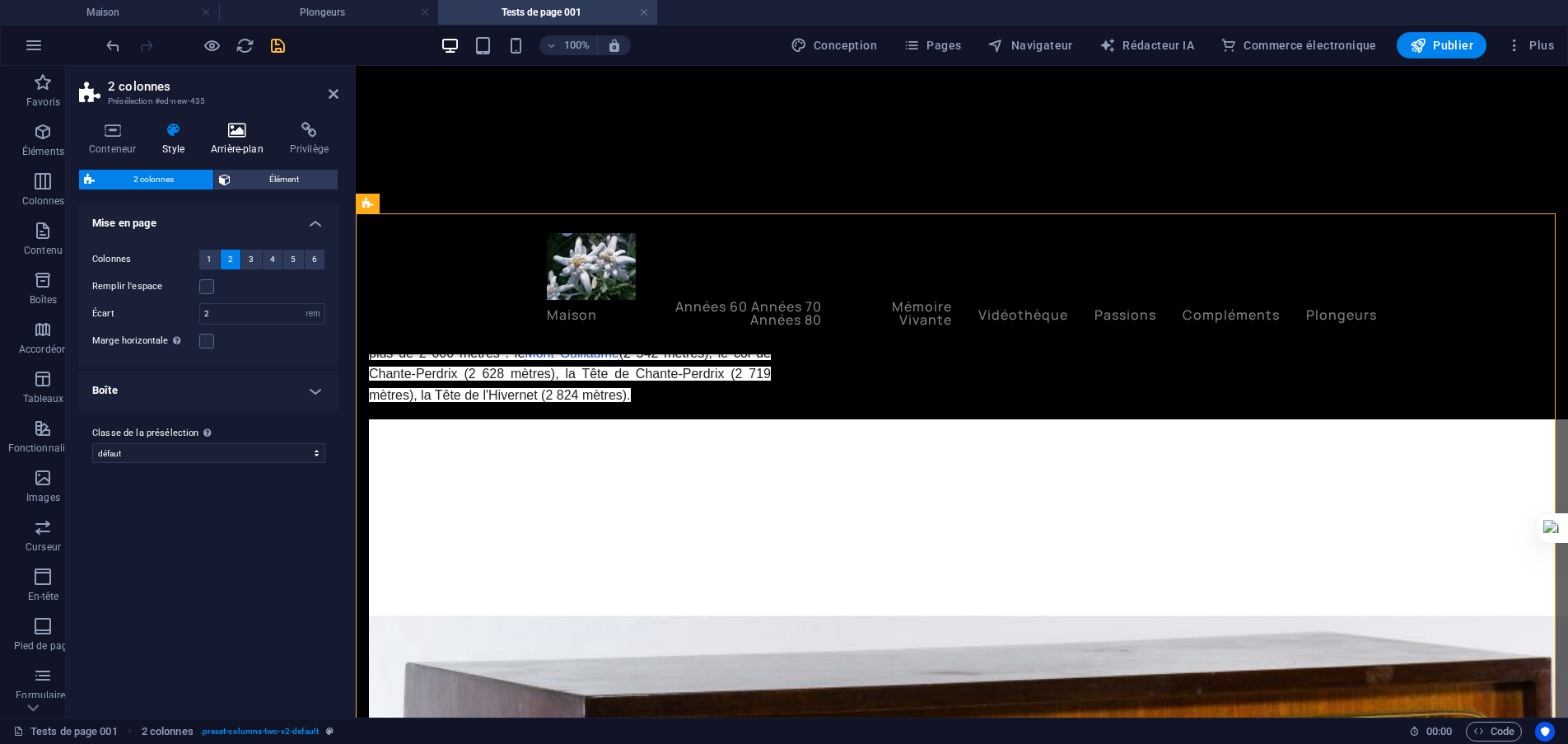
click at [243, 122] on icon at bounding box center [237, 129] width 72 height 16
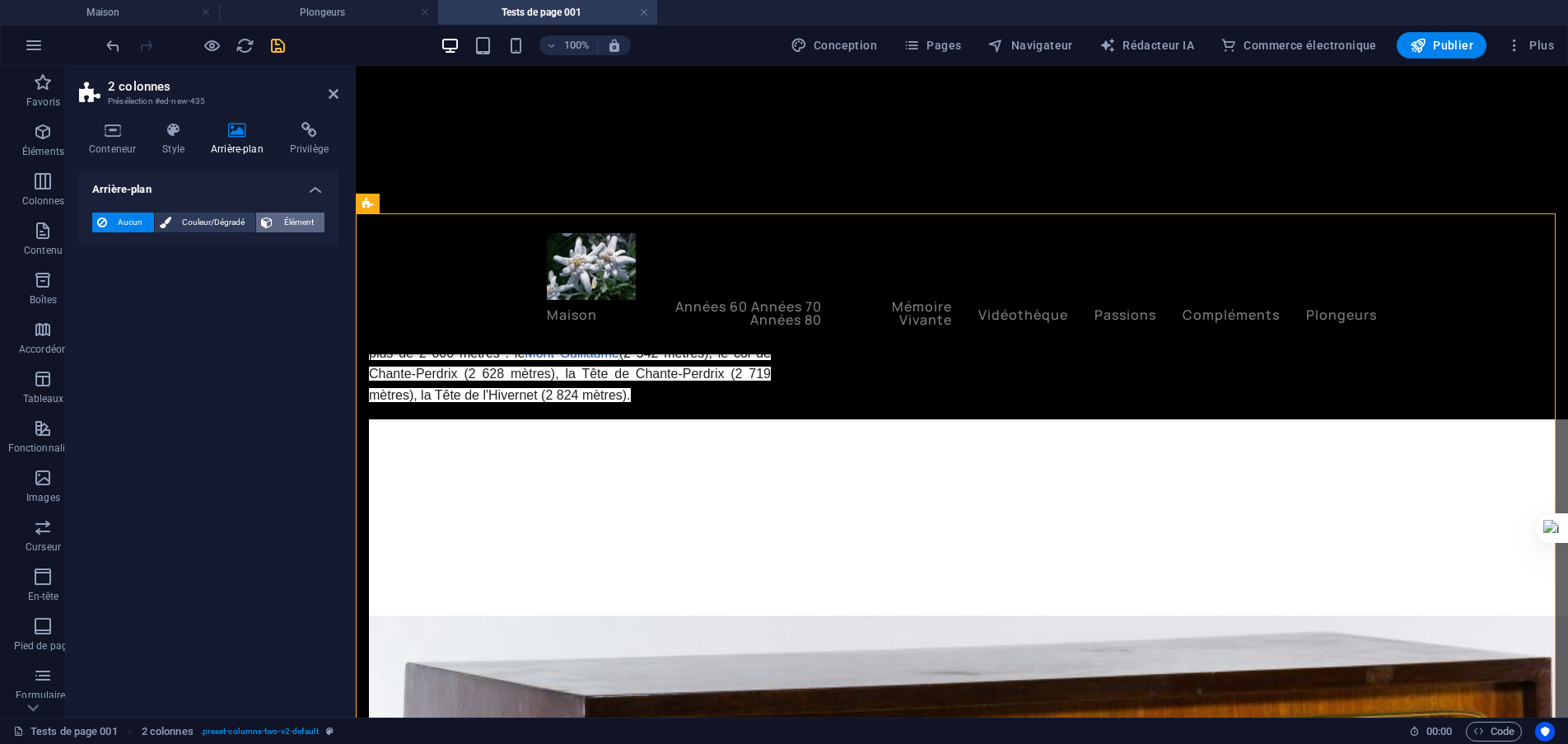
click at [293, 224] on font "Élément" at bounding box center [299, 221] width 30 height 9
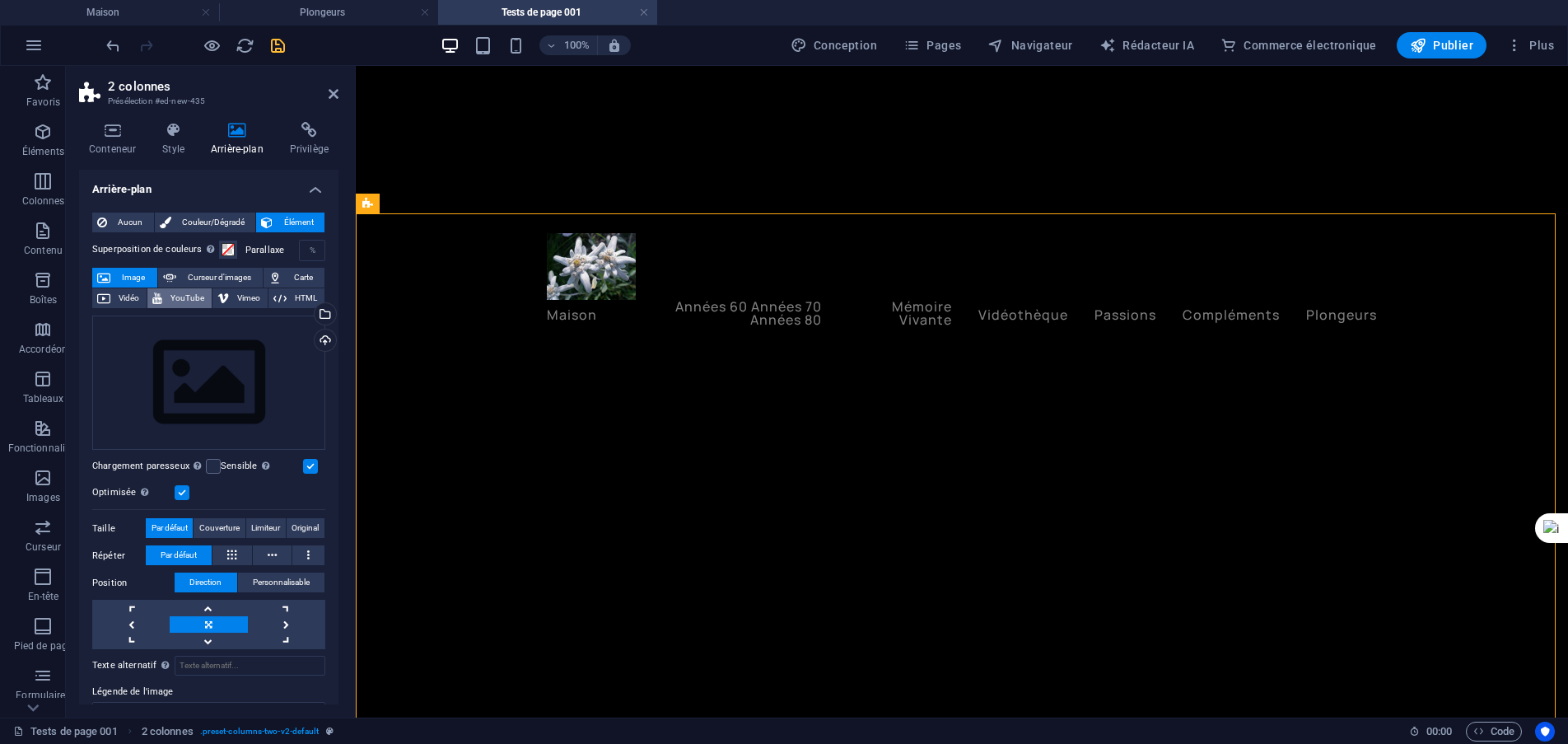
click at [165, 298] on button "YouTube" at bounding box center [180, 298] width 64 height 20
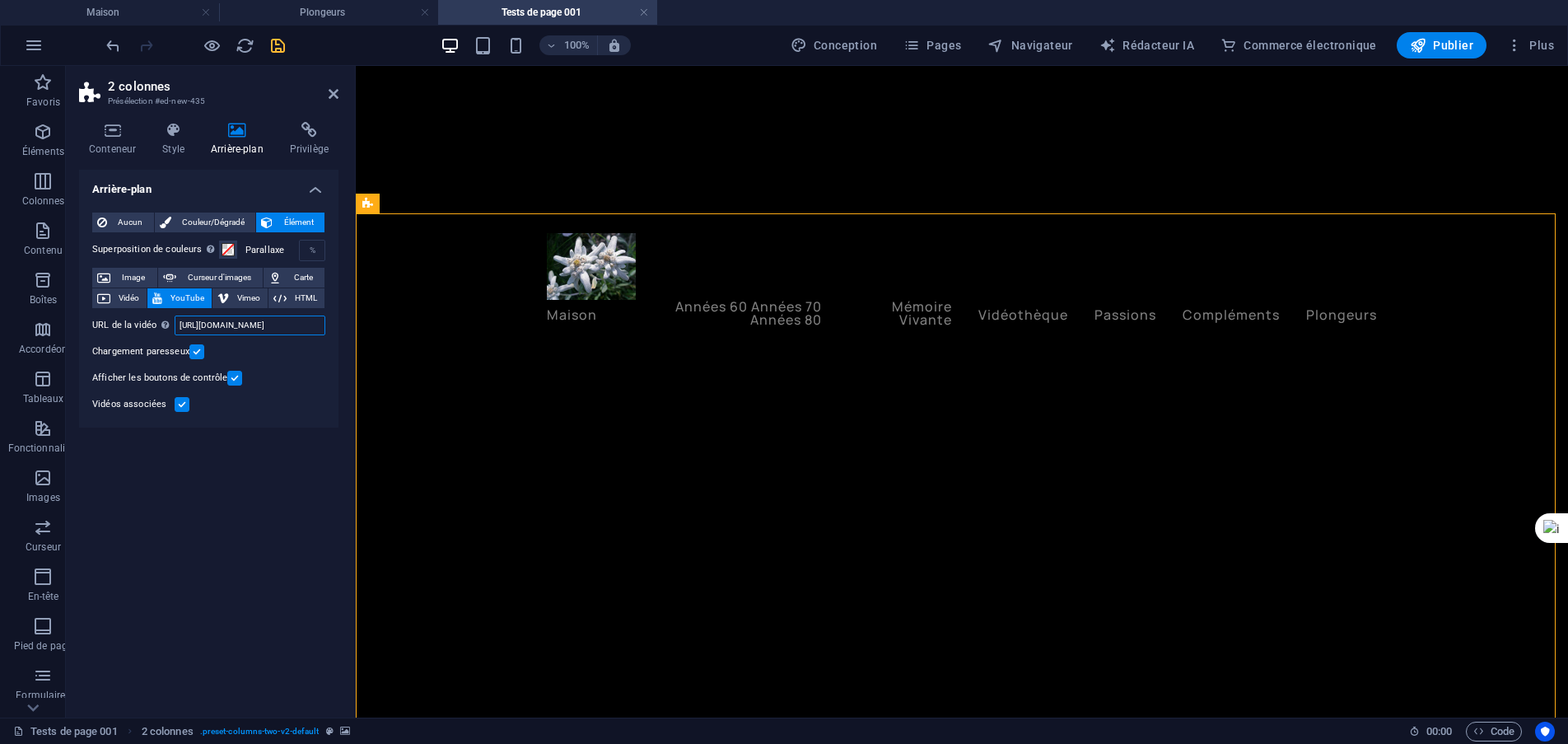
scroll to position [0, 42]
drag, startPoint x: 535, startPoint y: 392, endPoint x: 668, endPoint y: 408, distance: 134.0
paste input "OTN5Bu954uA&list=RDOTN5Bu954uA&start_radio=1&pp=oAcB"
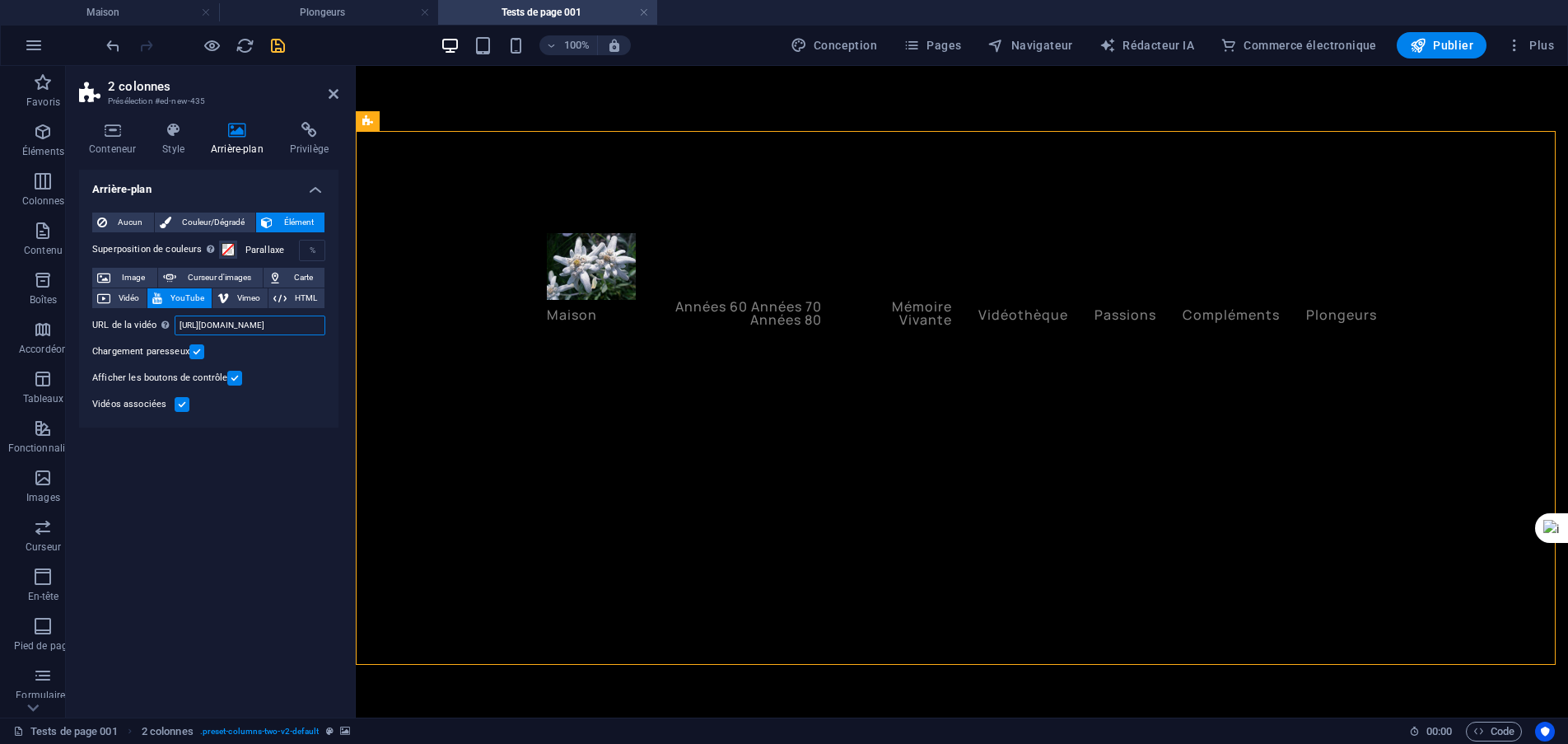
type input "[URL][DOMAIN_NAME]"
click at [234, 380] on label at bounding box center [234, 378] width 15 height 15
click at [0, 0] on input "Afficher les boutons de contrôle" at bounding box center [0, 0] width 0 height 0
click at [180, 405] on label at bounding box center [181, 404] width 15 height 15
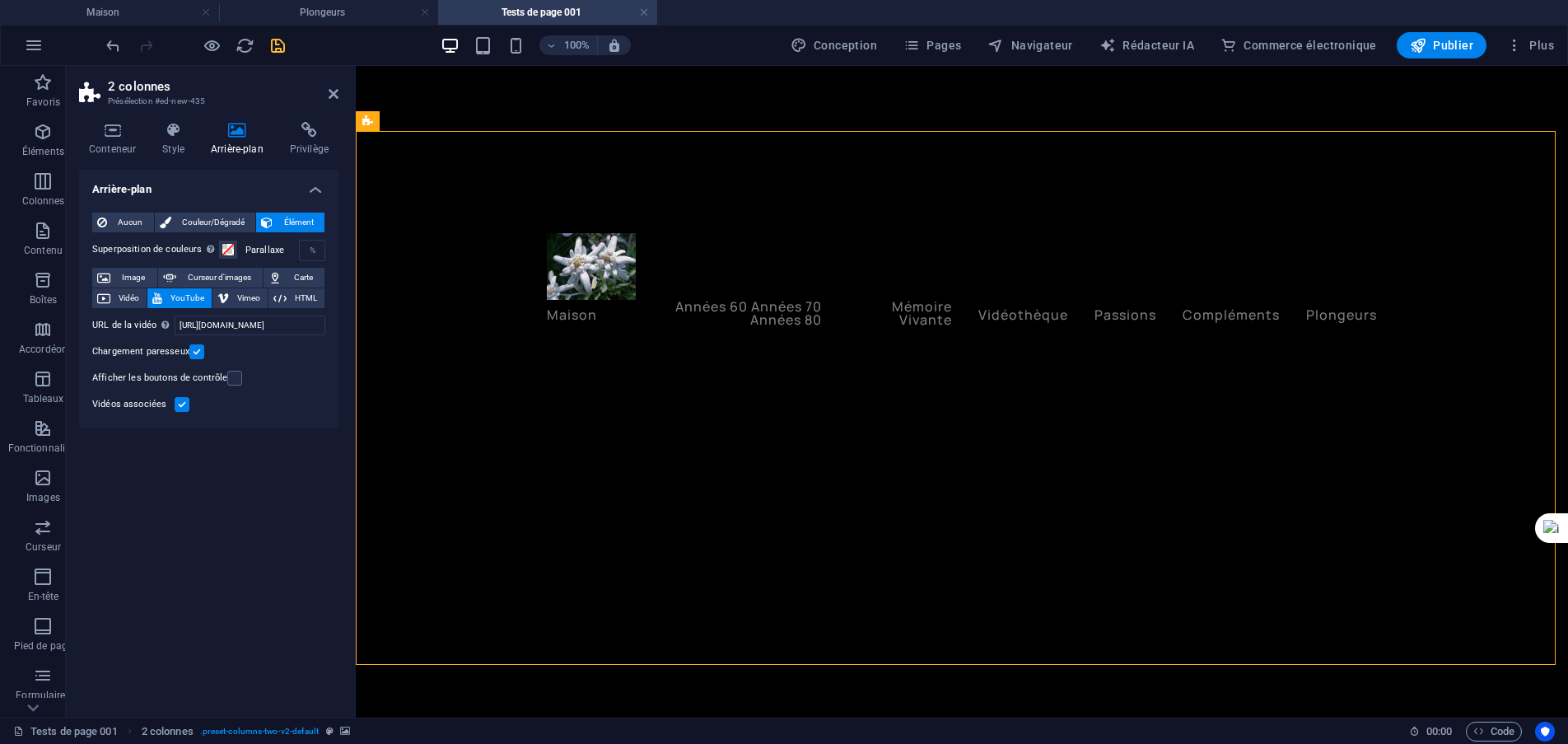
click at [0, 0] on input "Vidéos associées" at bounding box center [0, 0] width 0 height 0
click at [281, 48] on icon "sauvegarder" at bounding box center [278, 46] width 19 height 19
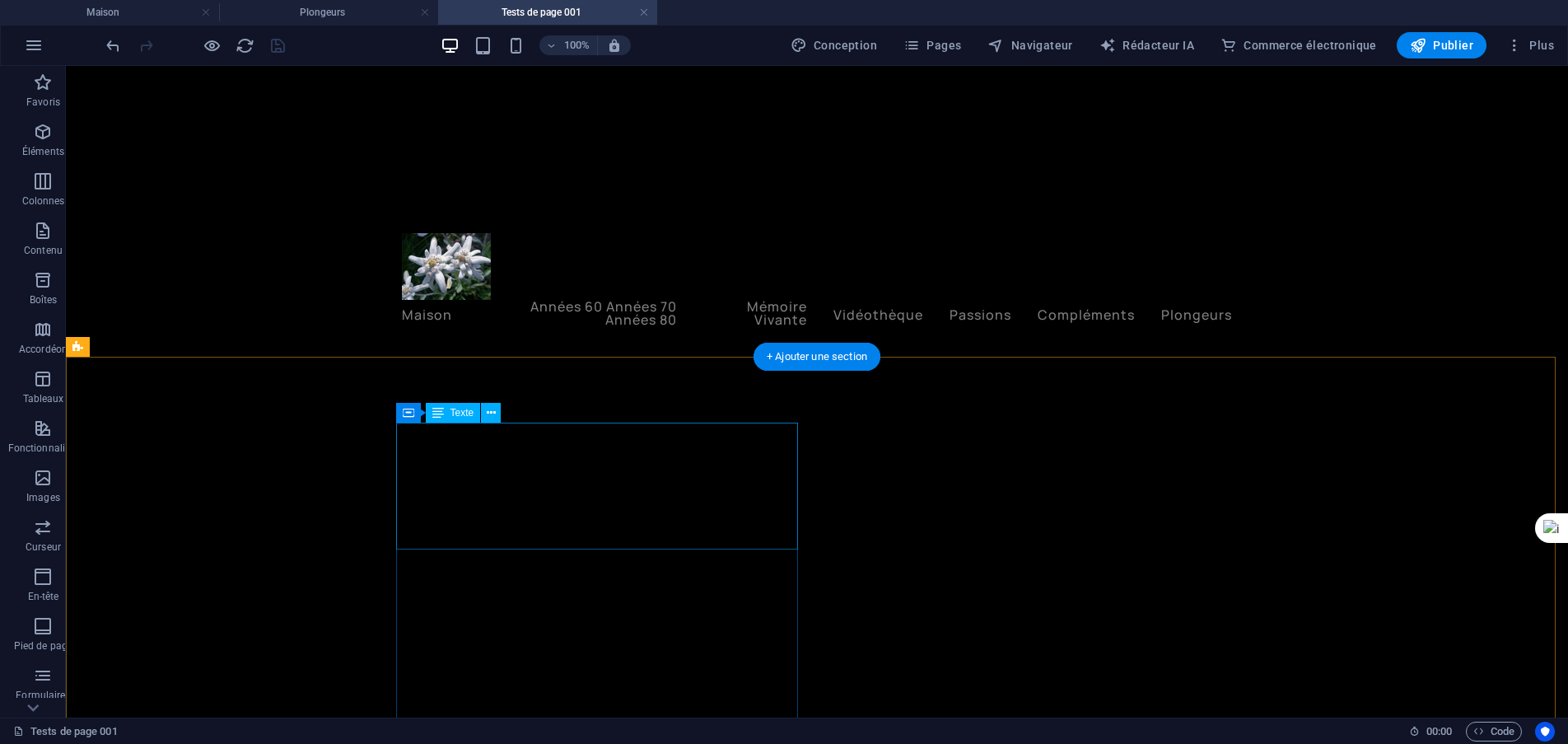
scroll to position [351, 0]
click at [292, 412] on div at bounding box center [817, 623] width 1503 height 534
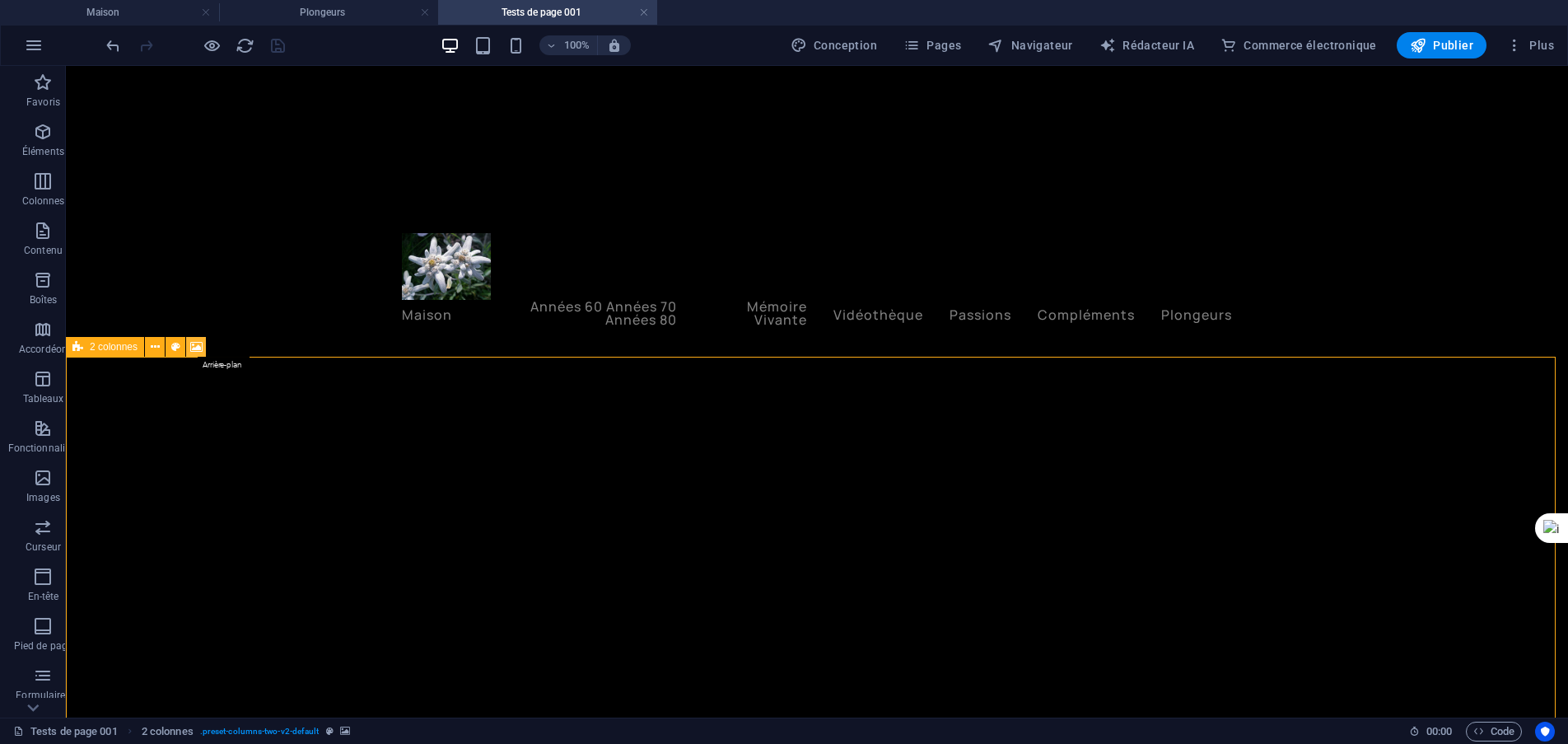
click at [201, 346] on icon at bounding box center [196, 347] width 12 height 17
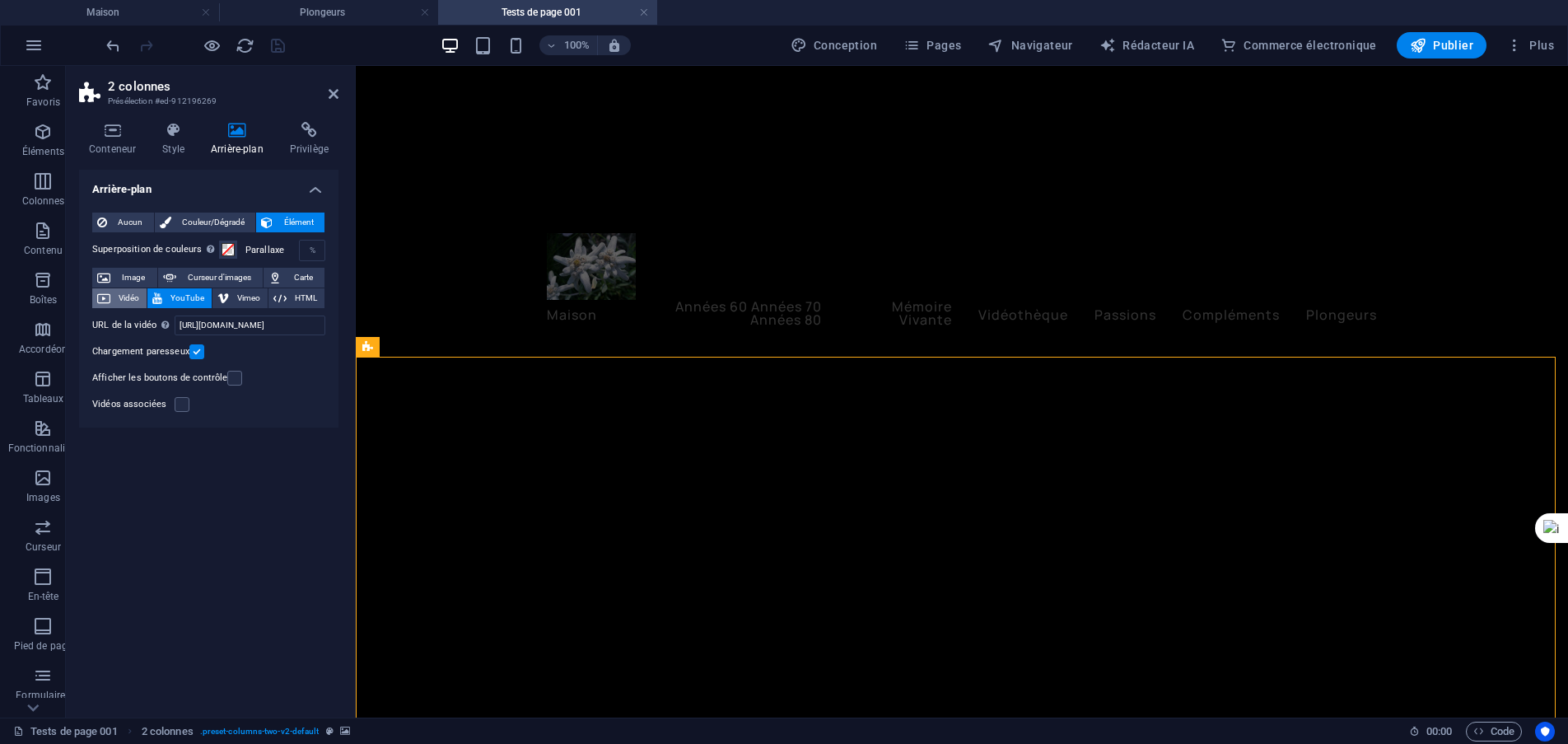
click at [128, 295] on font "Vidéo" at bounding box center [129, 298] width 21 height 9
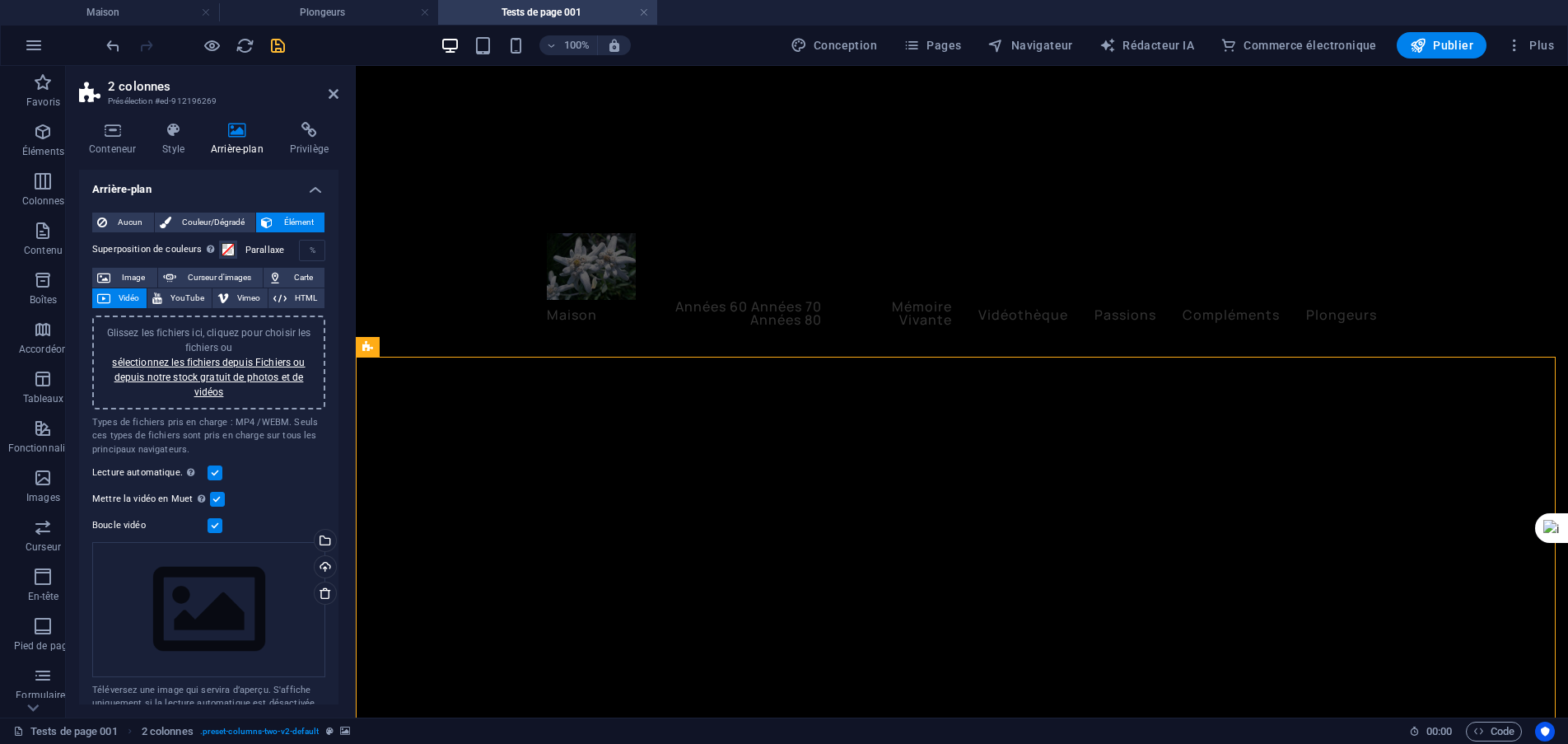
click at [218, 370] on div "Glissez les fichiers ici, cliquez pour choisir les fichiers ou sélectionnez les…" at bounding box center [209, 362] width 214 height 74
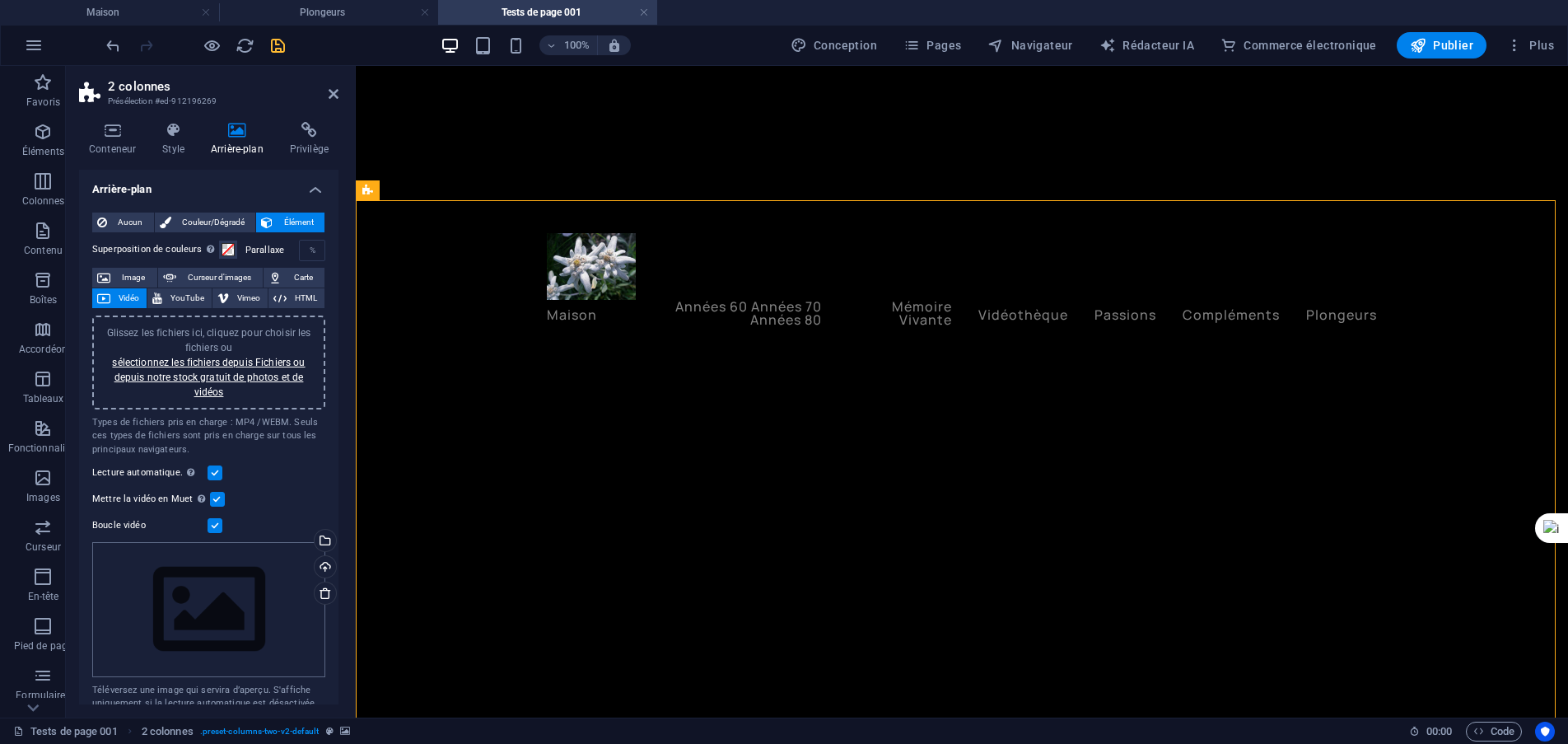
scroll to position [17, 0]
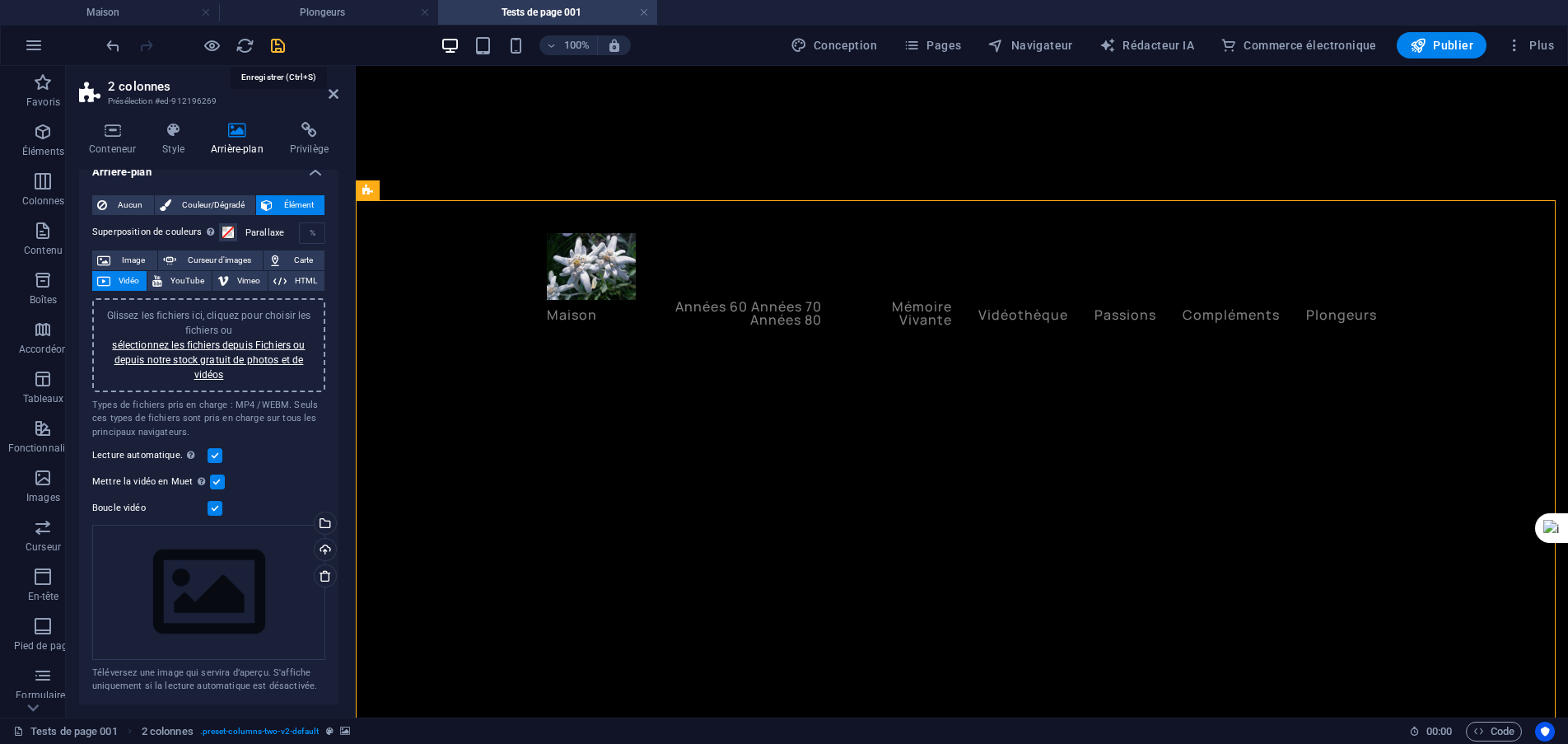
click at [274, 48] on icon "sauvegarder" at bounding box center [278, 46] width 19 height 19
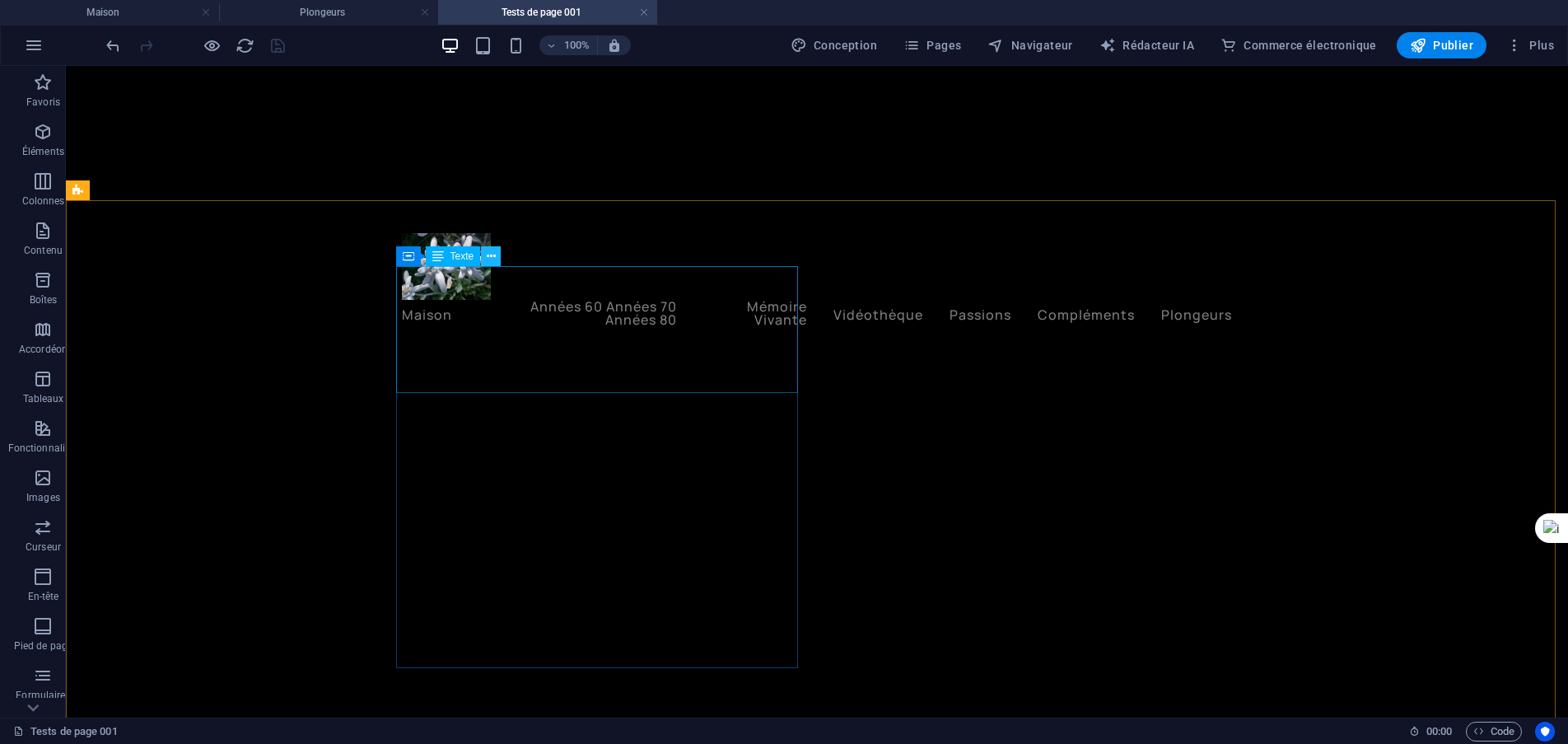
click at [491, 255] on icon at bounding box center [491, 257] width 9 height 17
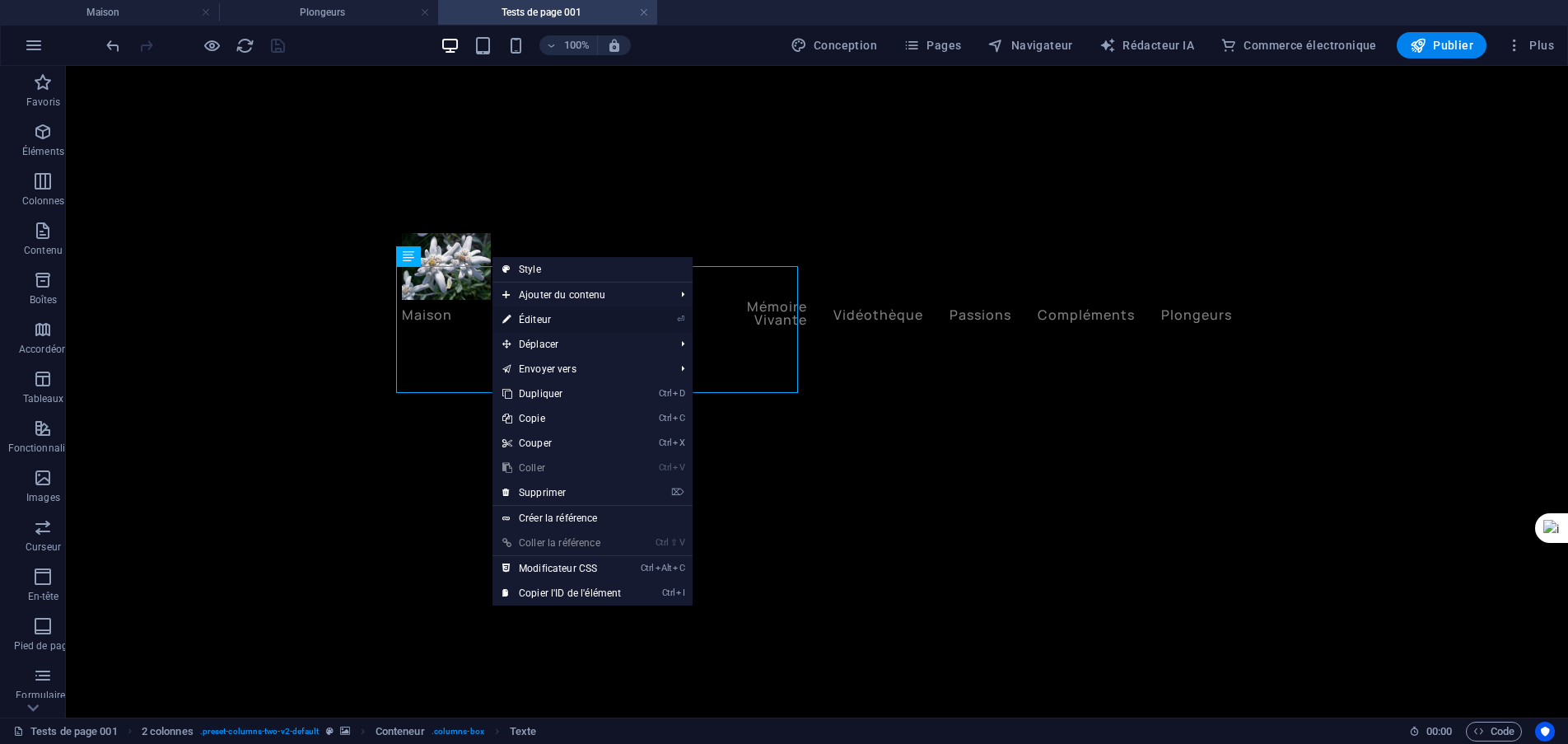
click at [546, 319] on font "Éditeur" at bounding box center [535, 319] width 32 height 11
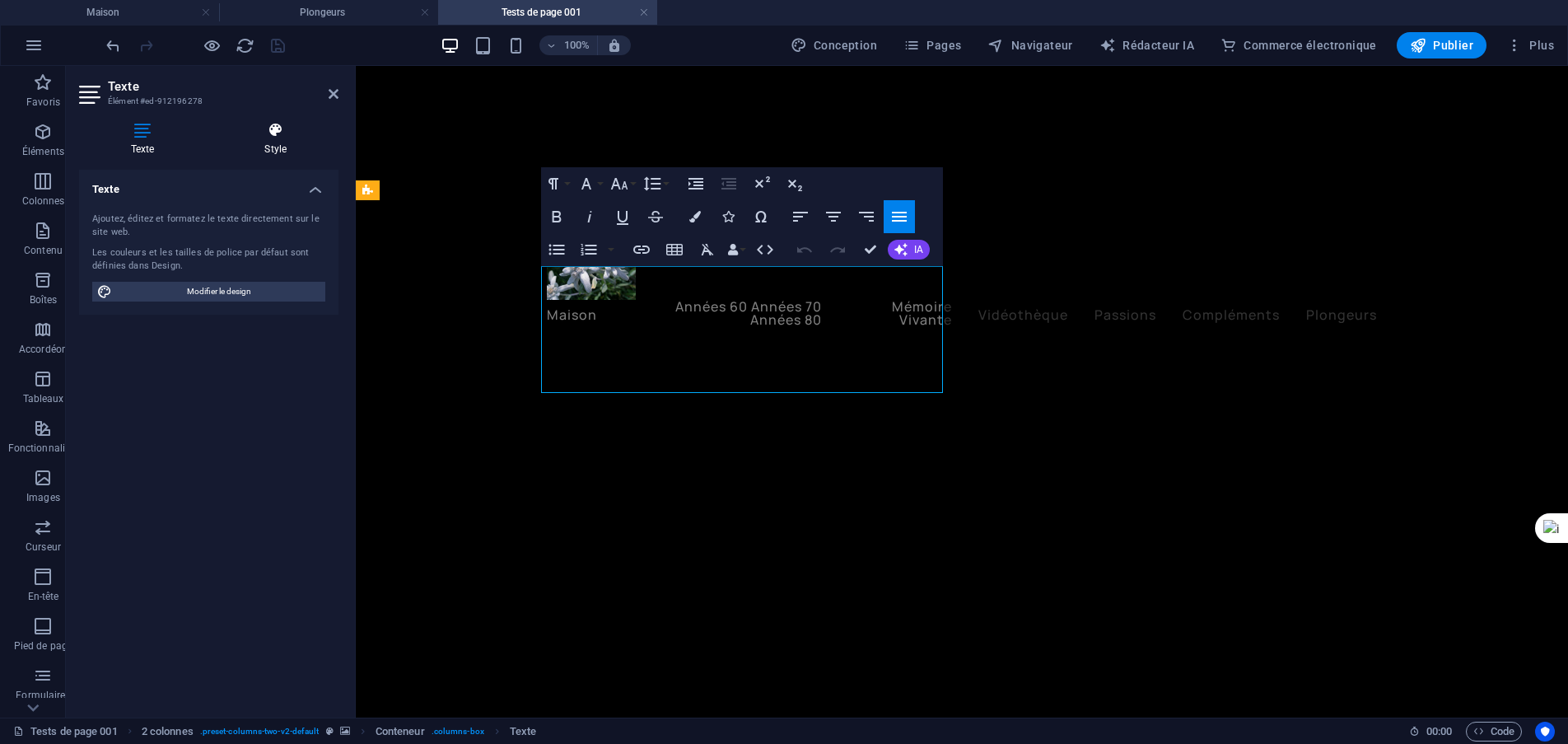
click at [278, 135] on icon at bounding box center [276, 129] width 126 height 16
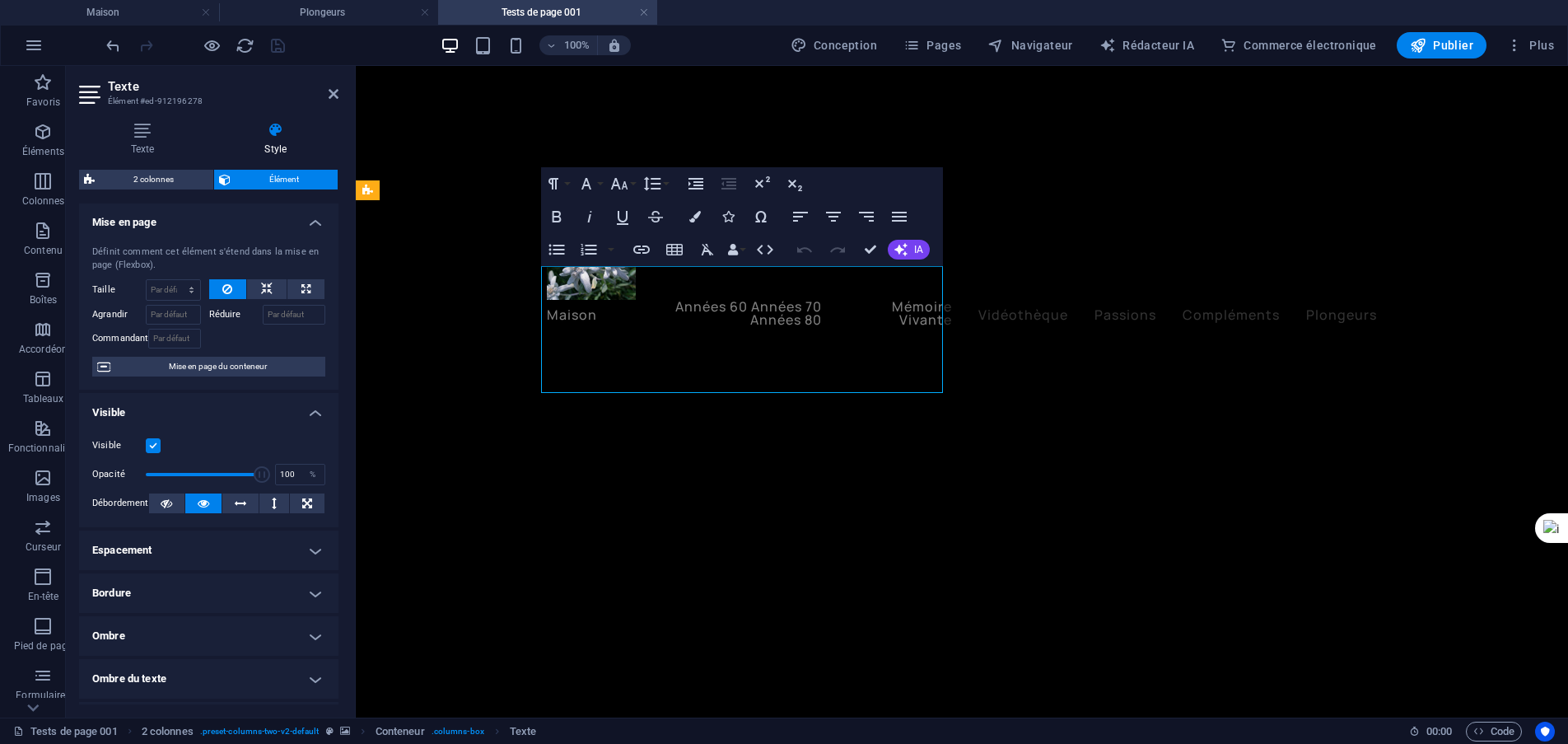
scroll to position [0, 0]
click at [209, 372] on span "Mise en page du conteneur" at bounding box center [218, 367] width 205 height 20
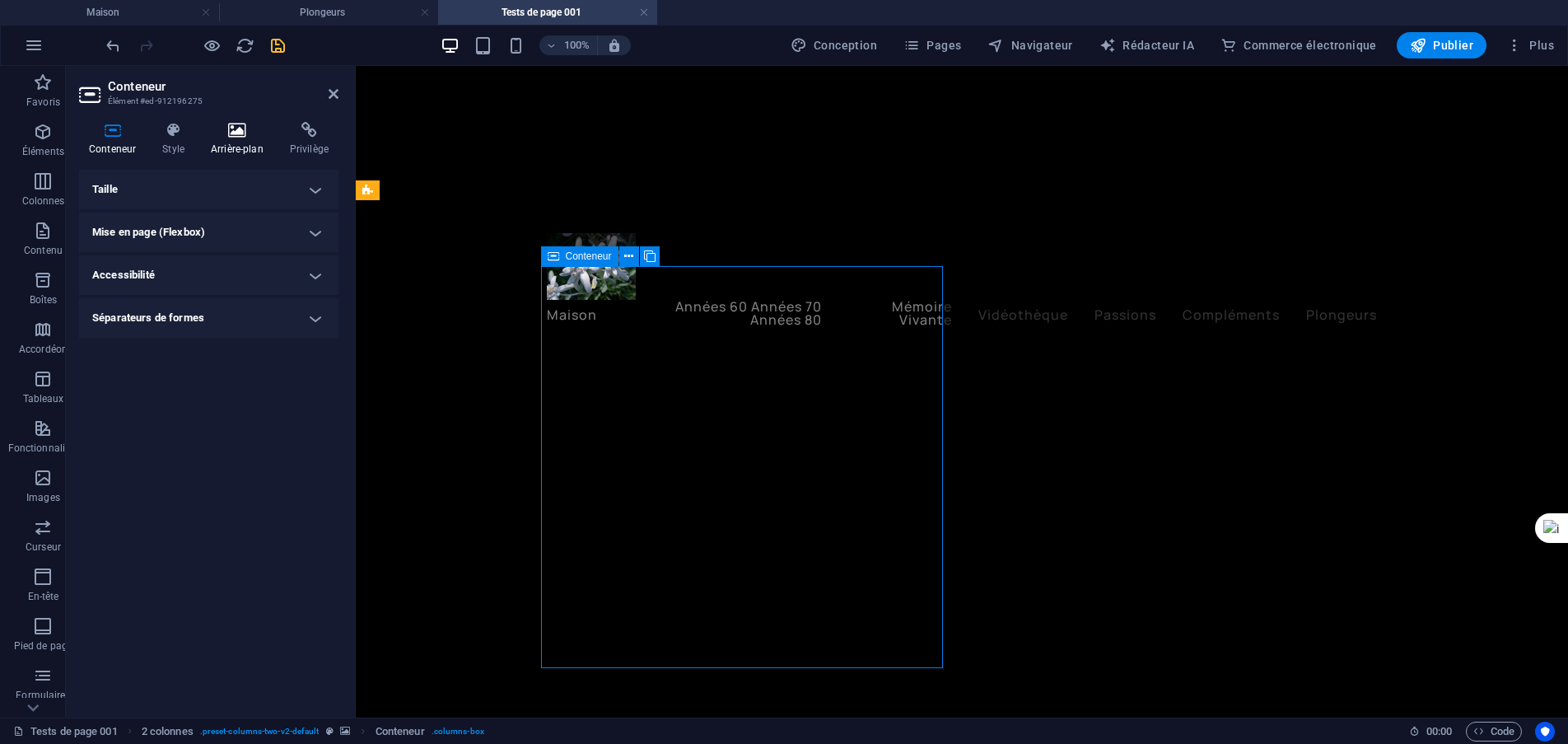
click at [244, 126] on icon at bounding box center [237, 129] width 72 height 16
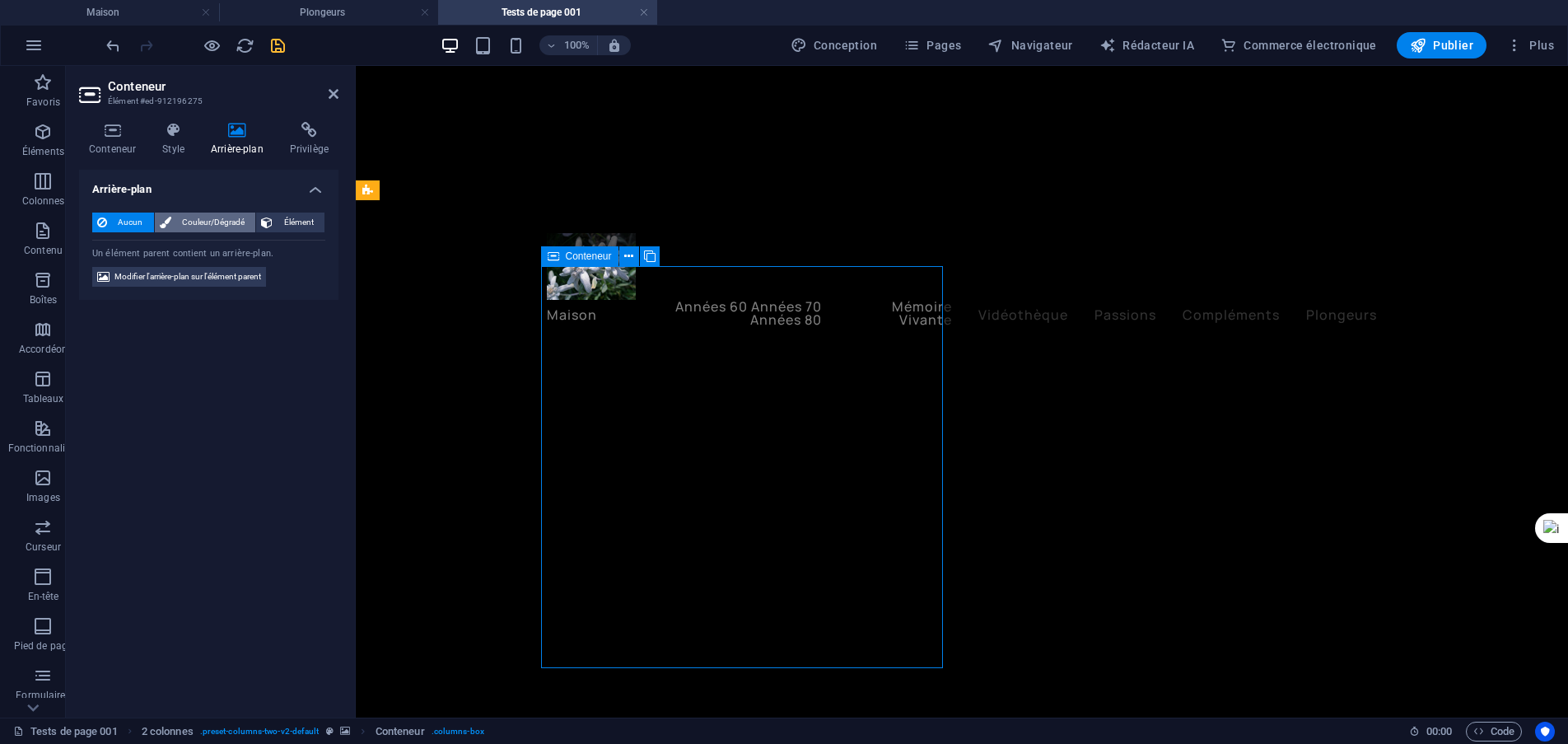
click at [212, 221] on font "Couleur/Dégradé" at bounding box center [214, 221] width 63 height 9
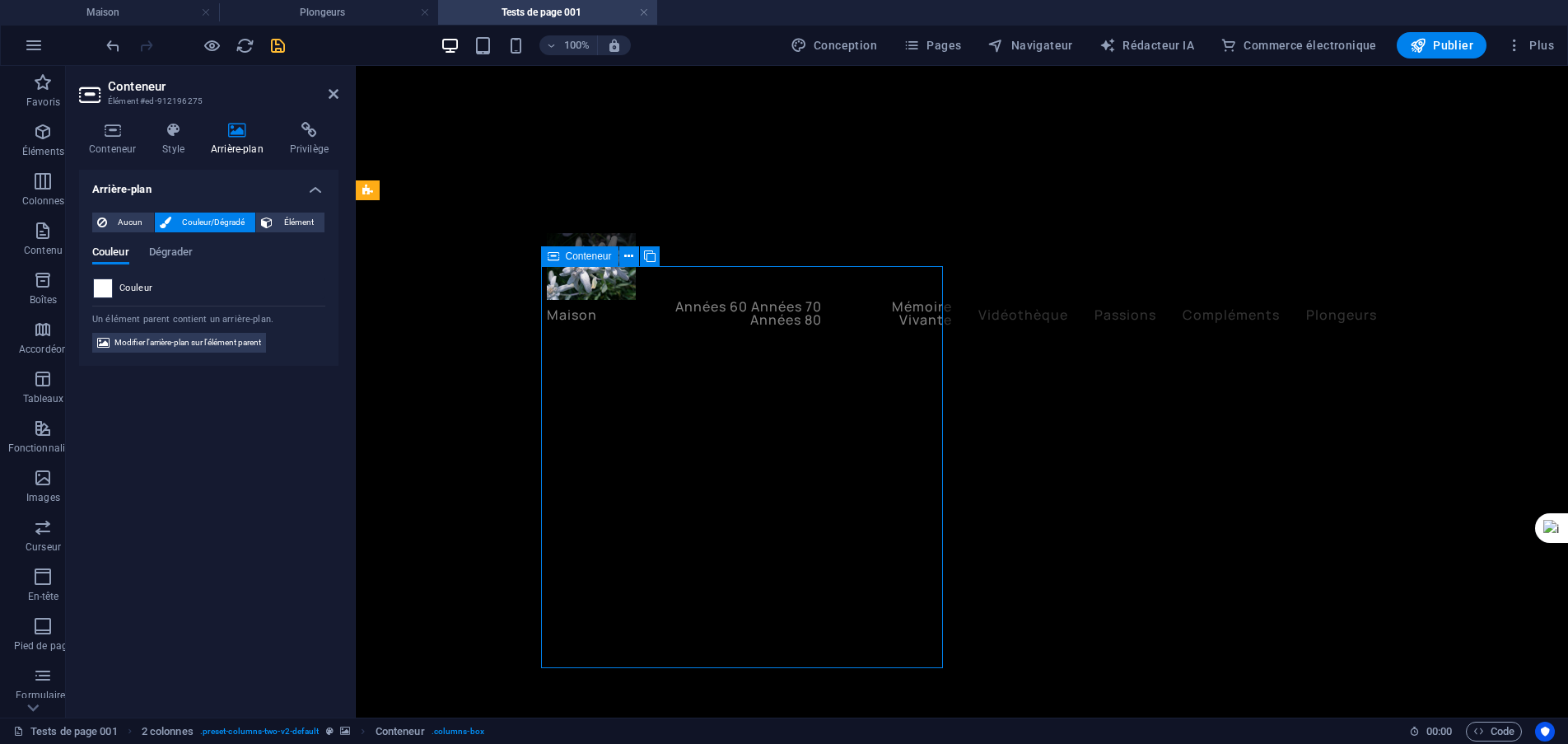
click at [105, 289] on span at bounding box center [102, 288] width 18 height 18
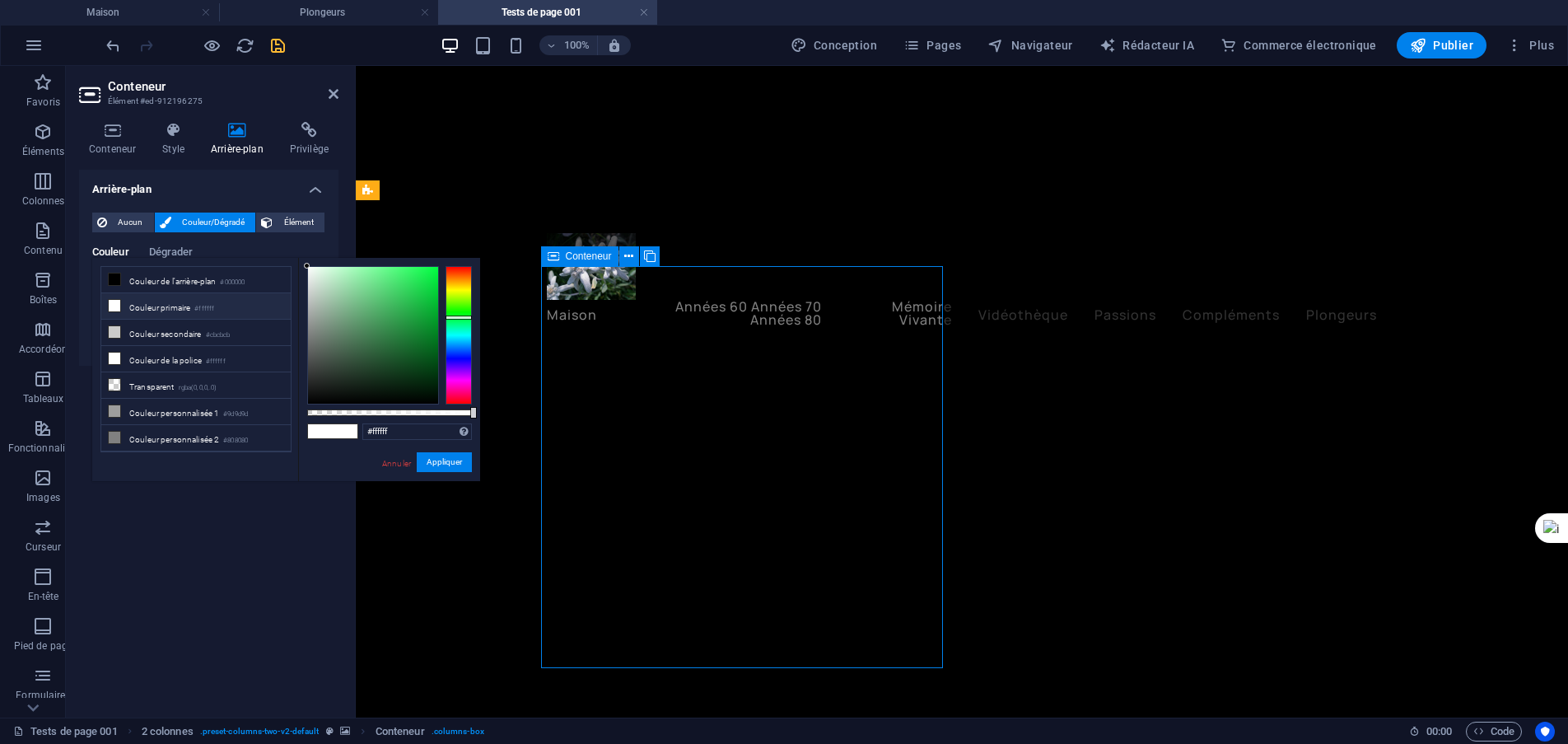
click at [459, 317] on div at bounding box center [458, 334] width 26 height 138
click at [432, 466] on font "Appliquer" at bounding box center [444, 462] width 36 height 9
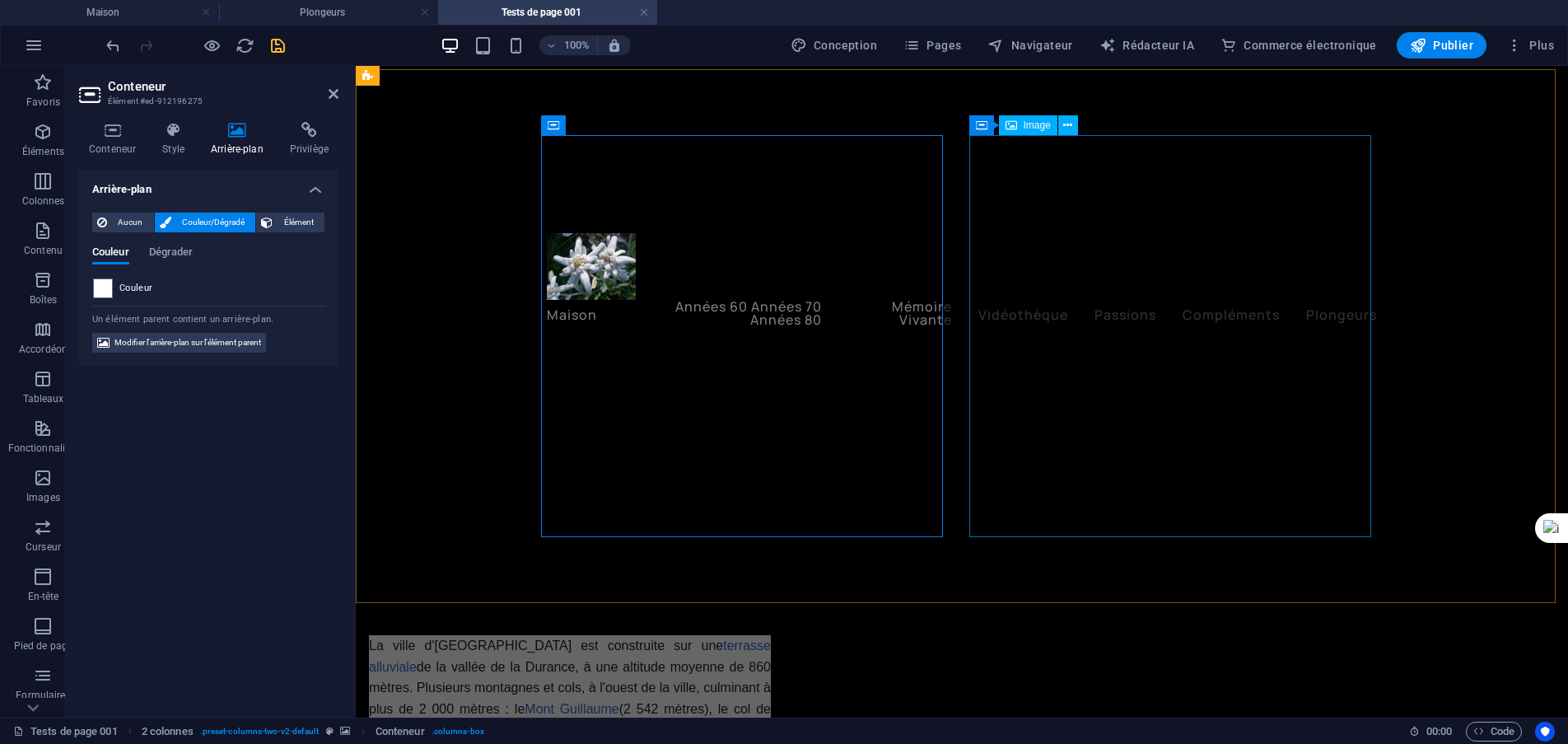
scroll to position [425, 0]
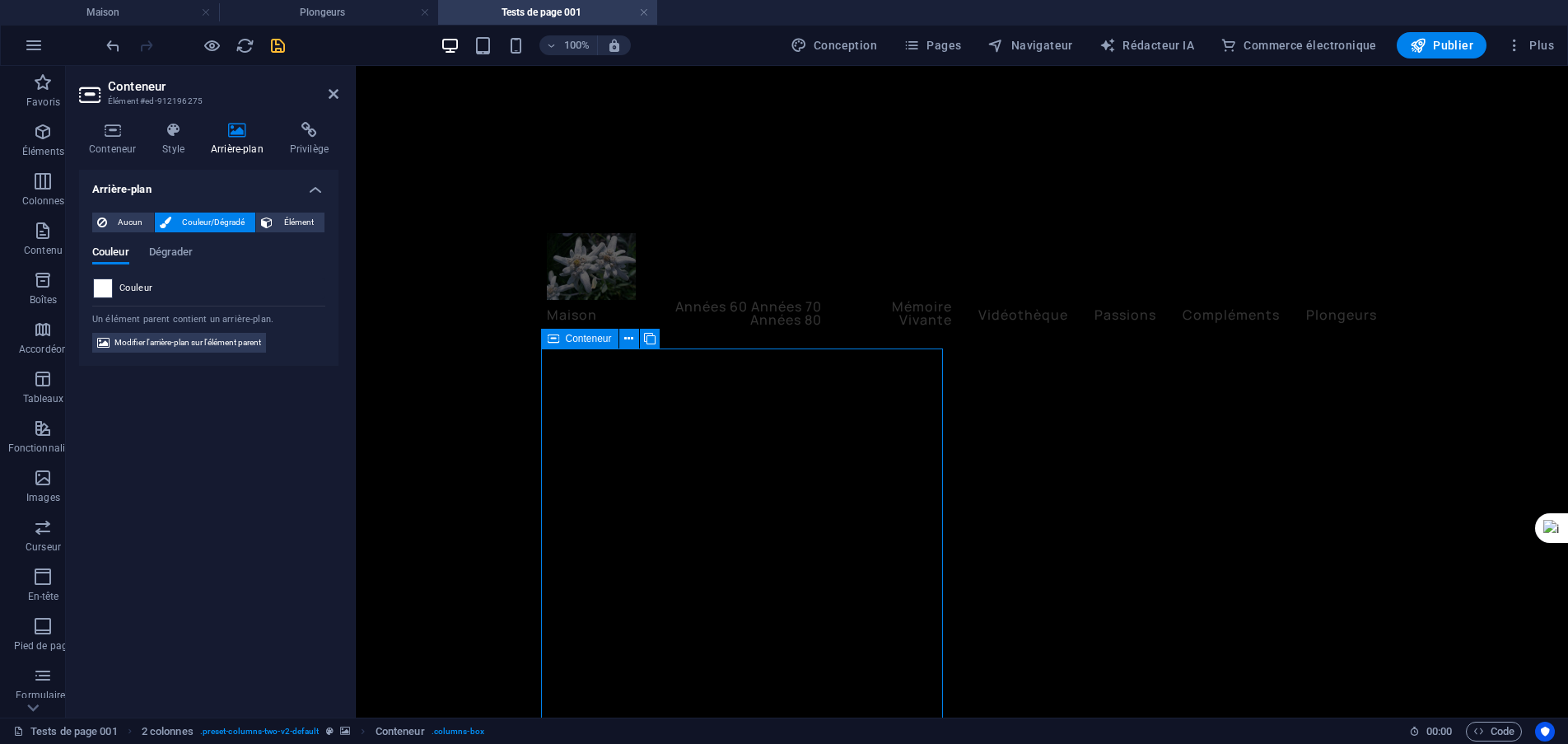
click at [99, 289] on span at bounding box center [102, 288] width 18 height 18
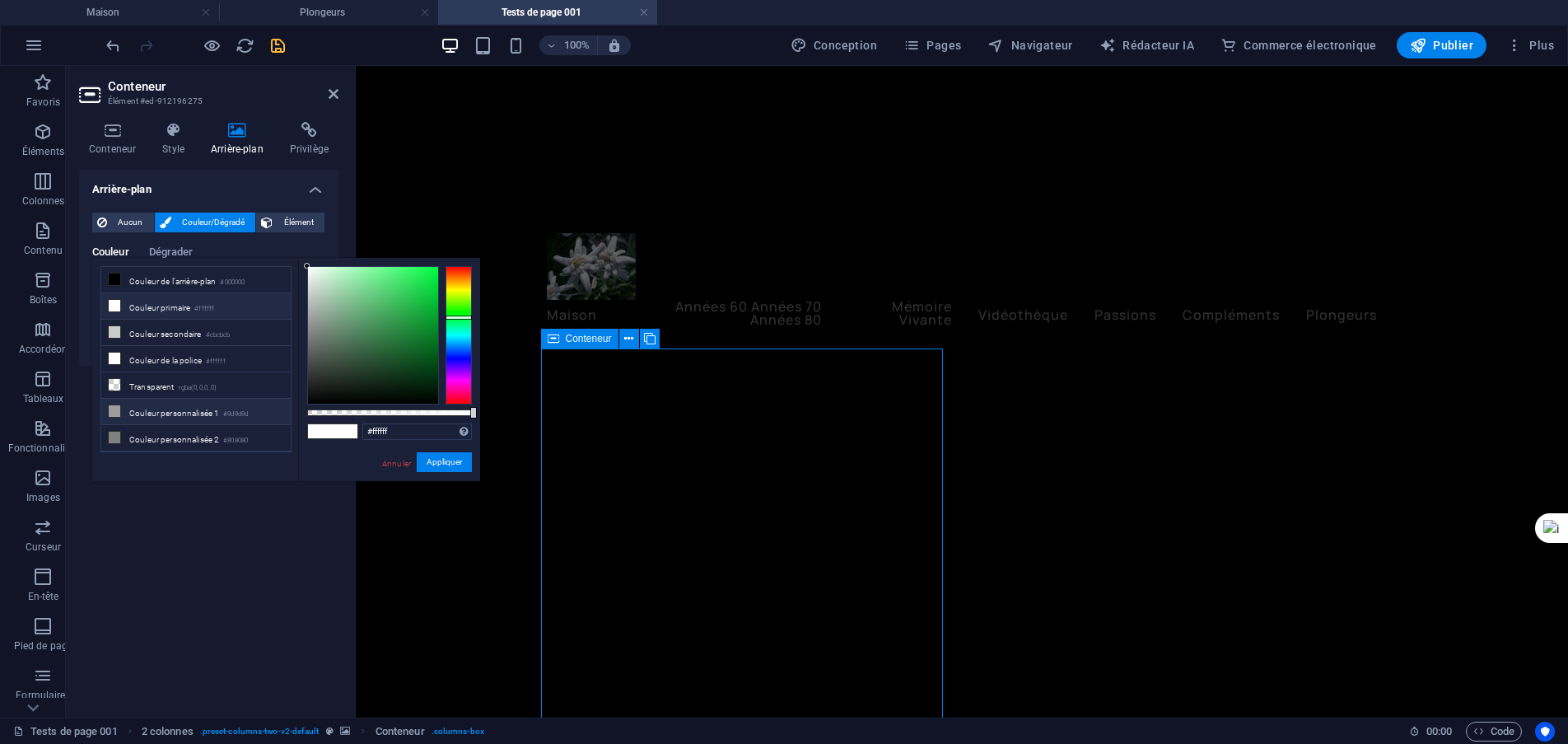
click at [116, 410] on icon at bounding box center [114, 411] width 11 height 11
type input "#9d9d9d"
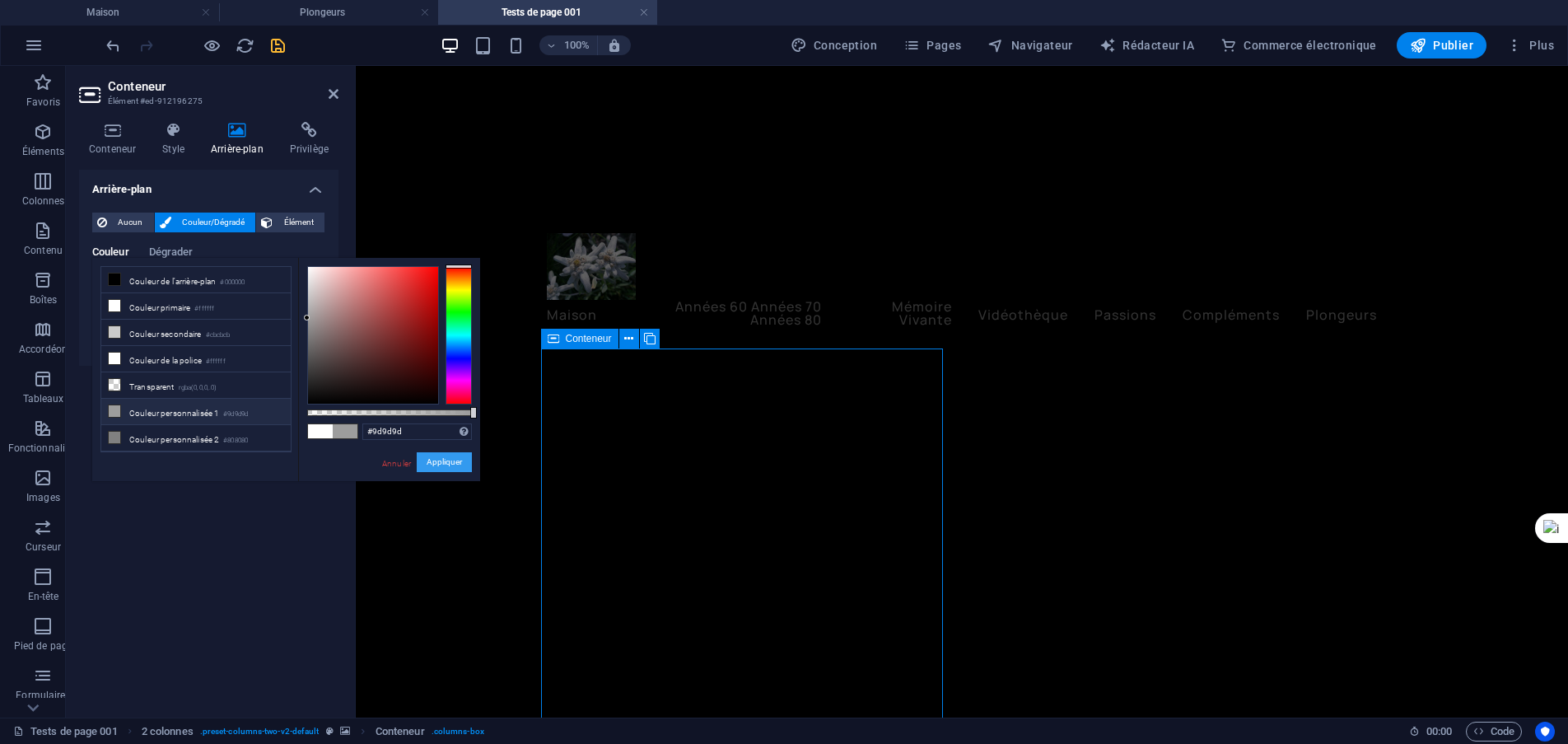
click at [448, 466] on font "Appliquer" at bounding box center [444, 462] width 36 height 9
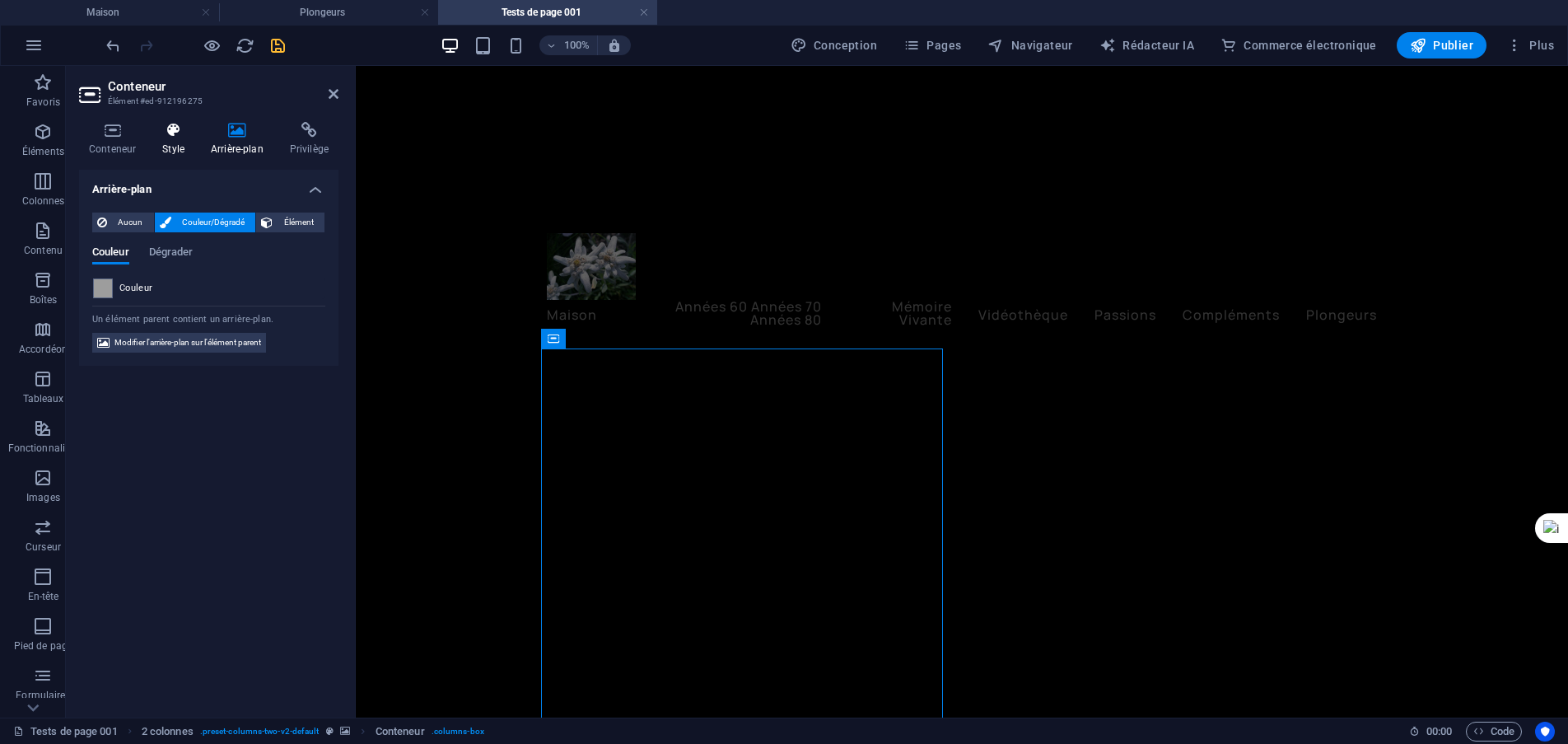
click at [181, 149] on font "Style" at bounding box center [174, 148] width 23 height 11
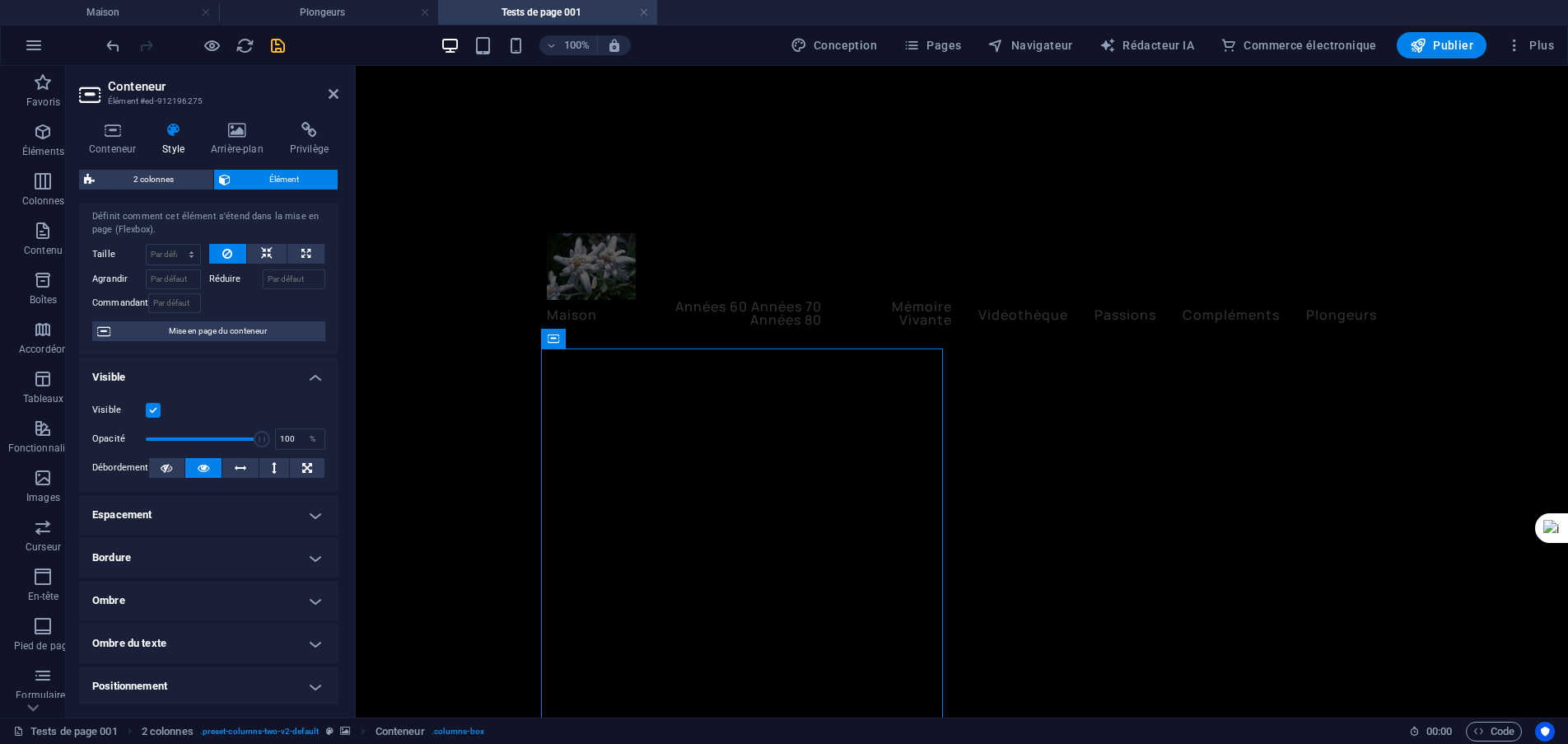
scroll to position [82, 0]
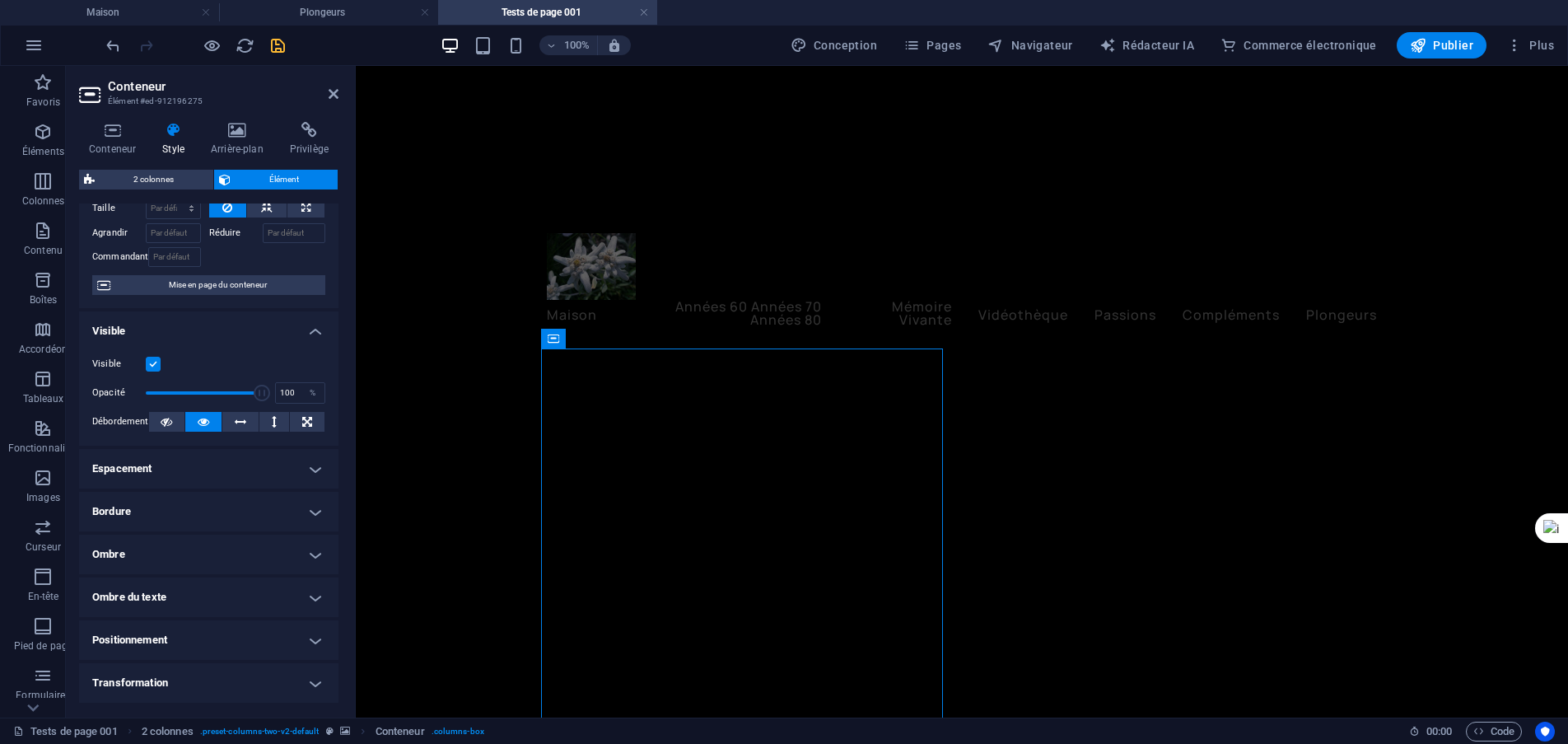
click at [302, 510] on h4 "Bordure" at bounding box center [208, 511] width 260 height 40
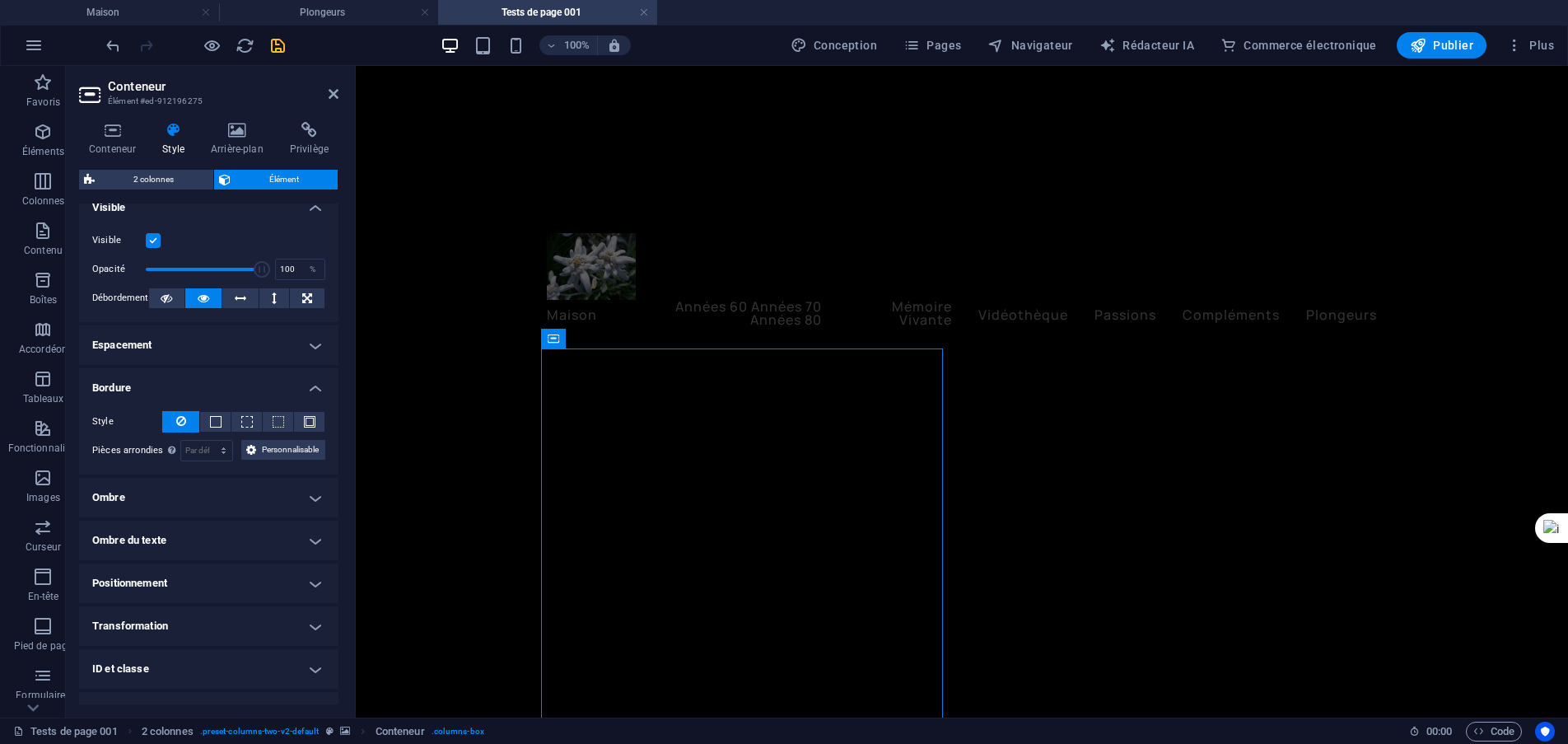
scroll to position [247, 0]
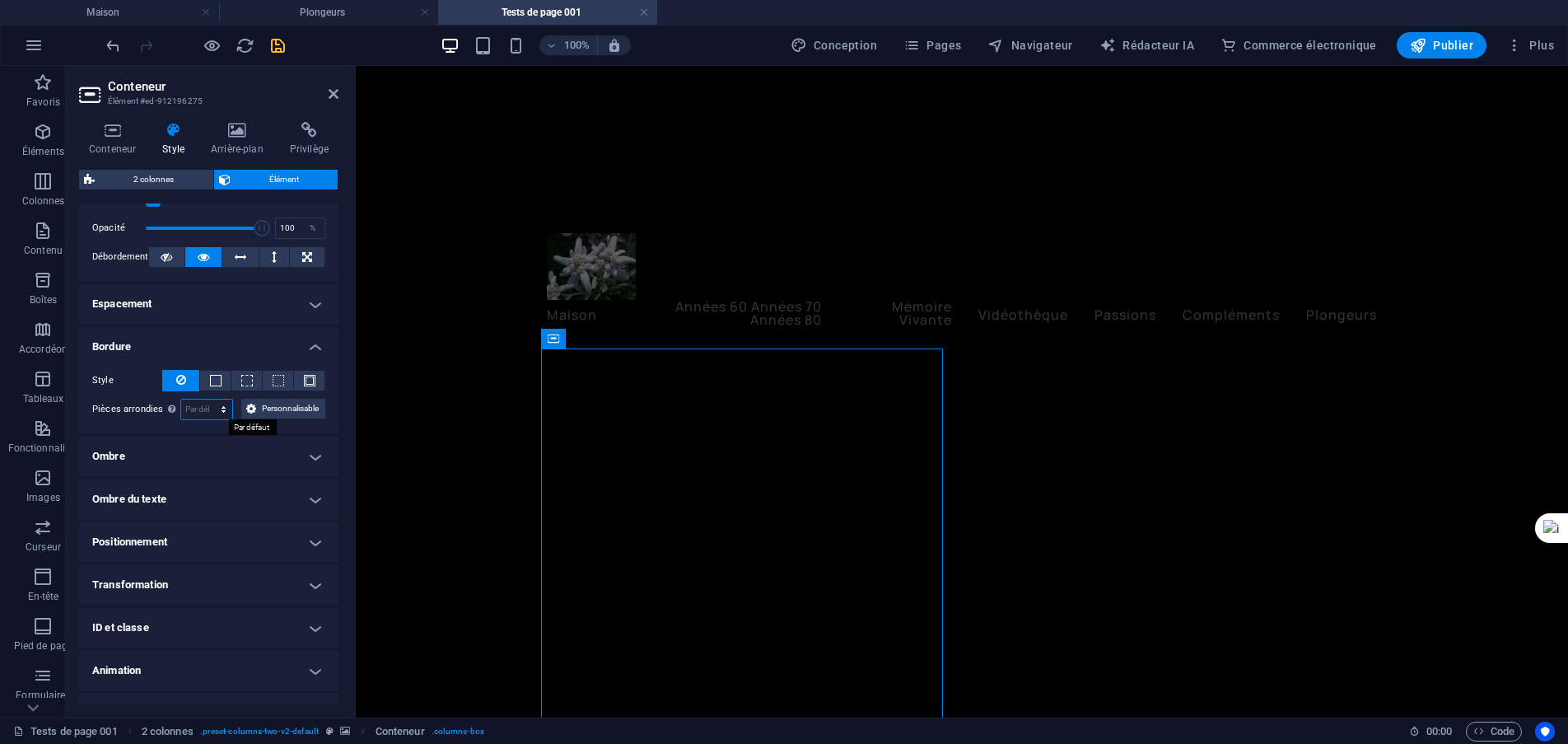
click at [221, 408] on select "Par défaut px rem % vh Volkswagen Personnalisable" at bounding box center [207, 409] width 51 height 20
select select "px"
click at [211, 399] on select "Par défaut px rem % vh Volkswagen Personnalisable" at bounding box center [207, 409] width 51 height 20
type input "2"
click at [207, 425] on div "Style - Largeur 1 auto px rem % vh Volkswagen Personnalisable Personnalisable 1…" at bounding box center [208, 395] width 260 height 76
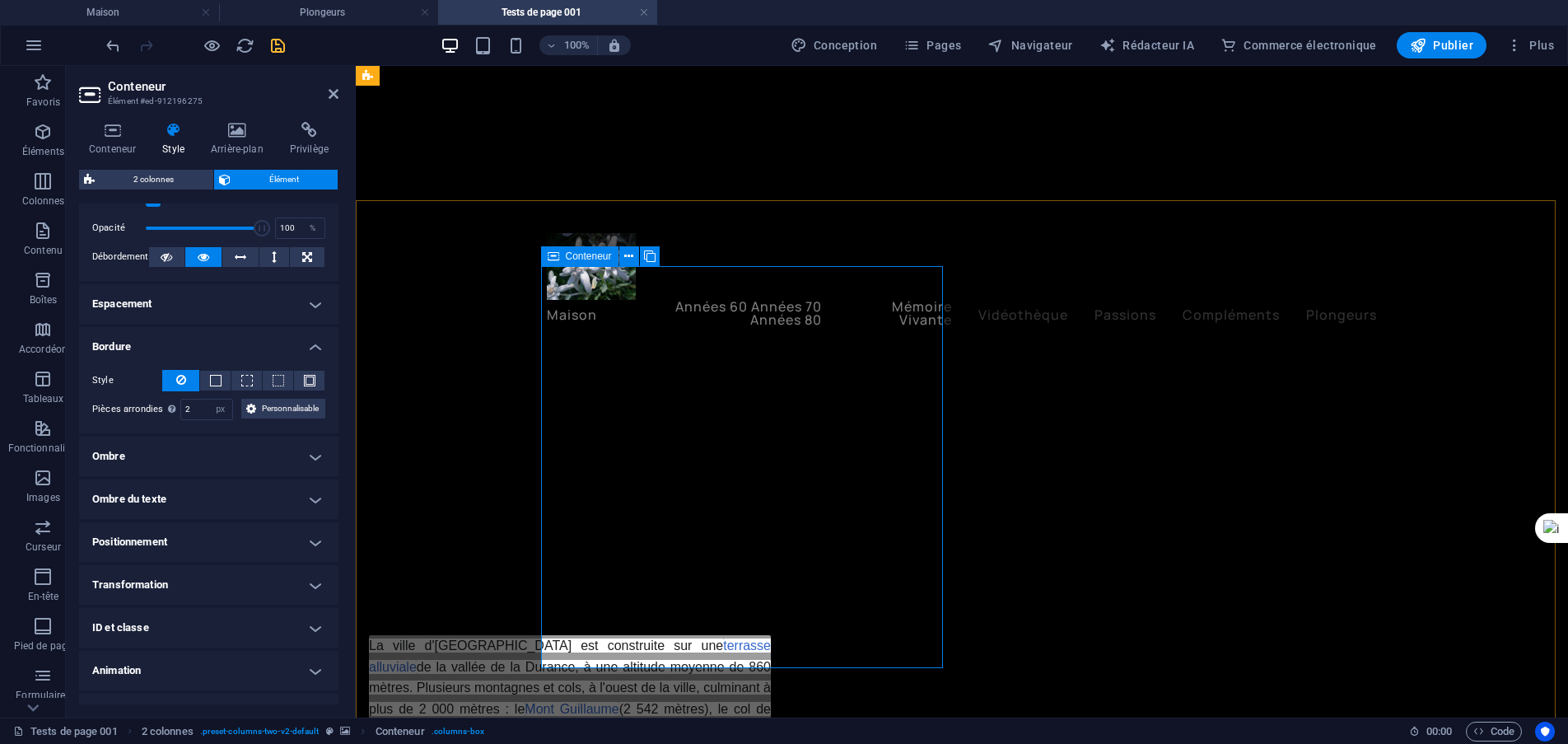
scroll to position [507, 0]
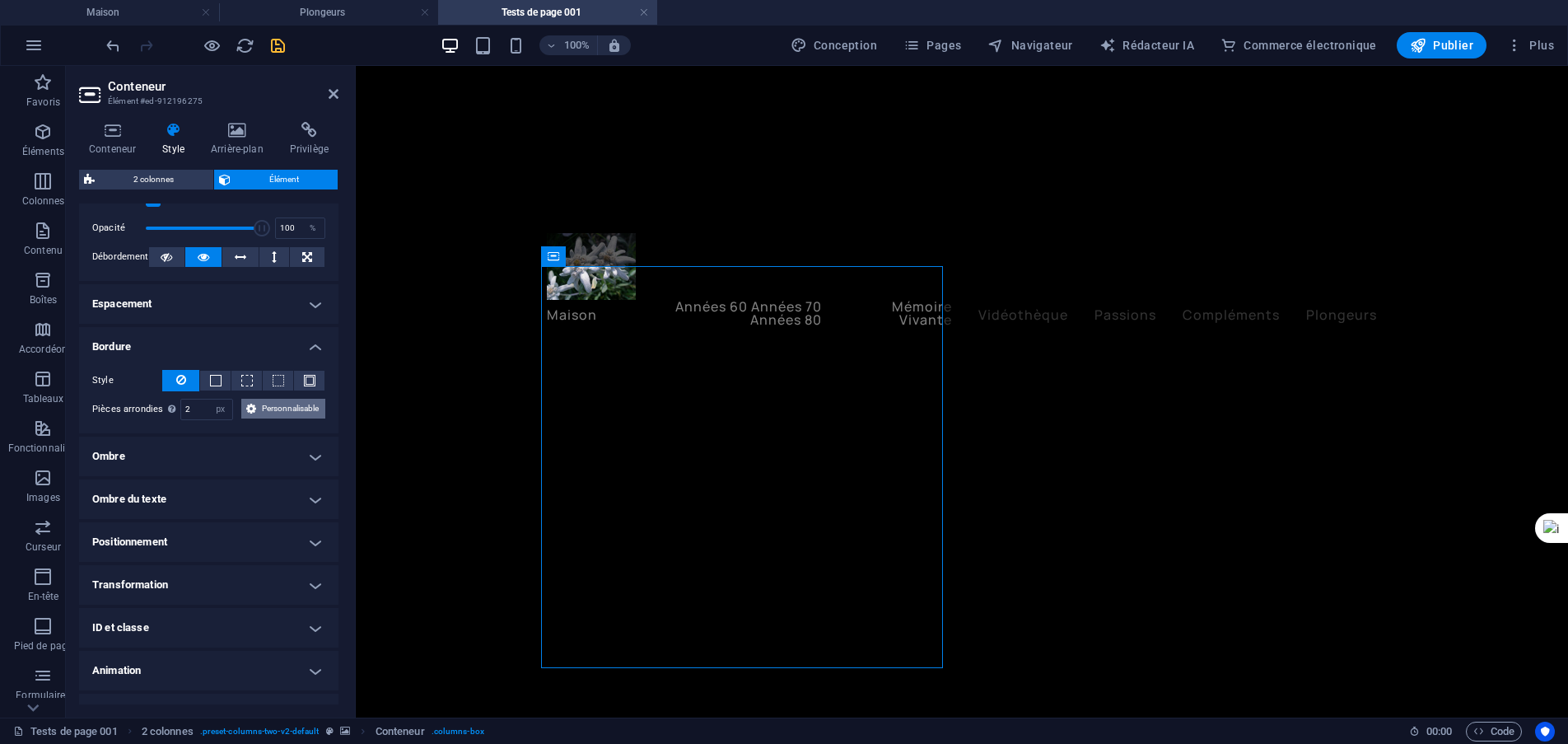
click at [285, 412] on font "Personnalisable" at bounding box center [290, 408] width 56 height 9
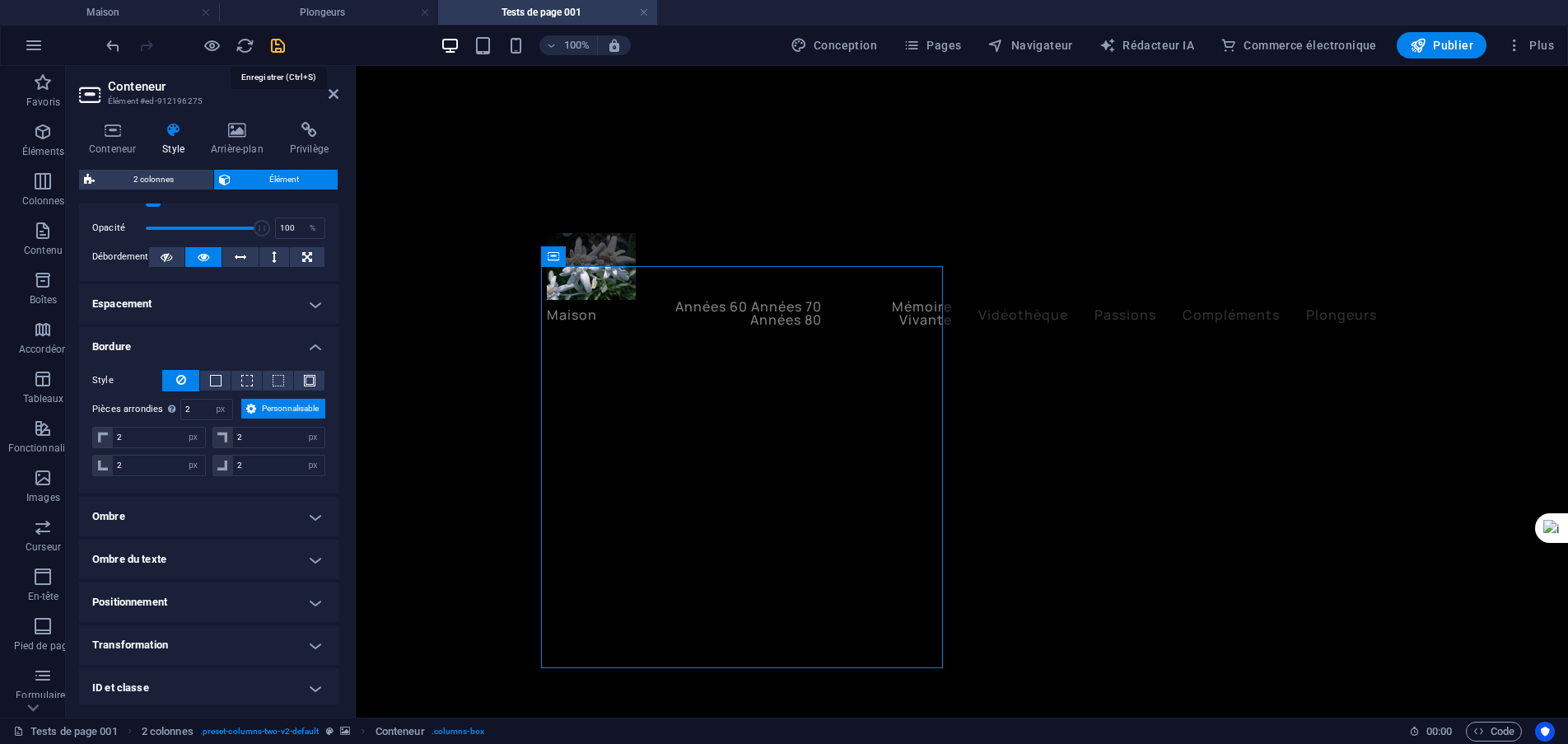
click at [268, 46] on icon "sauvegarder" at bounding box center [278, 46] width 19 height 19
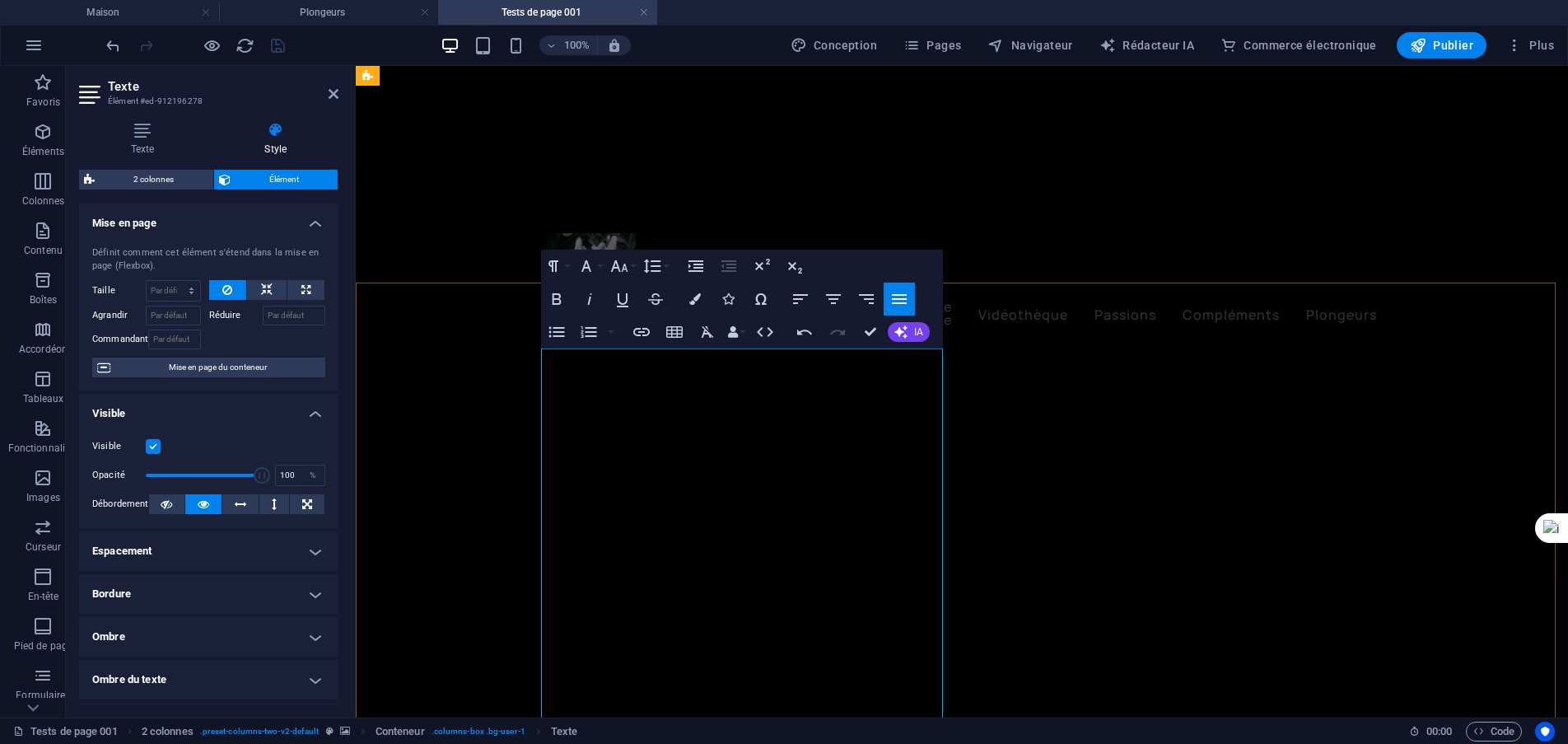
scroll to position [425, 0]
drag, startPoint x: 634, startPoint y: 489, endPoint x: 538, endPoint y: 355, distance: 164.8
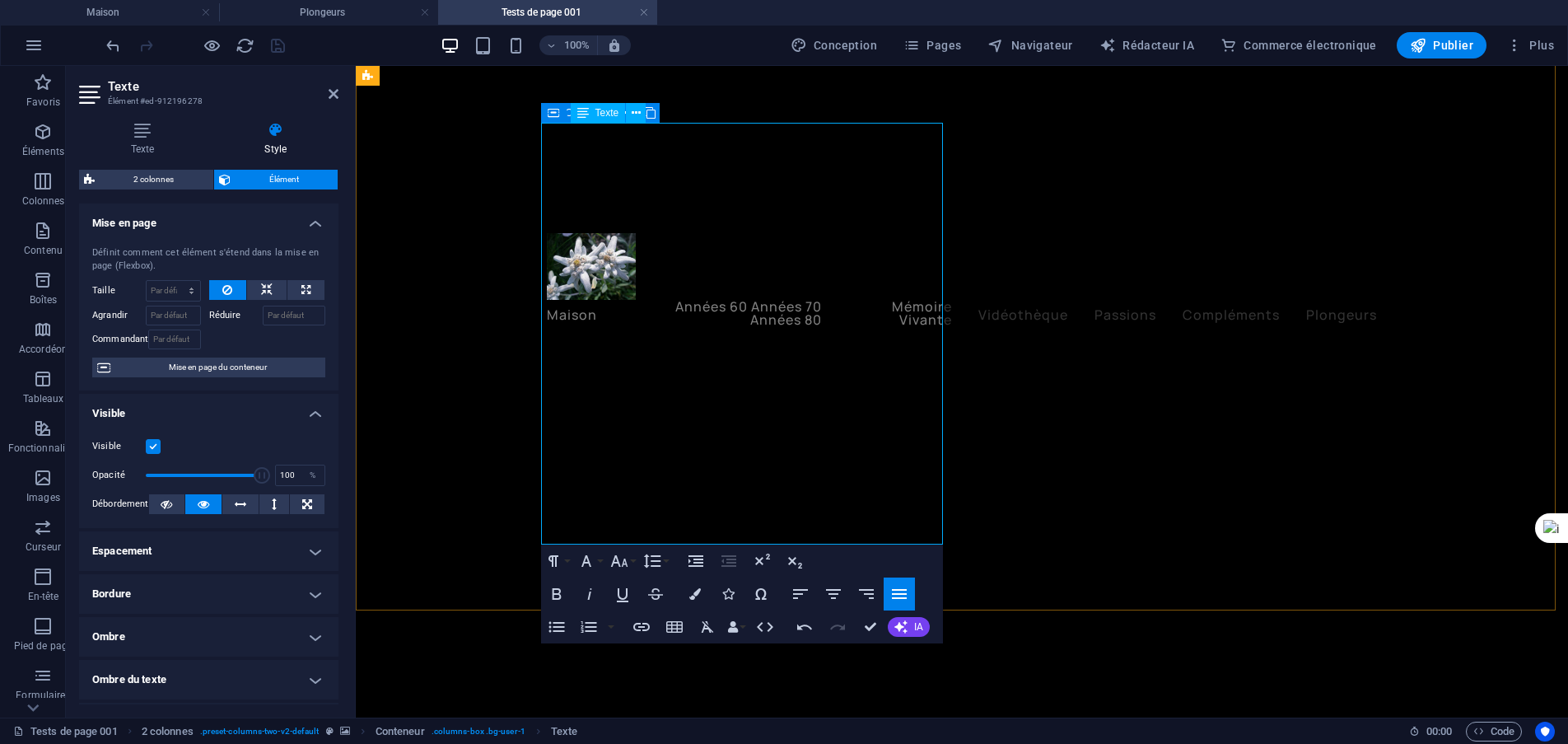
scroll to position [651, 0]
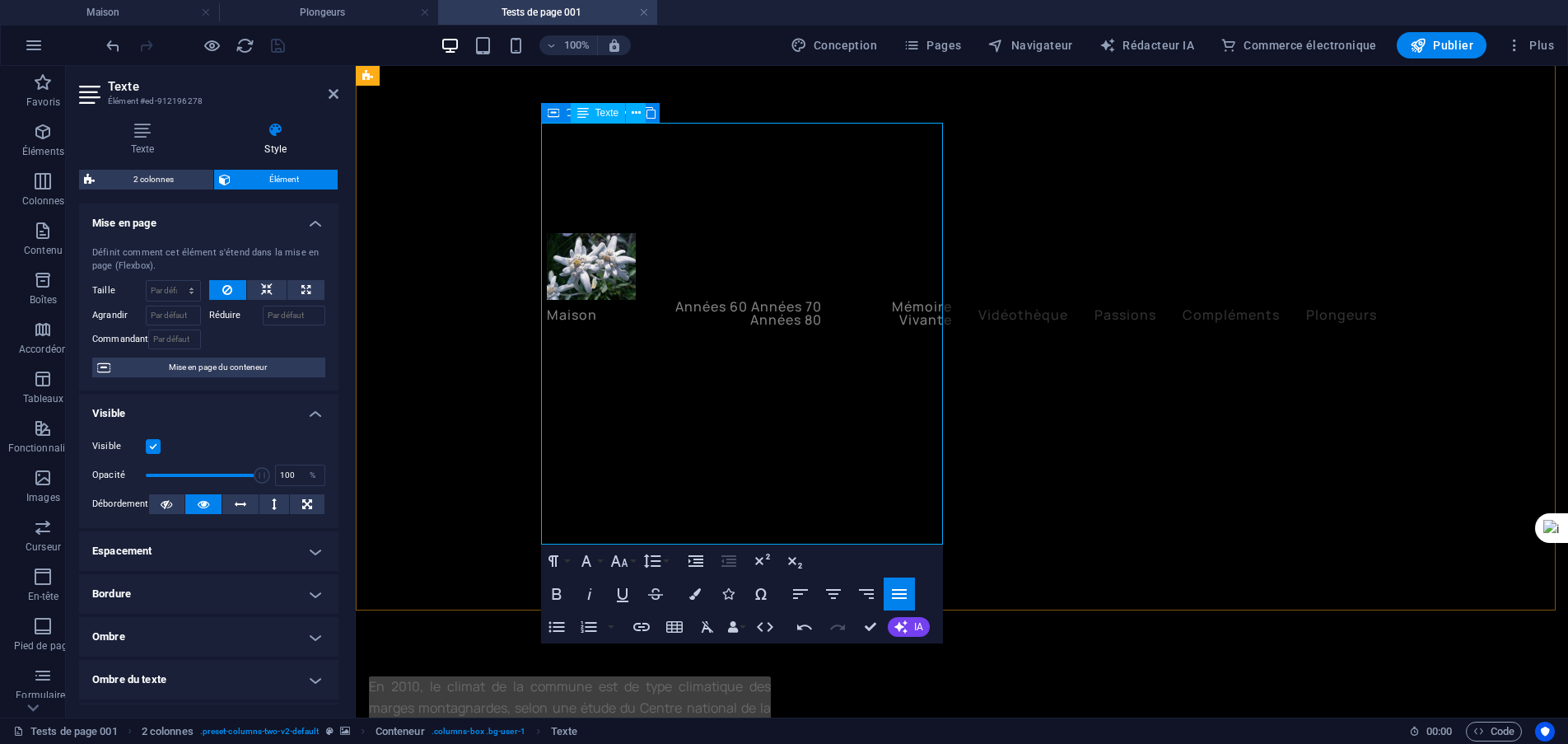
drag, startPoint x: 928, startPoint y: 467, endPoint x: 898, endPoint y: 537, distance: 76.2
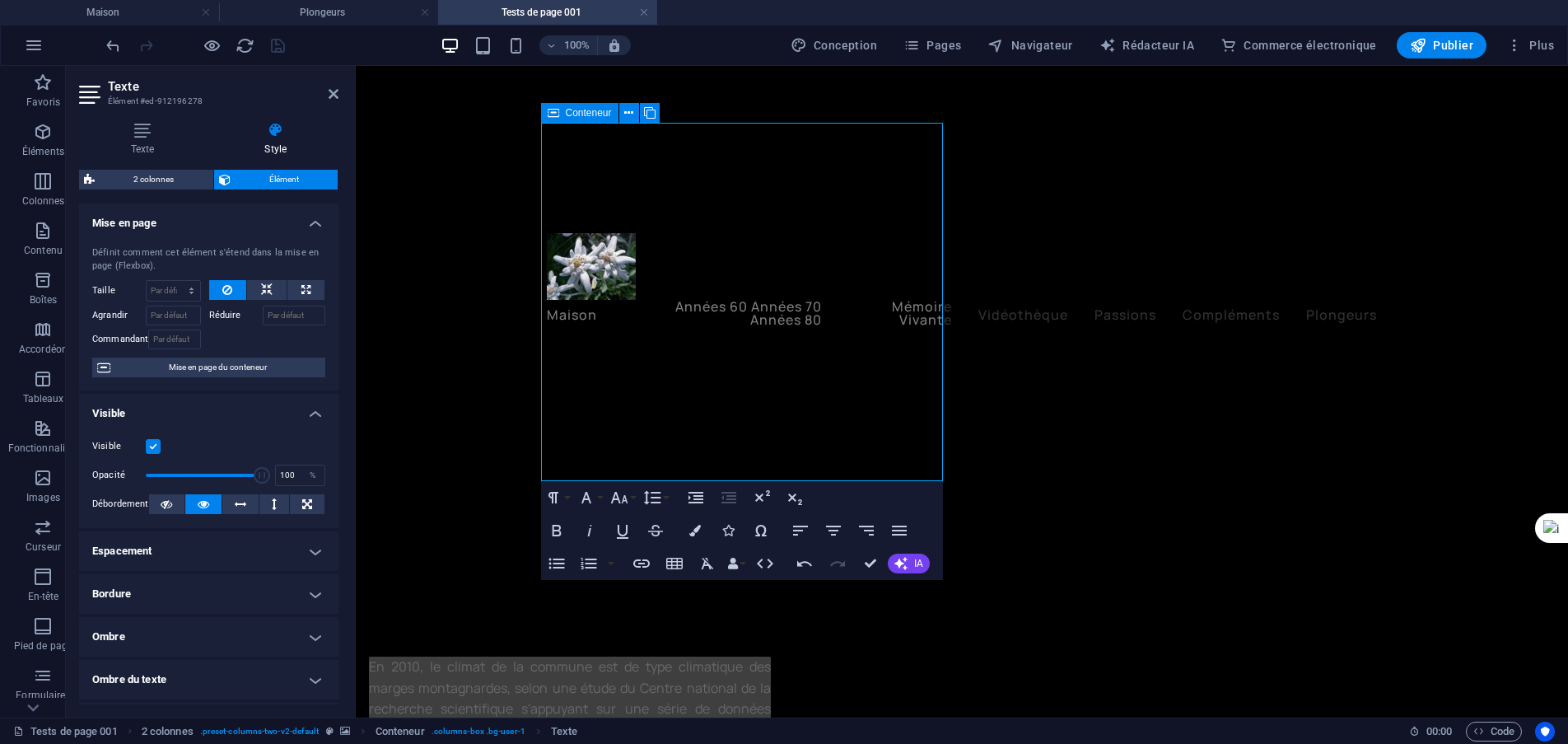
click at [1425, 464] on figure at bounding box center [962, 323] width 1213 height 534
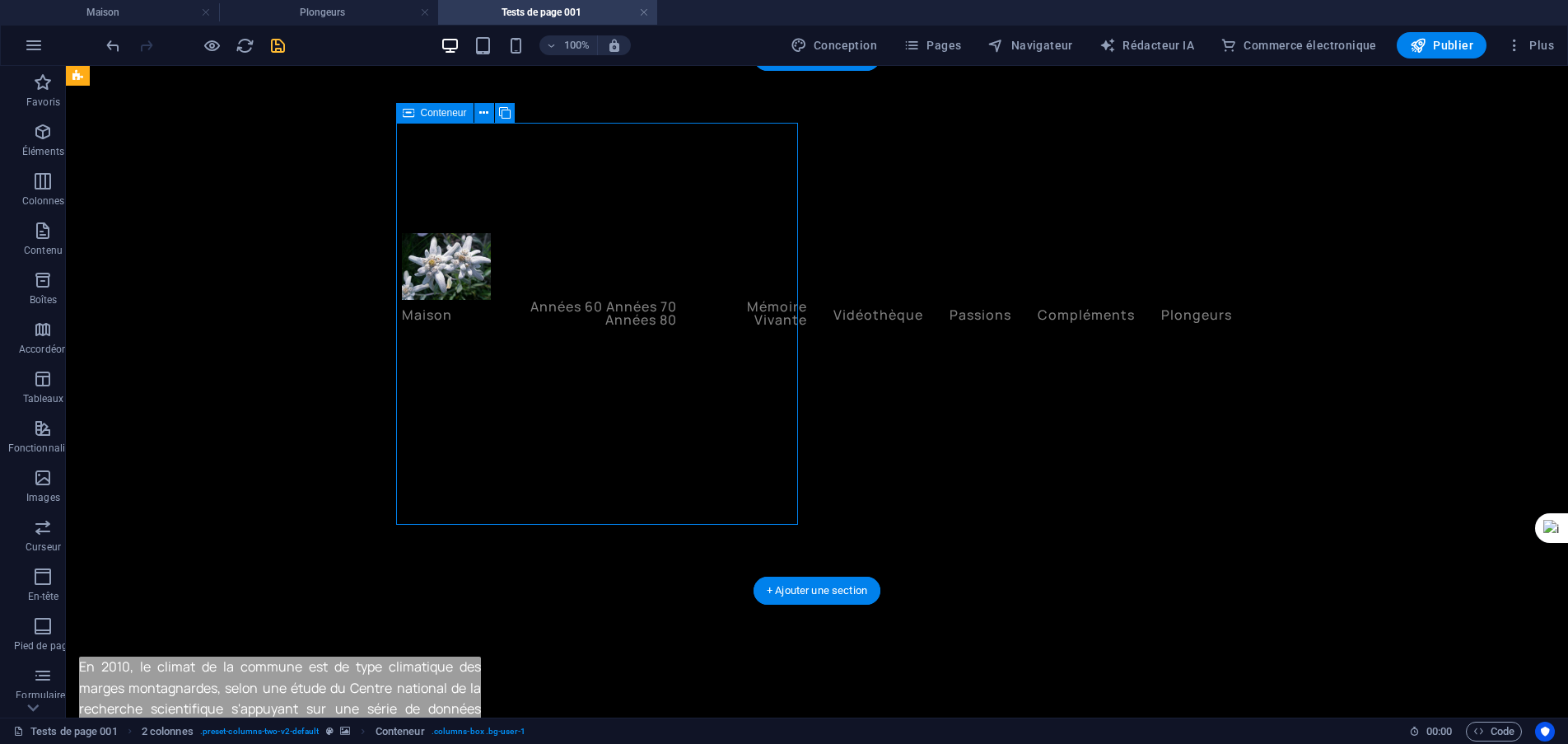
select select "px"
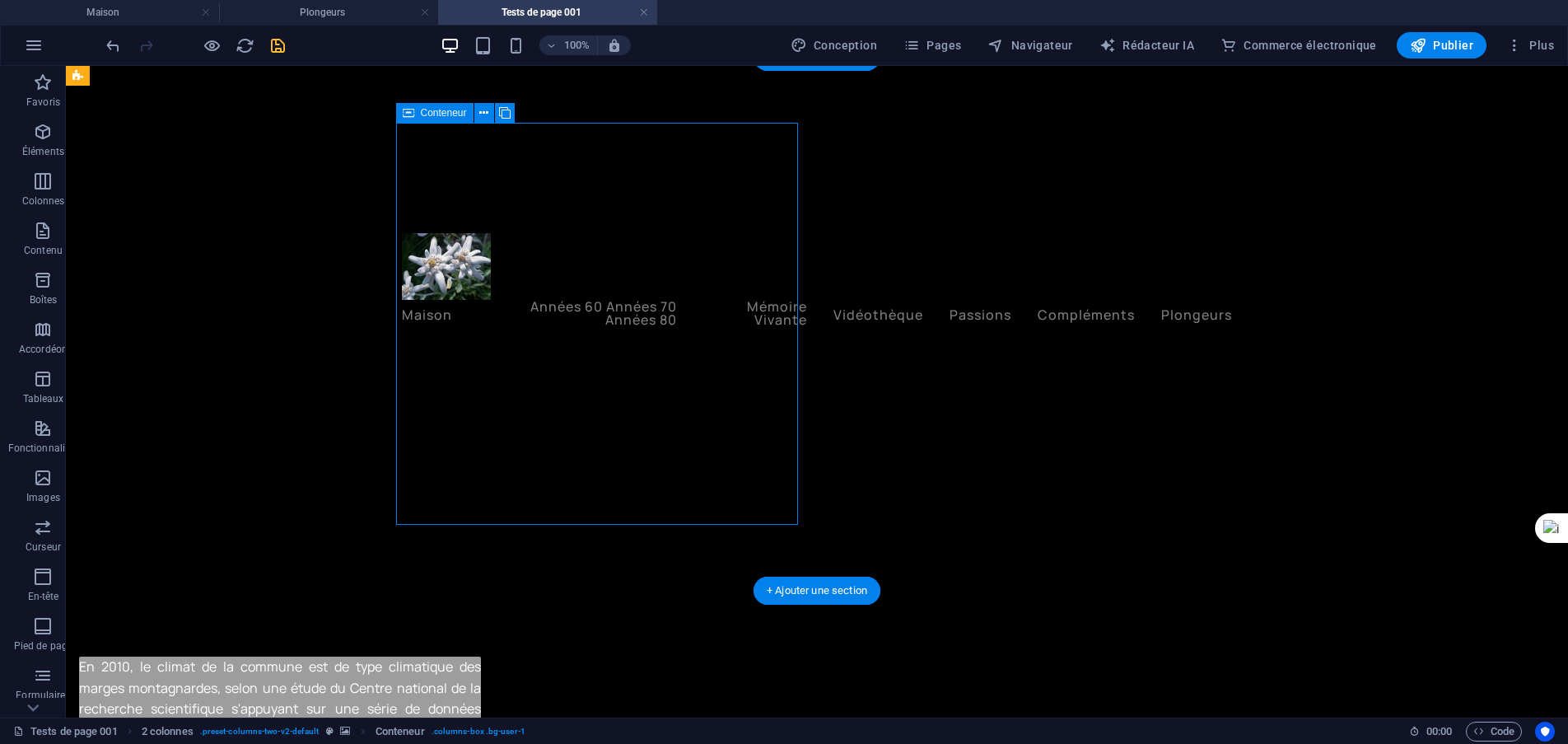
select select "px"
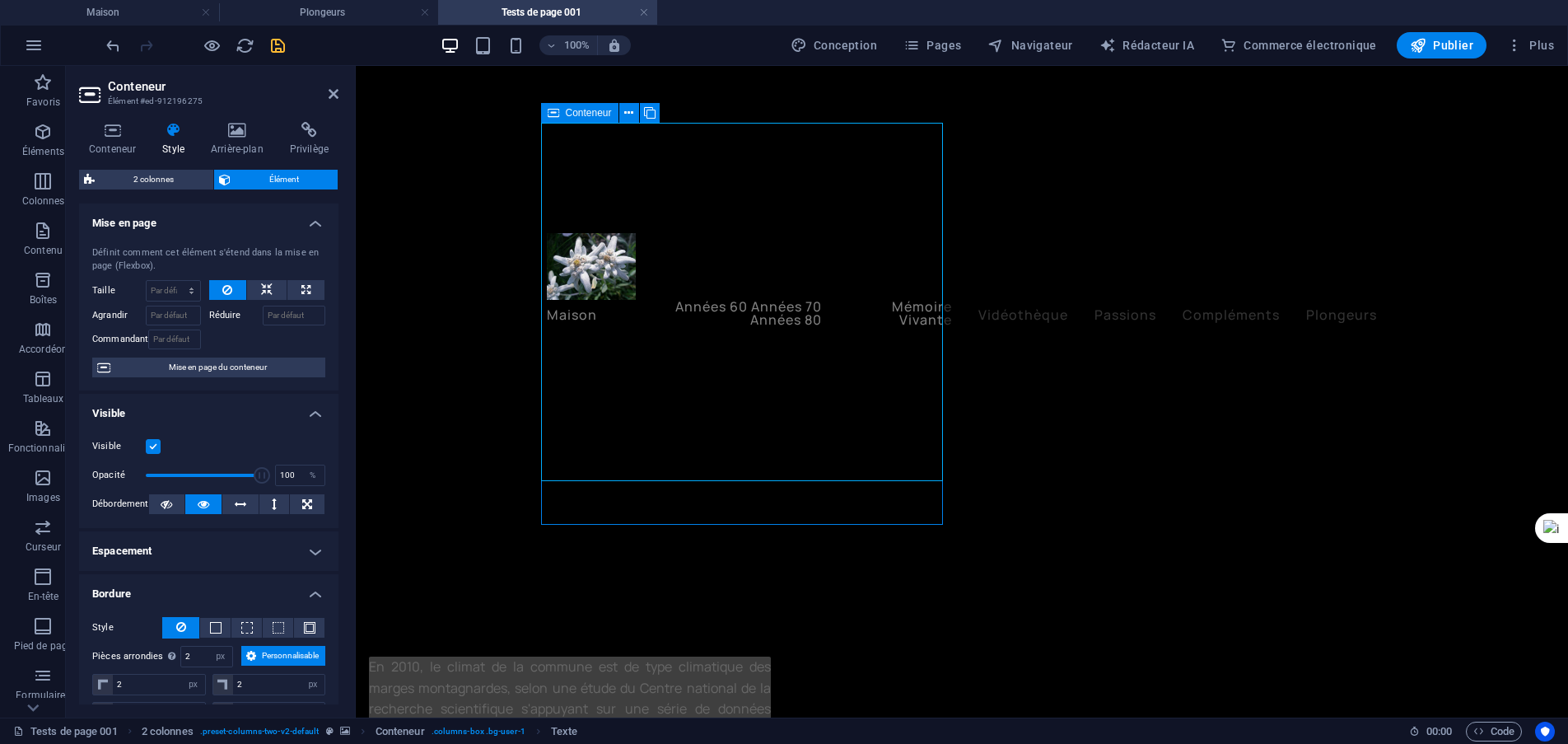
click at [272, 48] on icon "sauvegarder" at bounding box center [278, 46] width 19 height 19
